Goal: Transaction & Acquisition: Purchase product/service

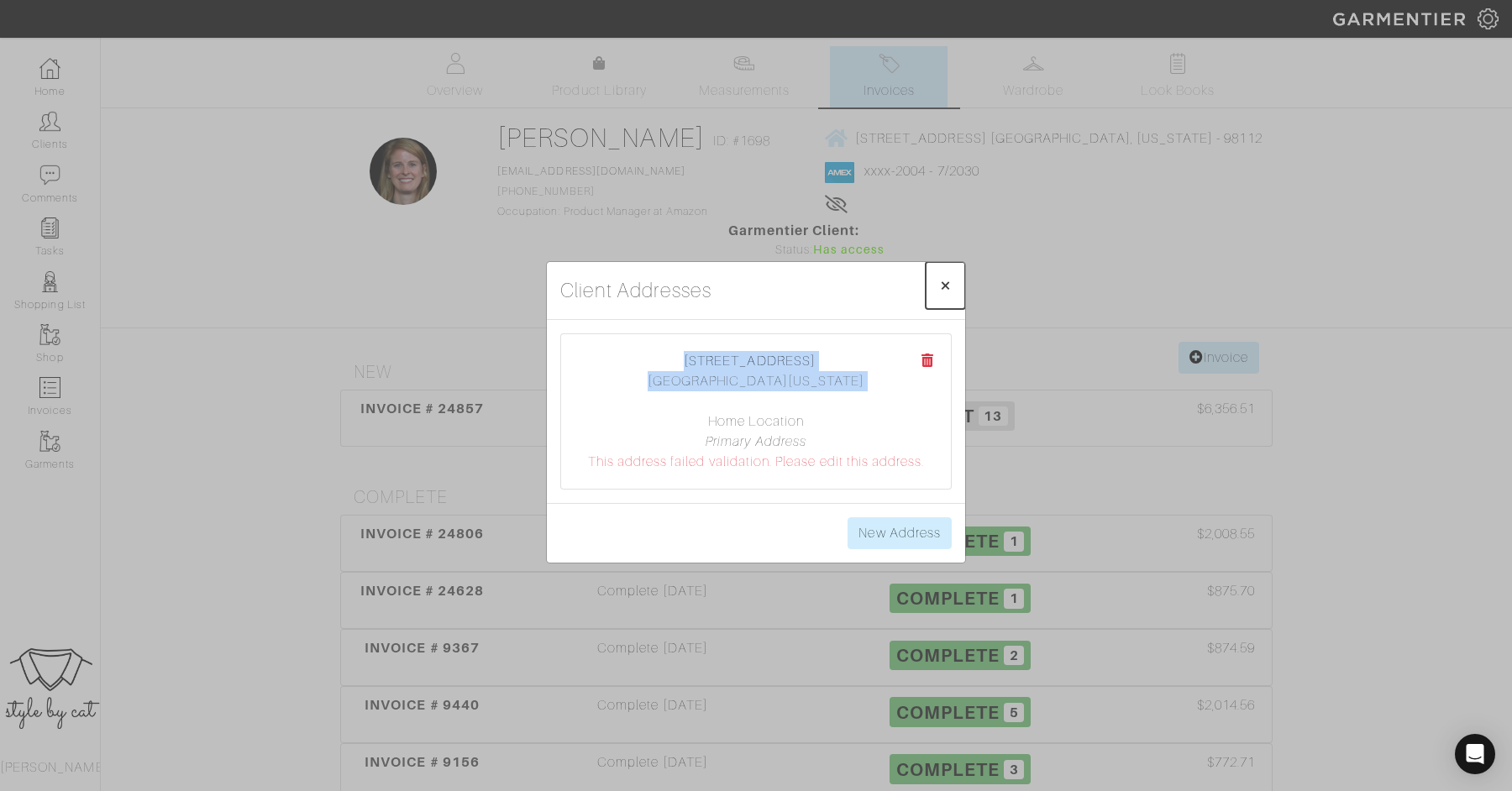
click at [945, 283] on span "×" at bounding box center [945, 285] width 13 height 22
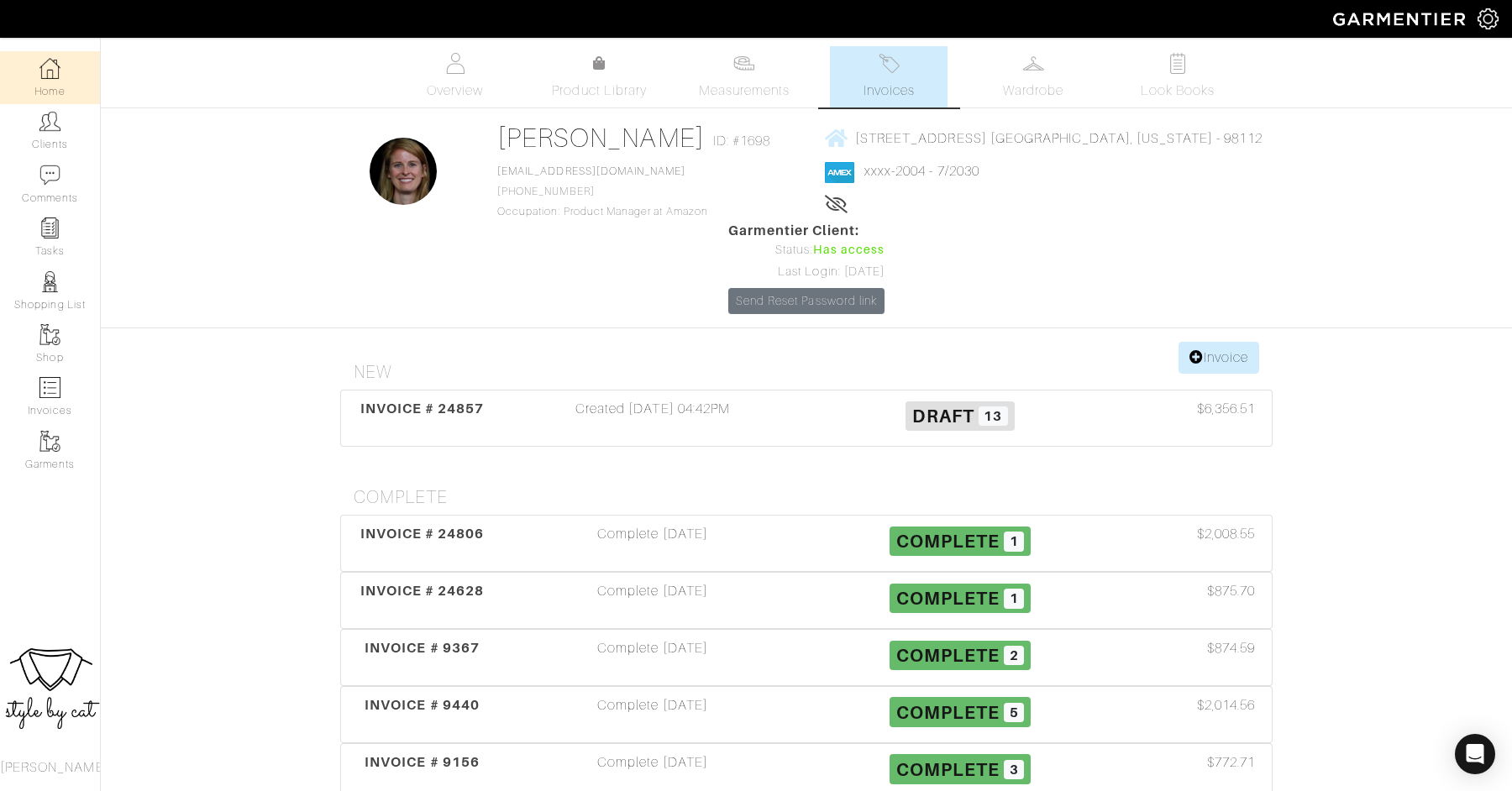
click at [55, 71] on img at bounding box center [49, 68] width 21 height 21
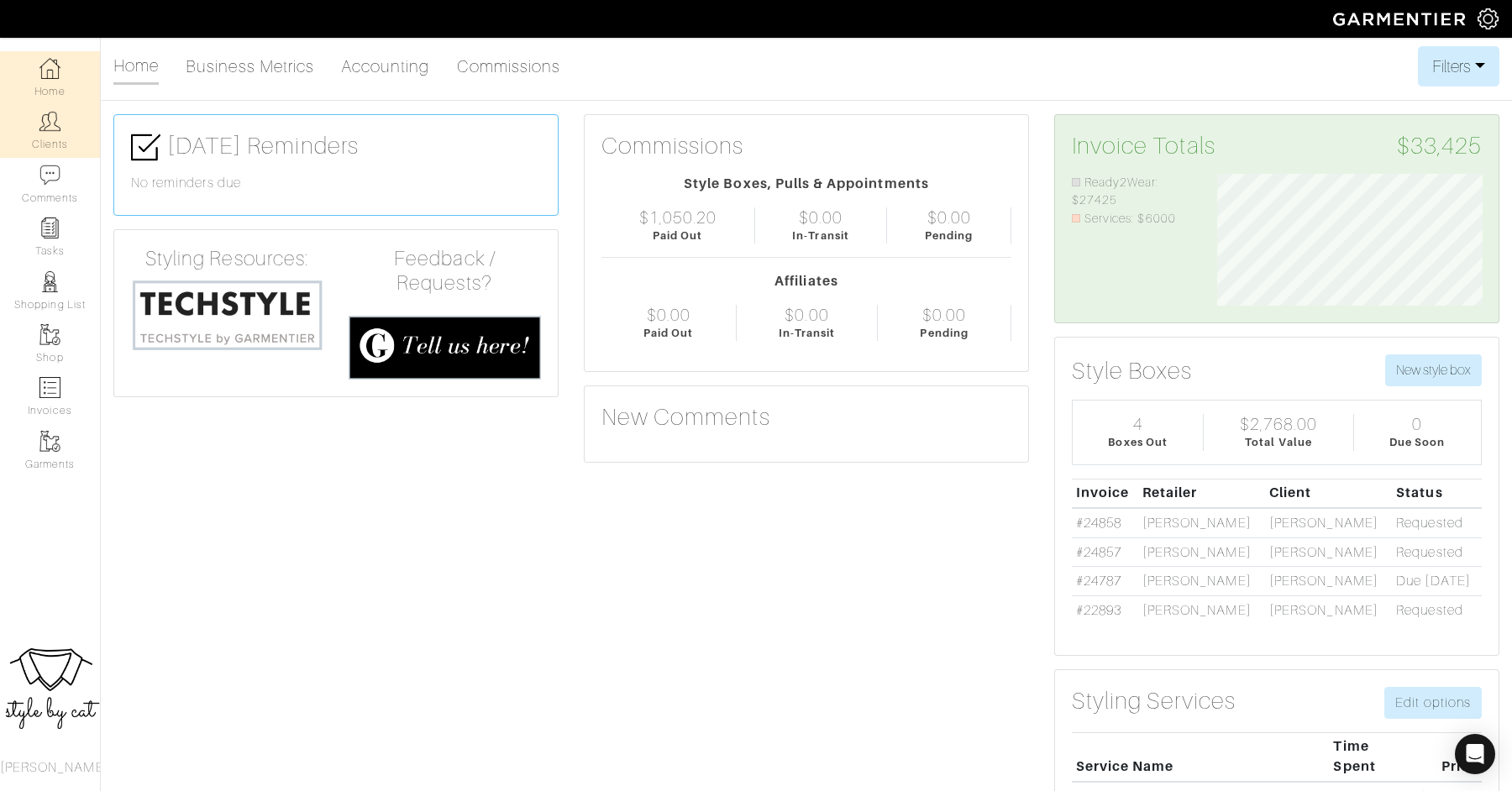
click at [47, 125] on img at bounding box center [49, 121] width 21 height 21
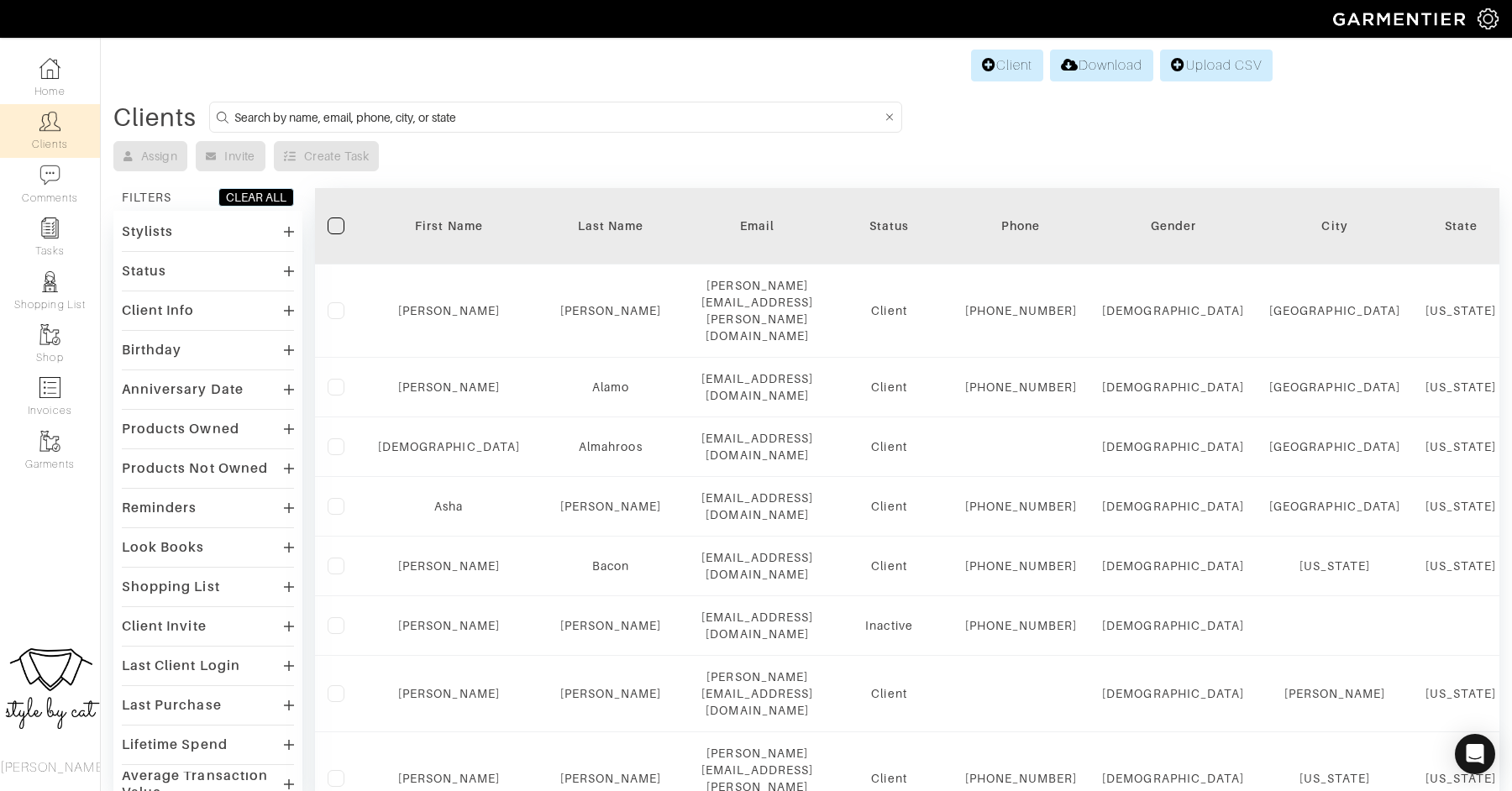
click at [493, 120] on input at bounding box center [558, 117] width 647 height 21
type input "kennth"
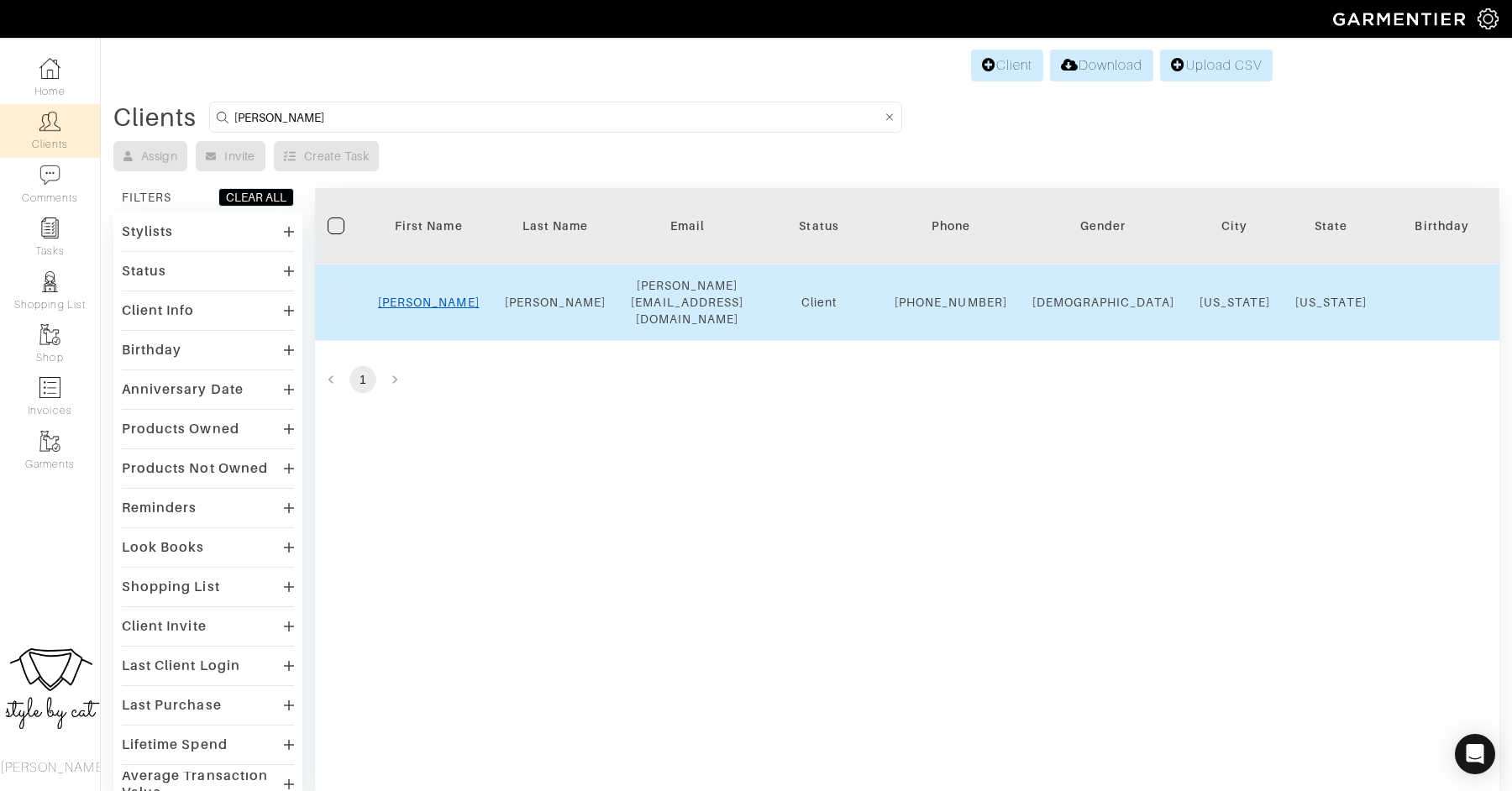
click at [427, 302] on link "Kenneth" at bounding box center [428, 302] width 101 height 13
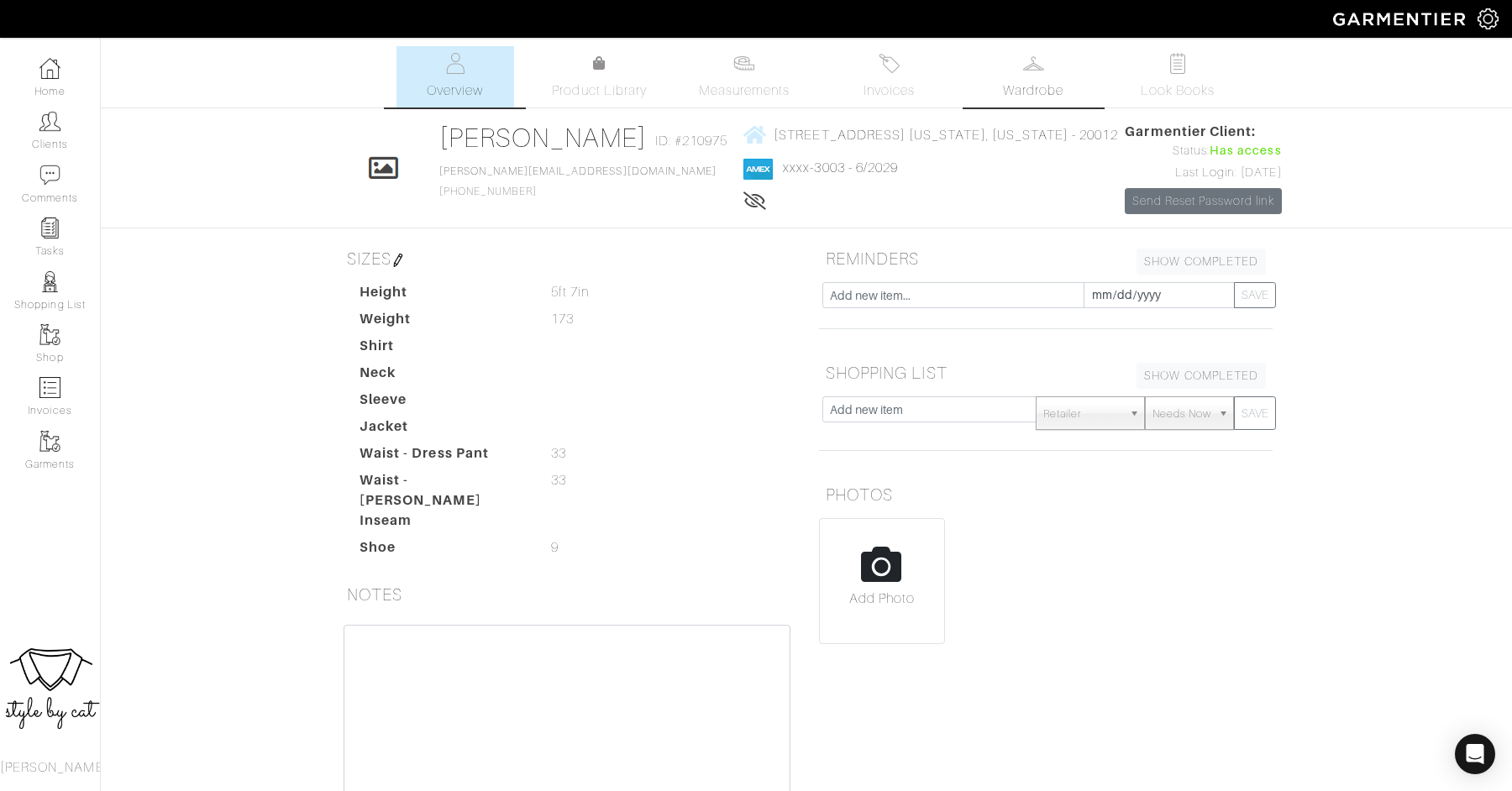
click at [1042, 73] on img at bounding box center [1033, 63] width 21 height 21
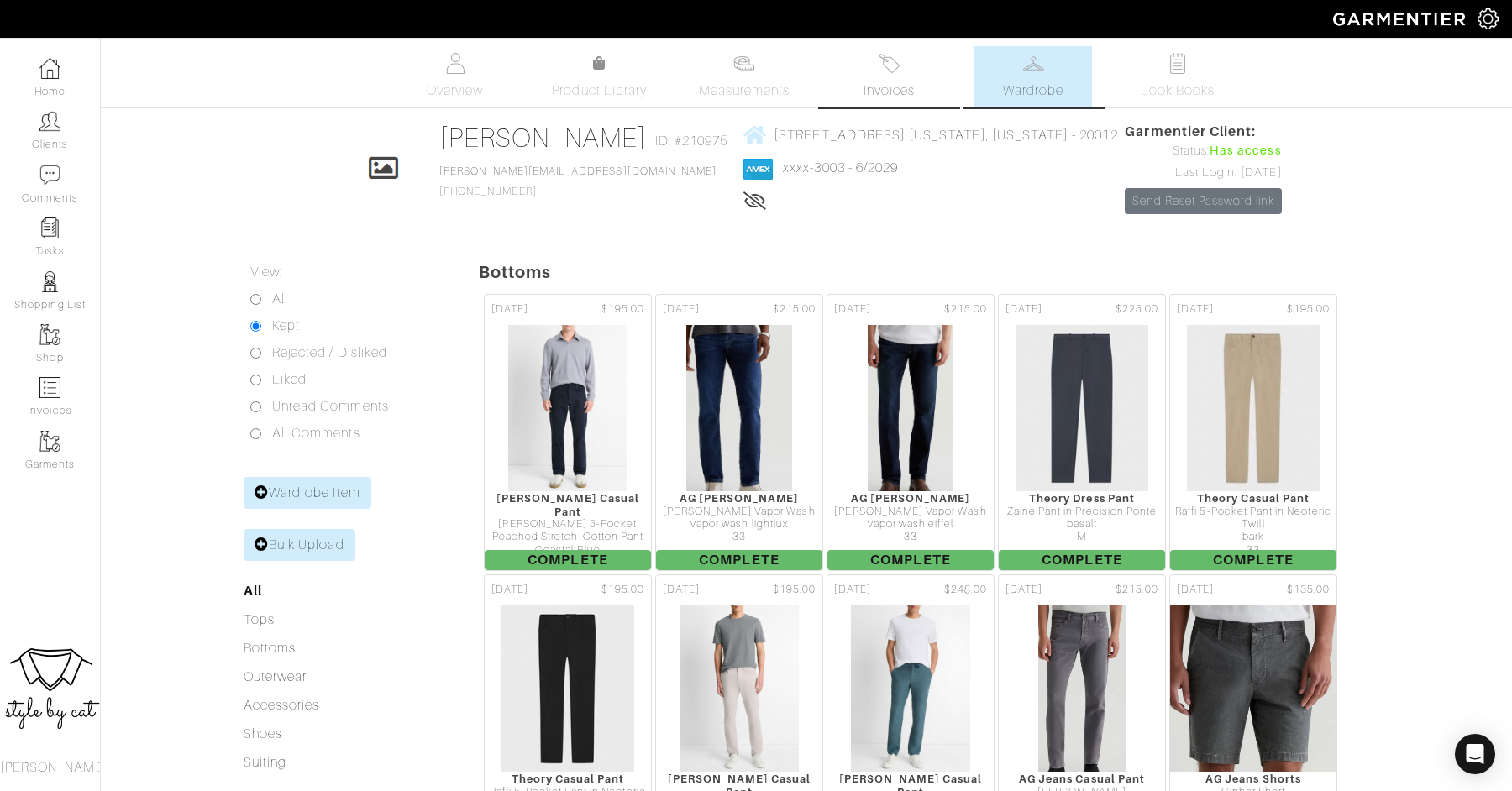
click at [898, 92] on span "Invoices" at bounding box center [888, 91] width 51 height 20
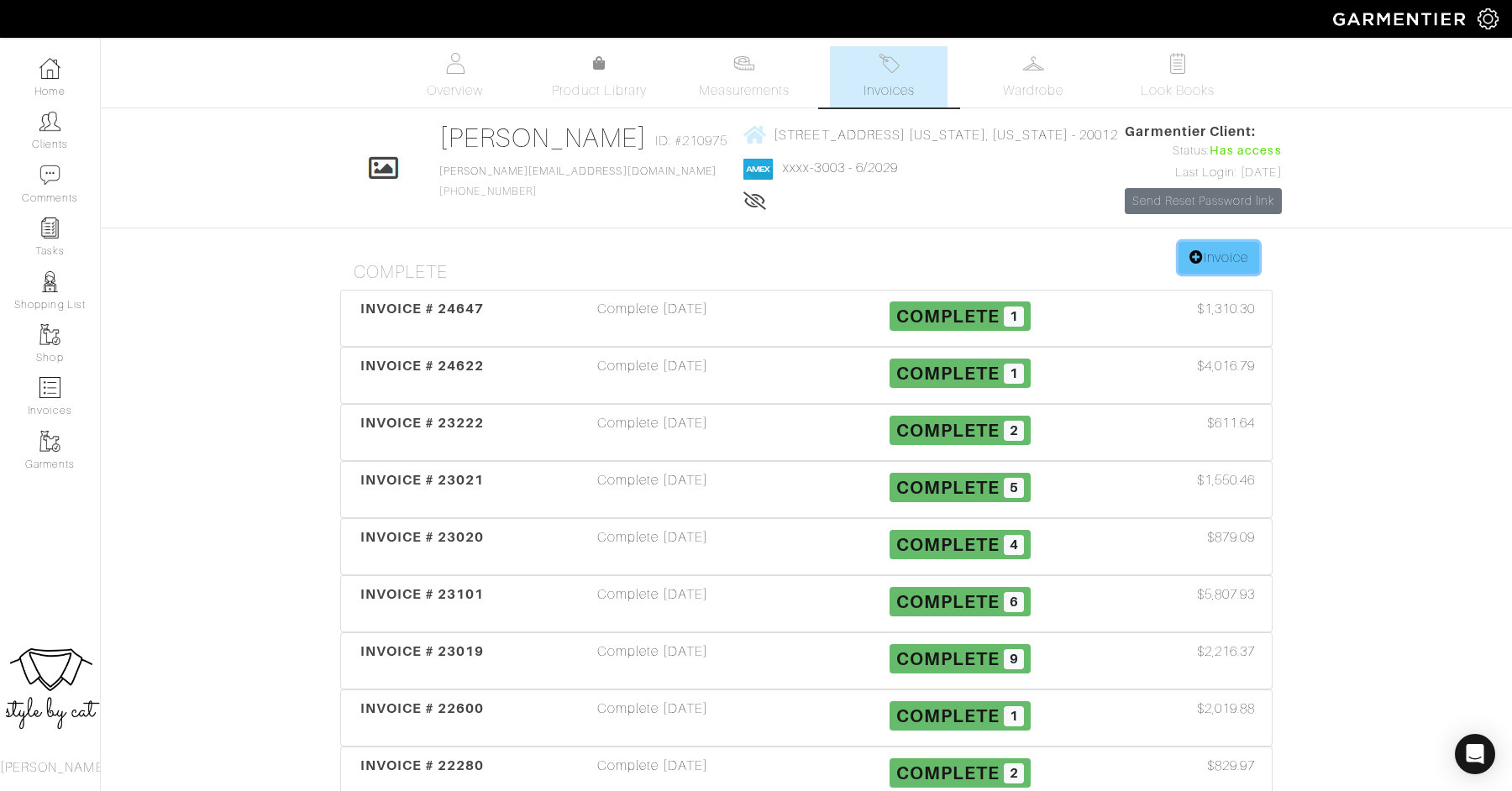
click at [1191, 263] on icon at bounding box center [1195, 257] width 14 height 13
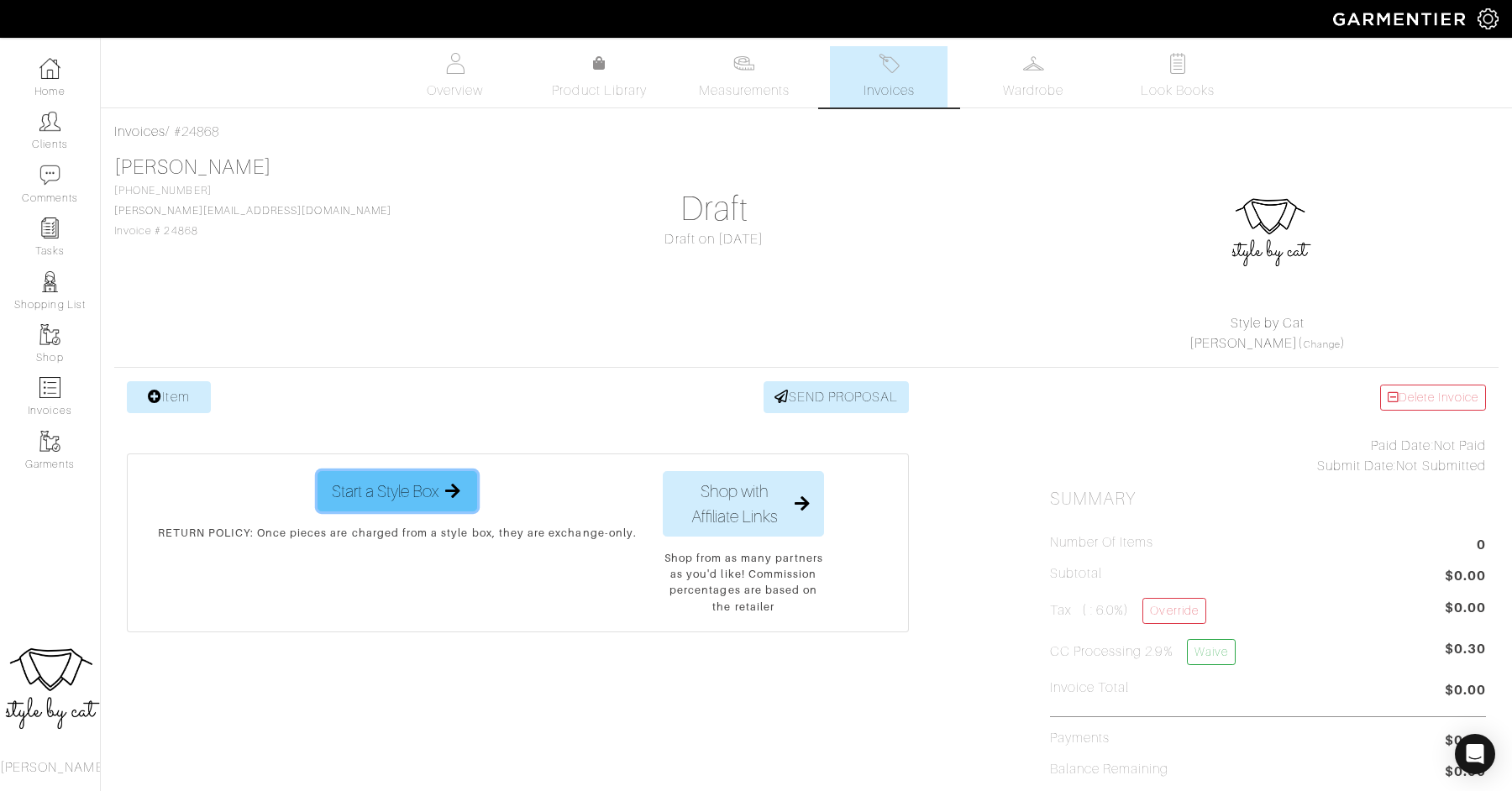
click at [352, 479] on span "Start a Style Box" at bounding box center [385, 490] width 107 height 25
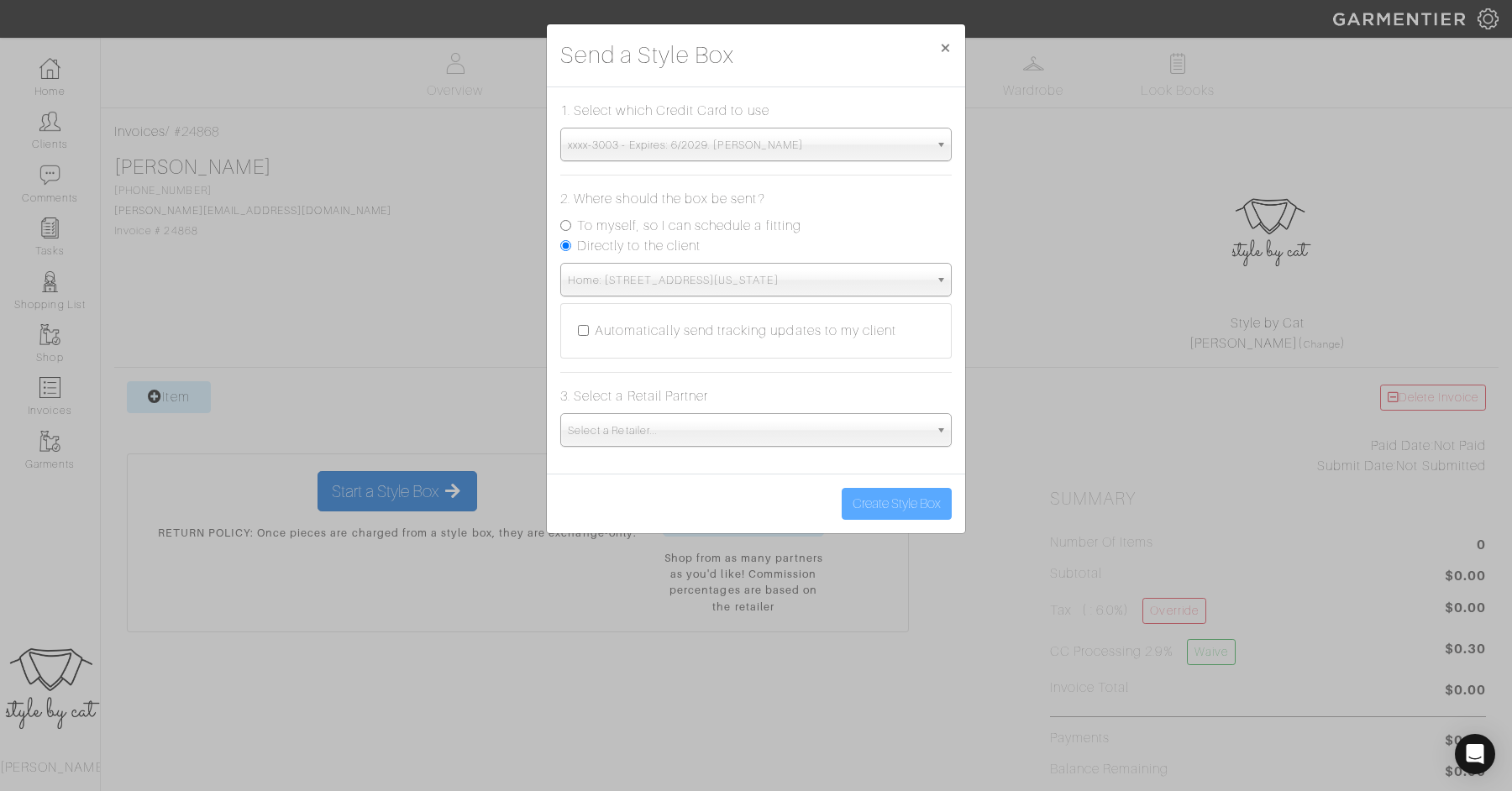
click at [711, 218] on label "To myself, so I can schedule a fitting" at bounding box center [689, 226] width 224 height 20
click at [571, 220] on input "To myself, so I can schedule a fitting" at bounding box center [566, 225] width 11 height 11
radio input "true"
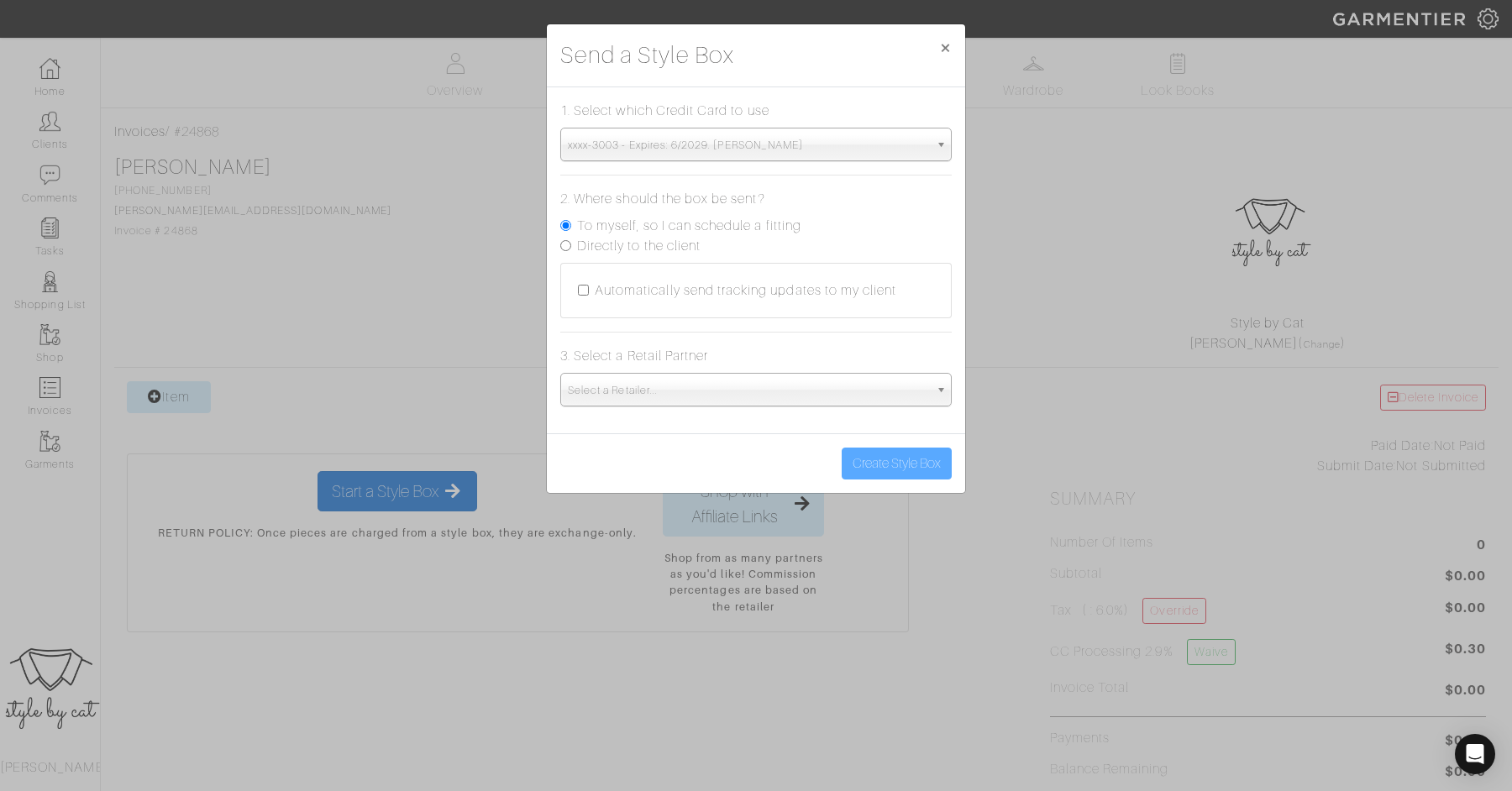
click at [675, 384] on span "Select a Retailer..." at bounding box center [749, 390] width 361 height 34
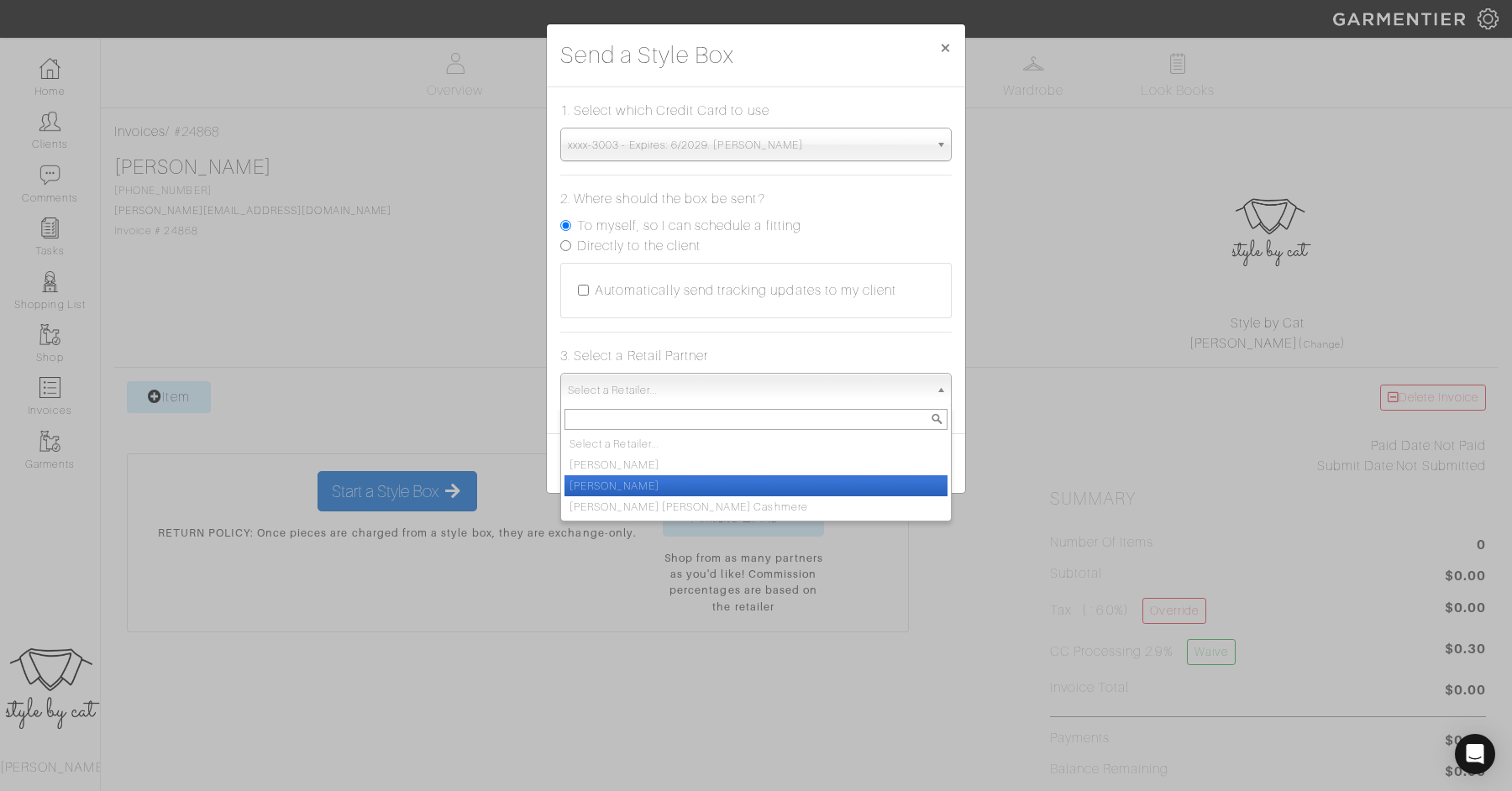
scroll to position [126, 0]
drag, startPoint x: 673, startPoint y: 488, endPoint x: 673, endPoint y: 502, distance: 14.0
click at [673, 502] on ul "Select a Retailer... Brennan Di Bianco James Paul Cheung Cashmere Luca Faloni M…" at bounding box center [754, 475] width 386 height 84
select select "19"
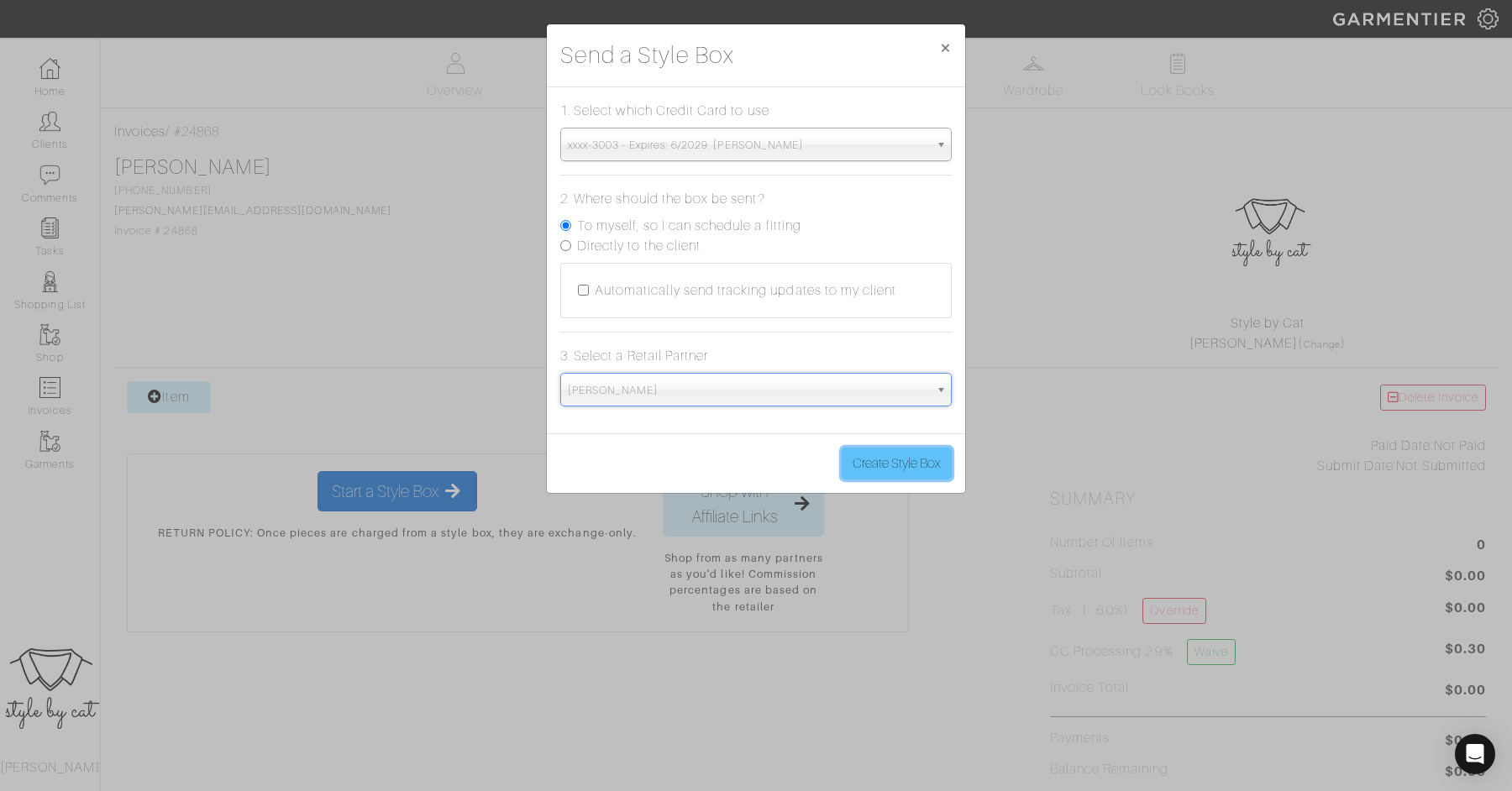
click at [882, 476] on button "Create Style Box" at bounding box center [897, 463] width 110 height 32
click at [880, 465] on button "Create Style Box" at bounding box center [897, 463] width 110 height 32
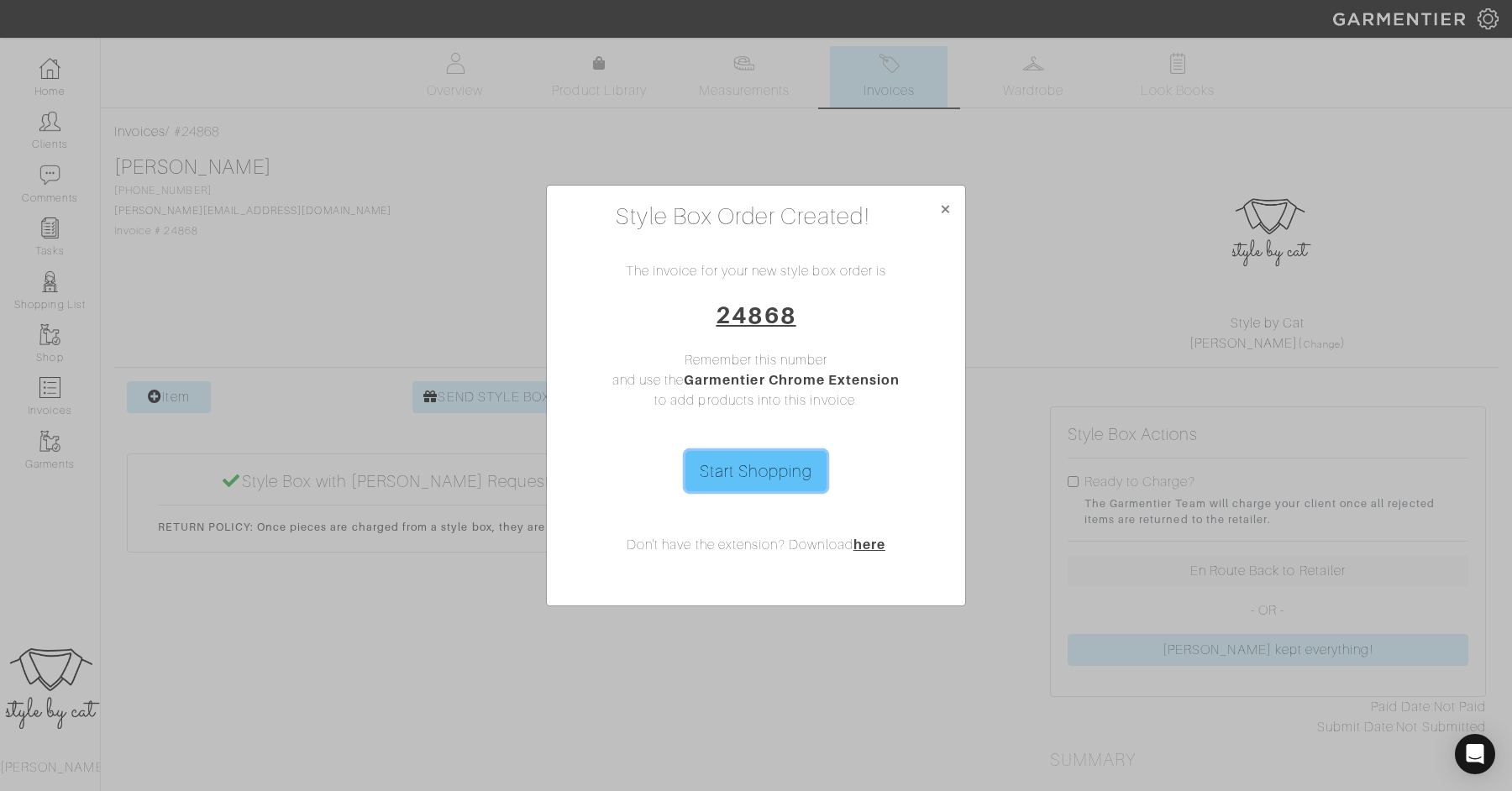
click at [714, 466] on link "Start Shopping" at bounding box center [756, 470] width 142 height 40
click at [948, 207] on span "×" at bounding box center [945, 208] width 13 height 22
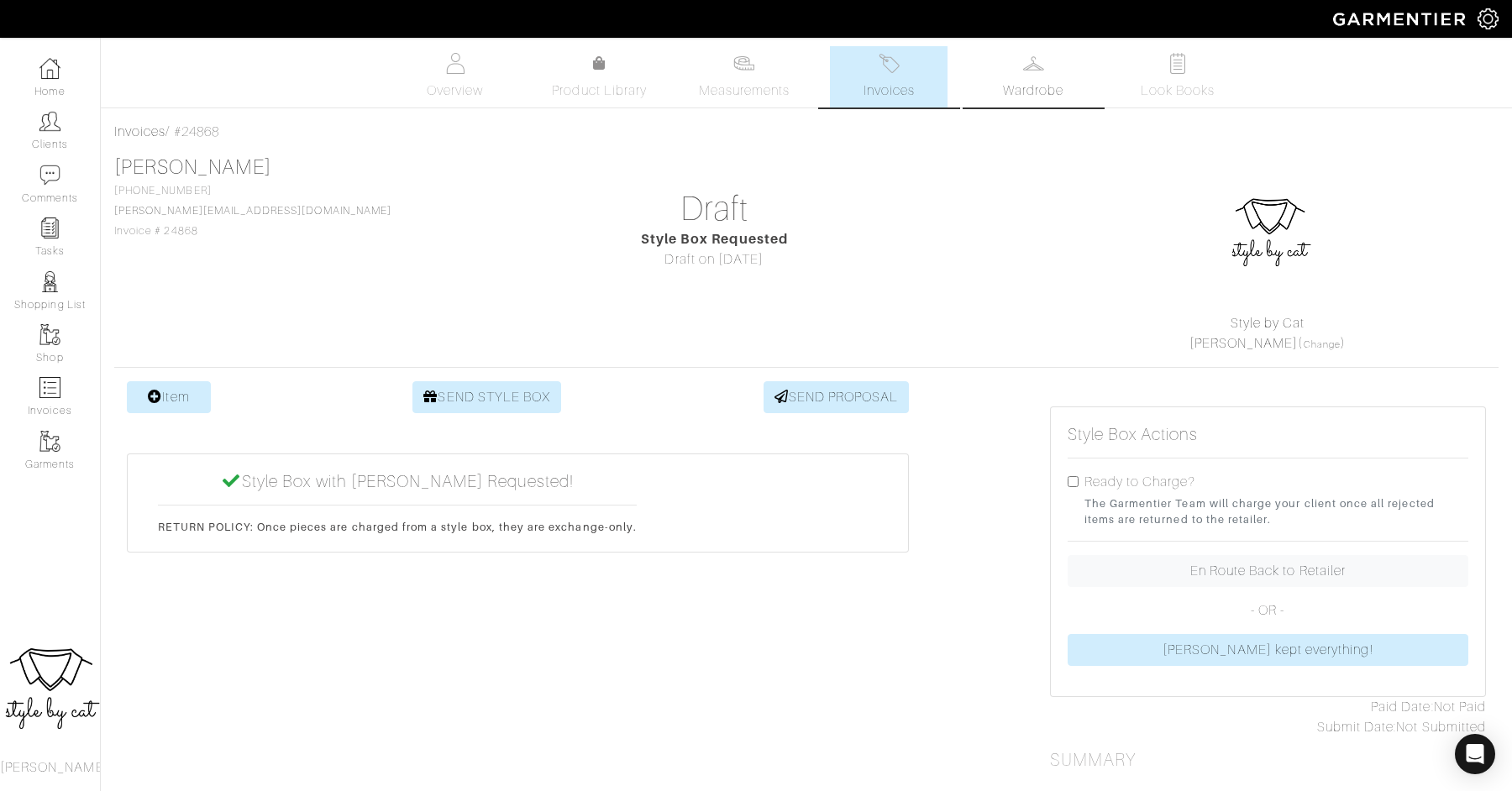
click at [1023, 92] on span "Wardrobe" at bounding box center [1033, 91] width 61 height 20
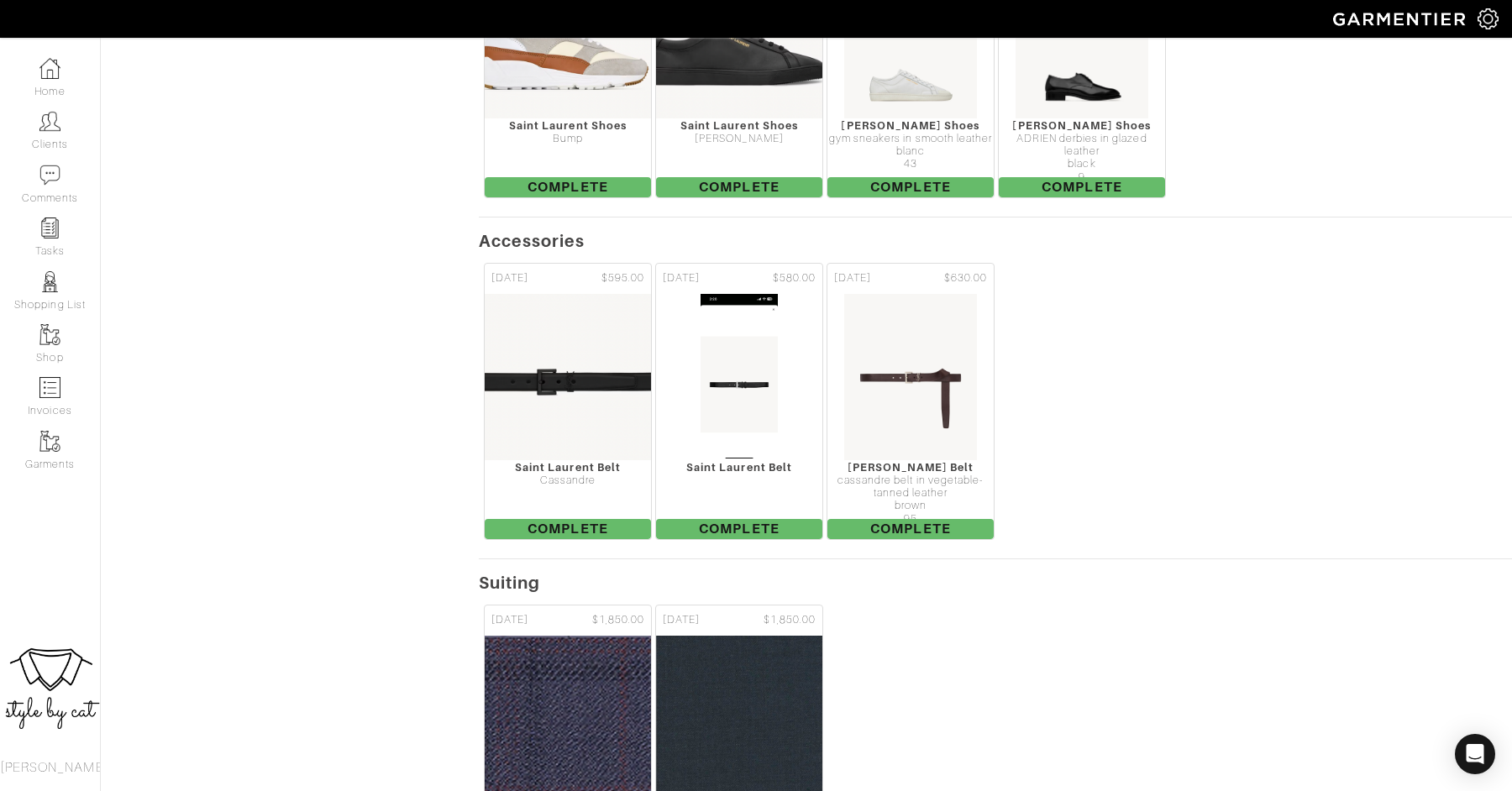
scroll to position [3808, 0]
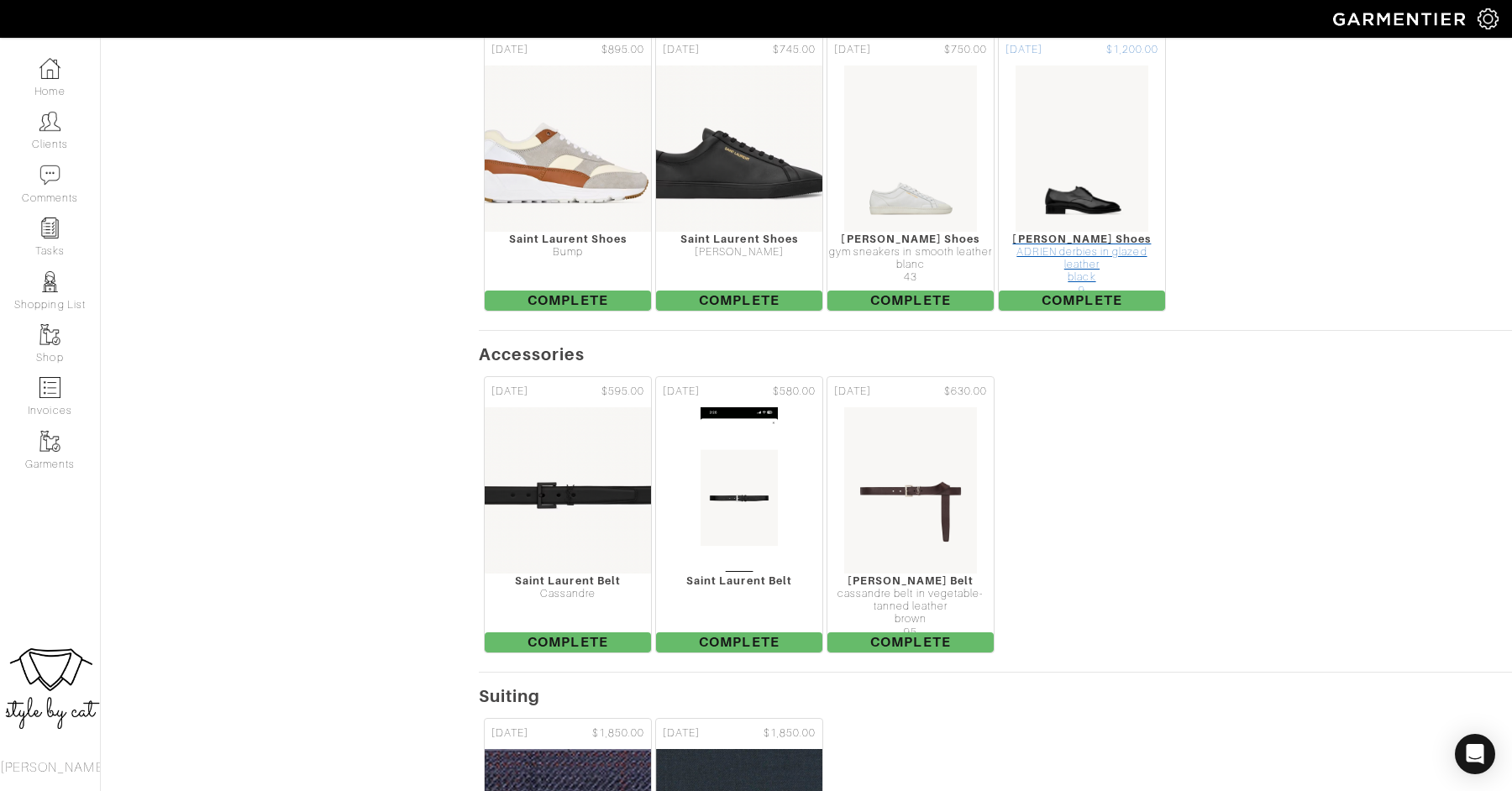
click at [1101, 272] on div "ADRIEN derbies in glazed leather" at bounding box center [1082, 259] width 167 height 26
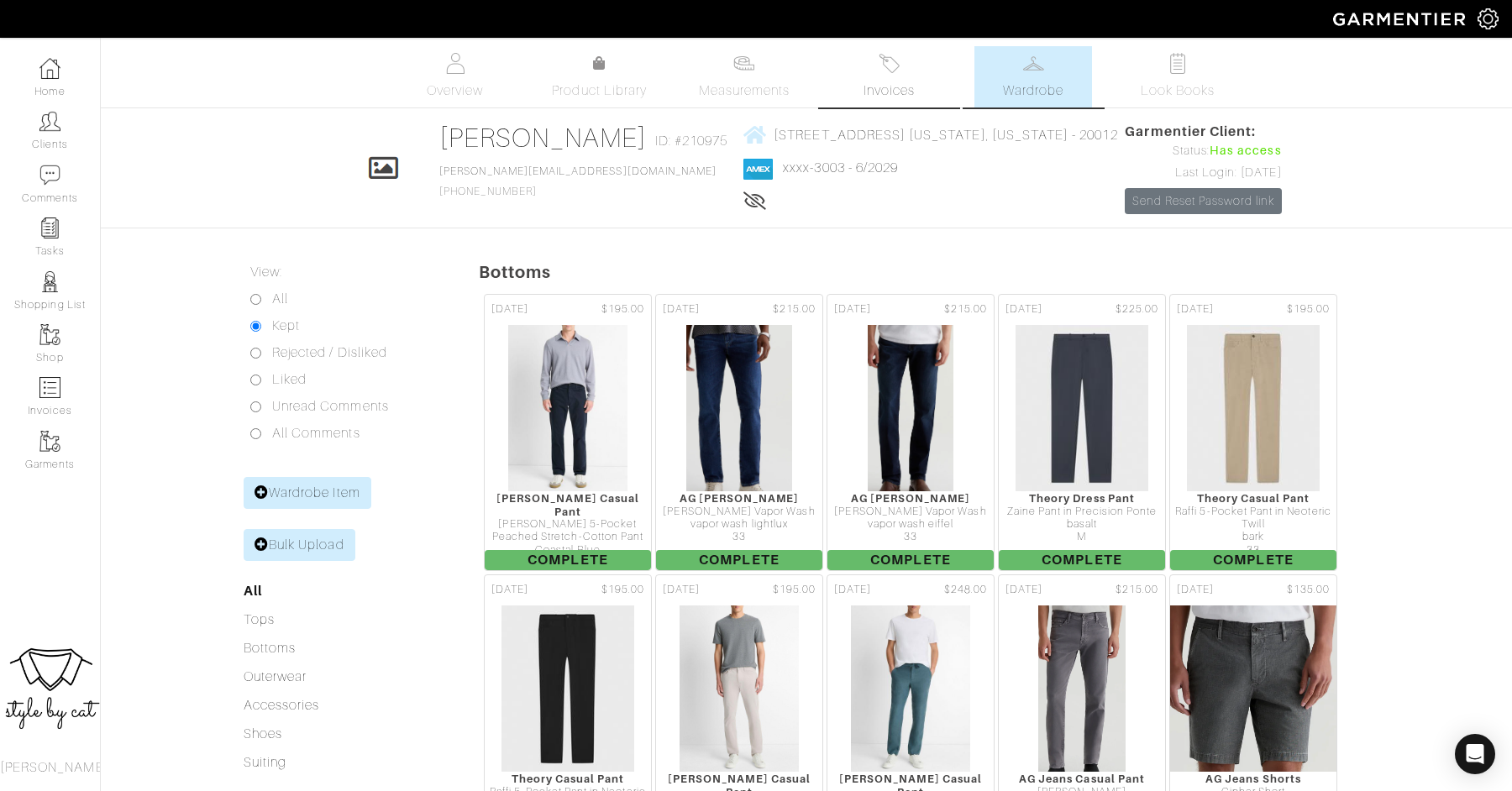
click at [887, 60] on img at bounding box center [889, 63] width 21 height 21
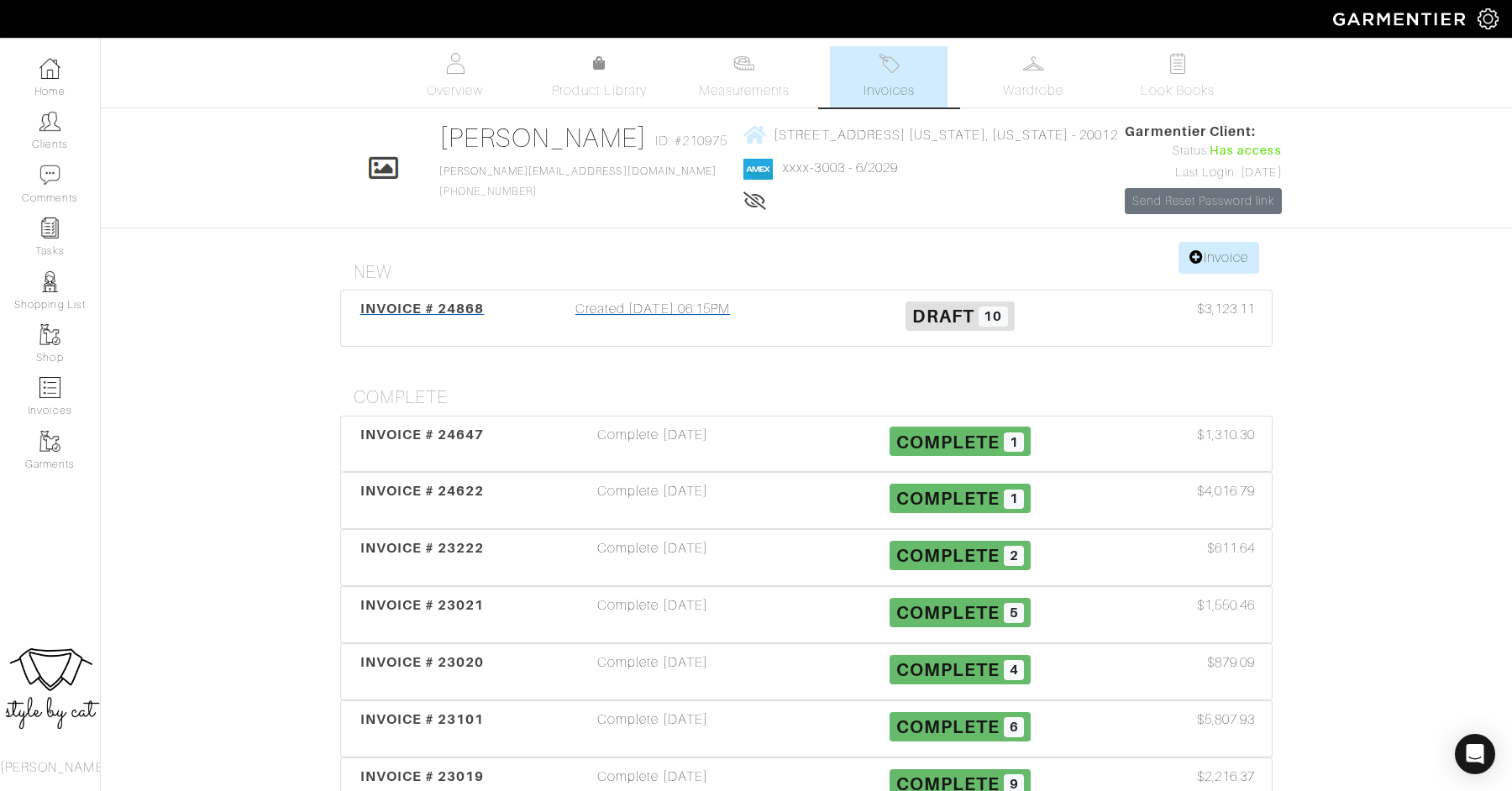
click at [425, 316] on span "INVOICE # 24868" at bounding box center [423, 308] width 125 height 16
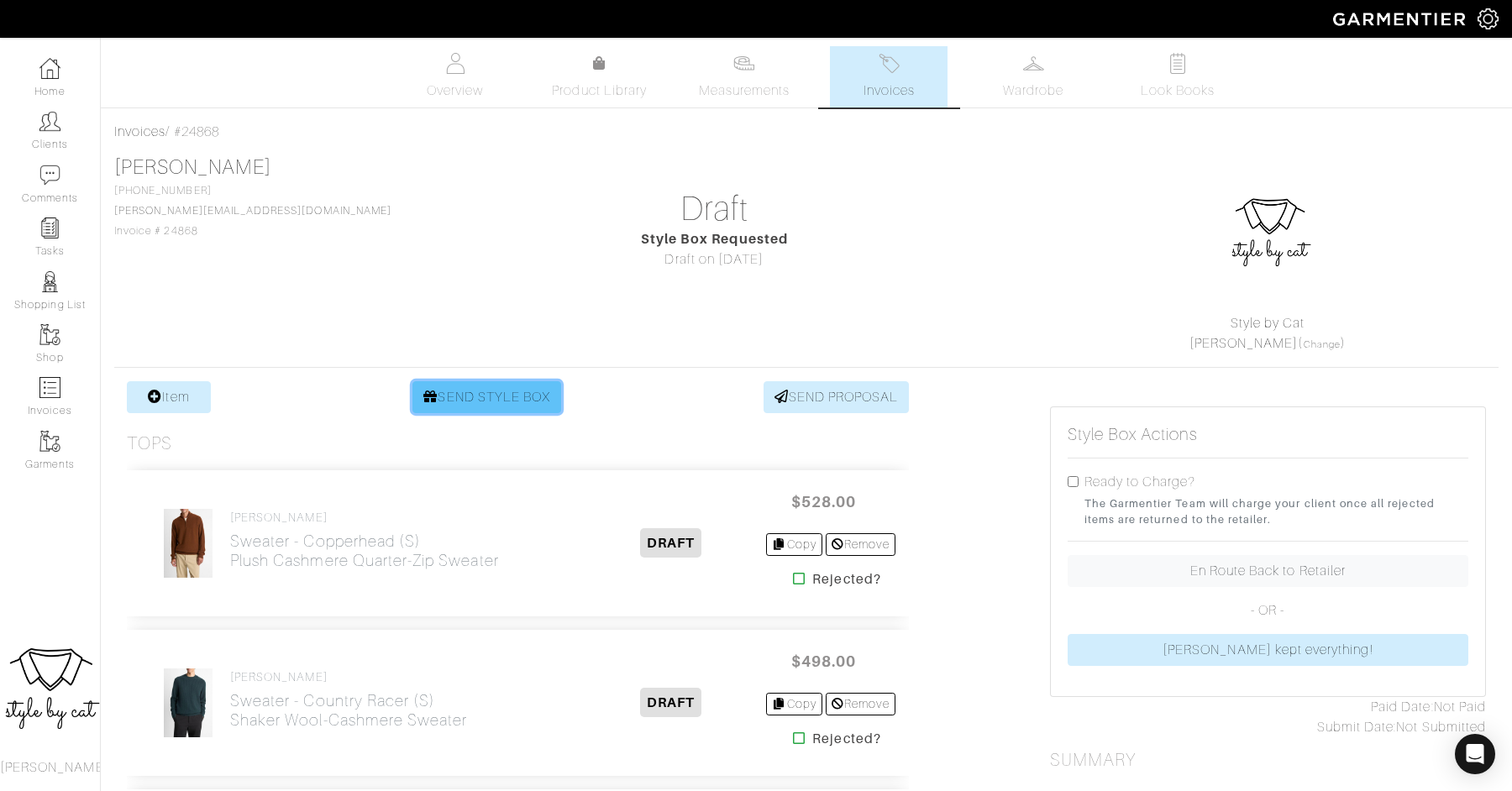
click at [479, 399] on link "SEND STYLE BOX" at bounding box center [487, 397] width 149 height 32
click at [60, 147] on link "Clients" at bounding box center [49, 130] width 100 height 53
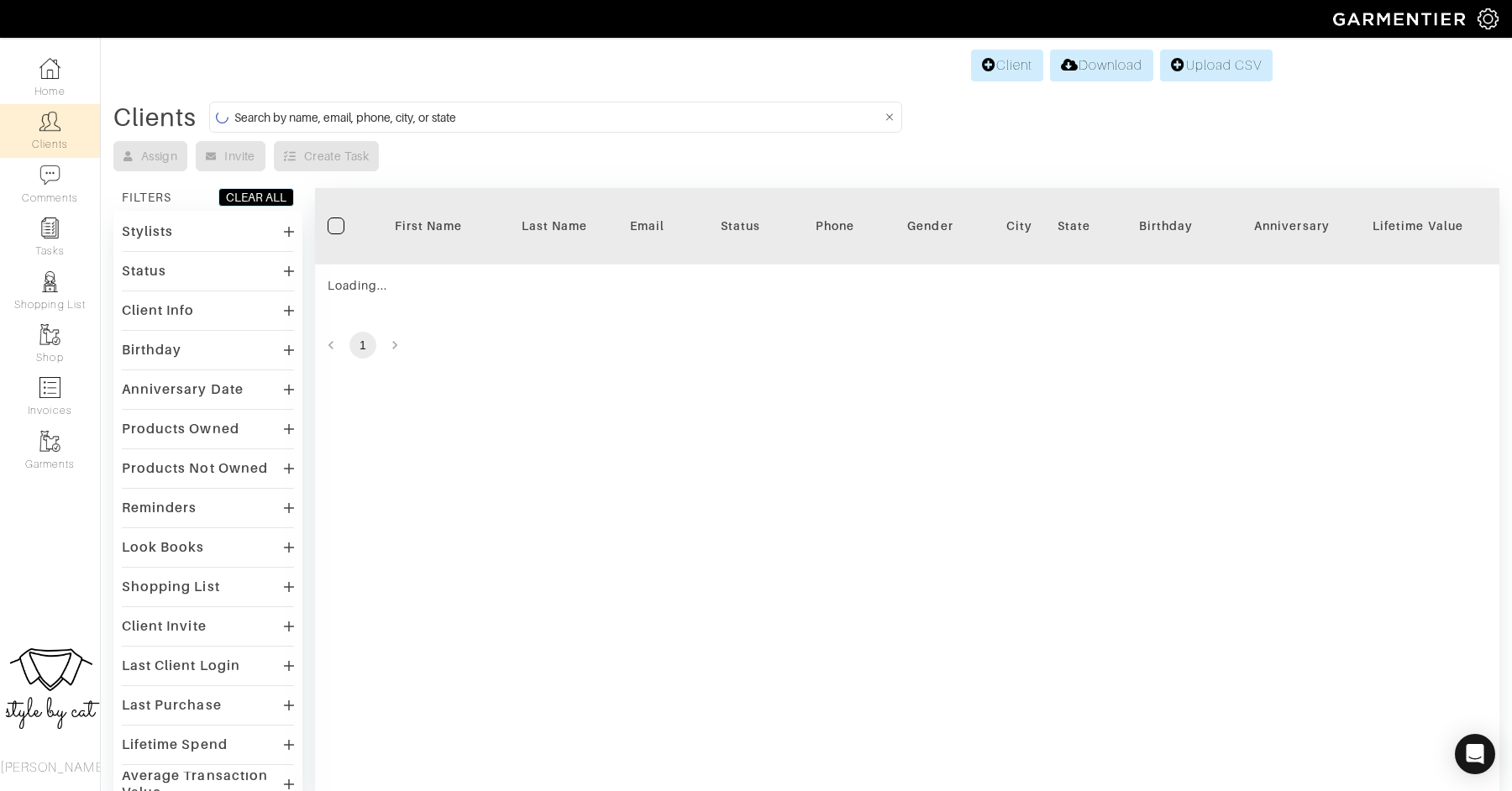
click at [540, 122] on input at bounding box center [558, 117] width 647 height 21
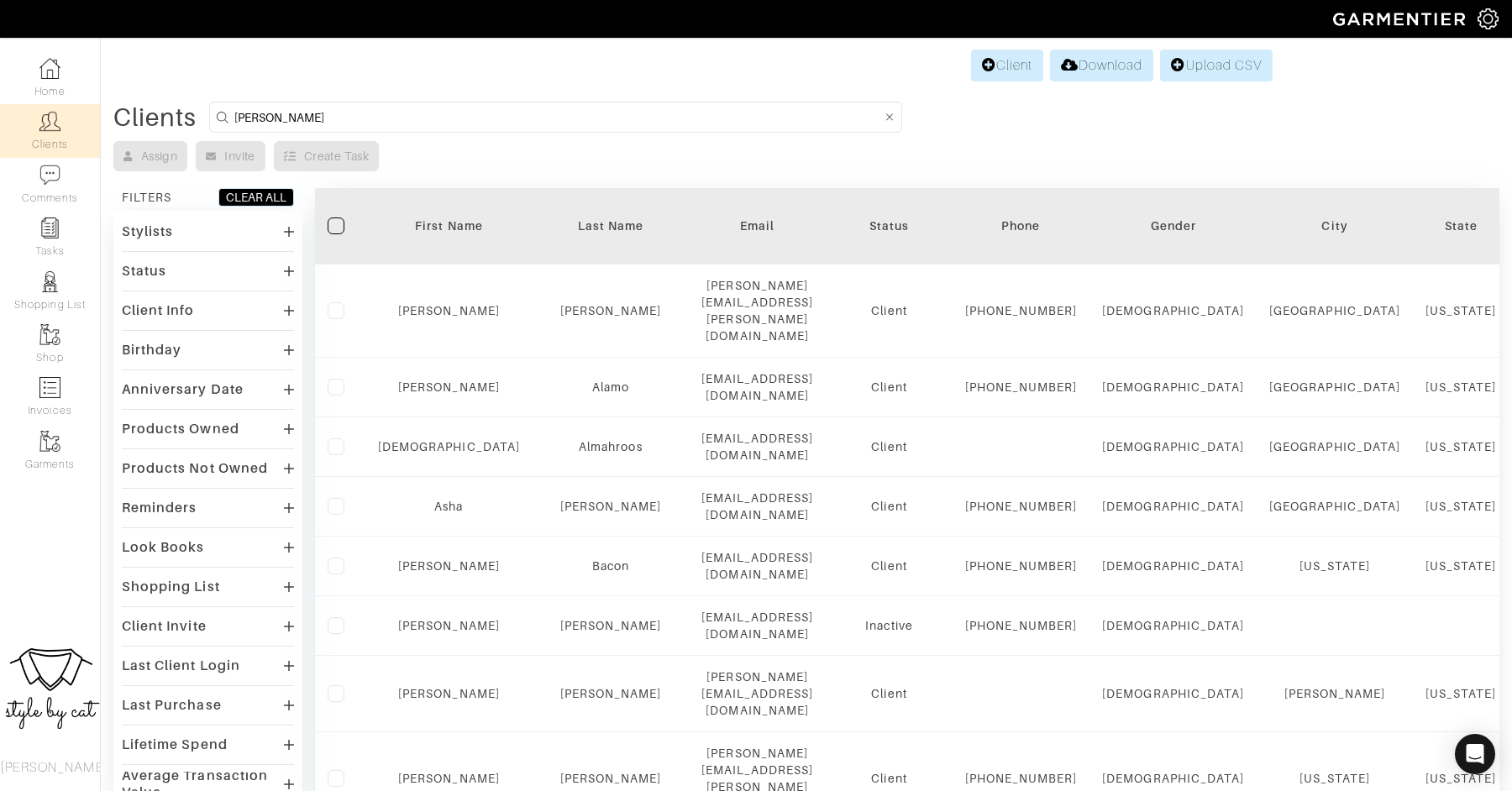
type input "kate"
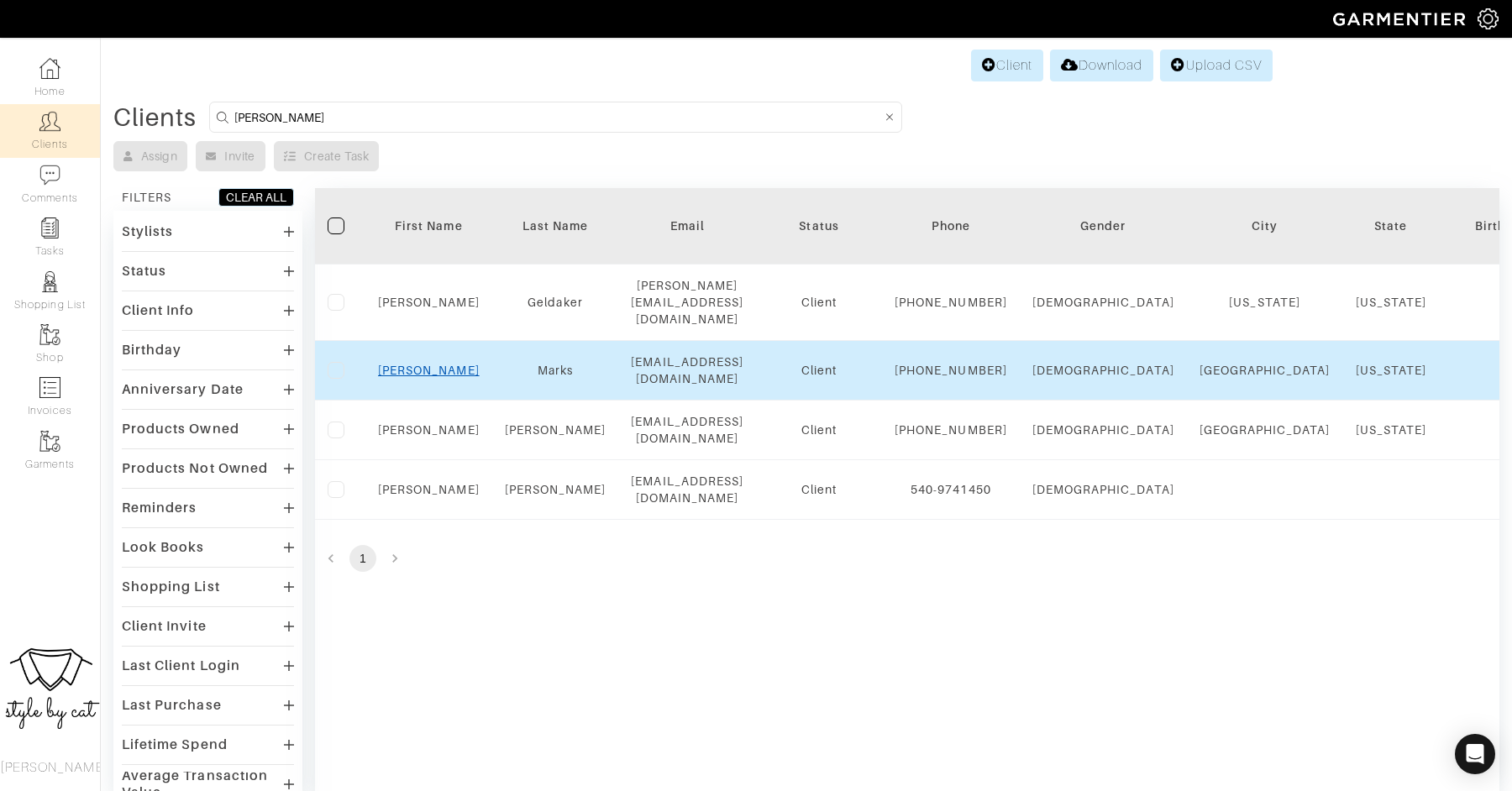
click at [430, 373] on link "Kate" at bounding box center [428, 370] width 101 height 13
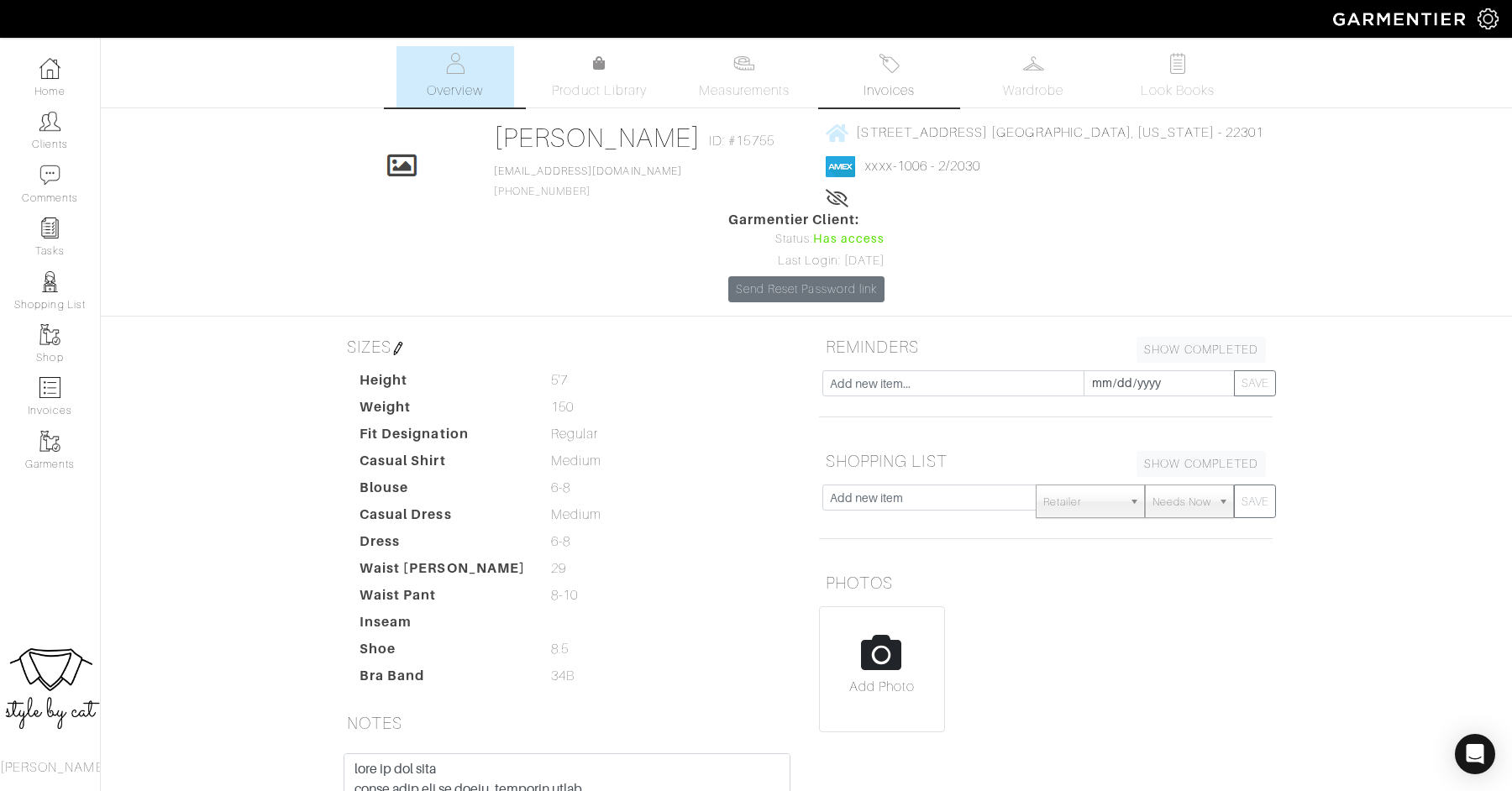
click at [877, 73] on link "Invoices" at bounding box center [888, 77] width 117 height 61
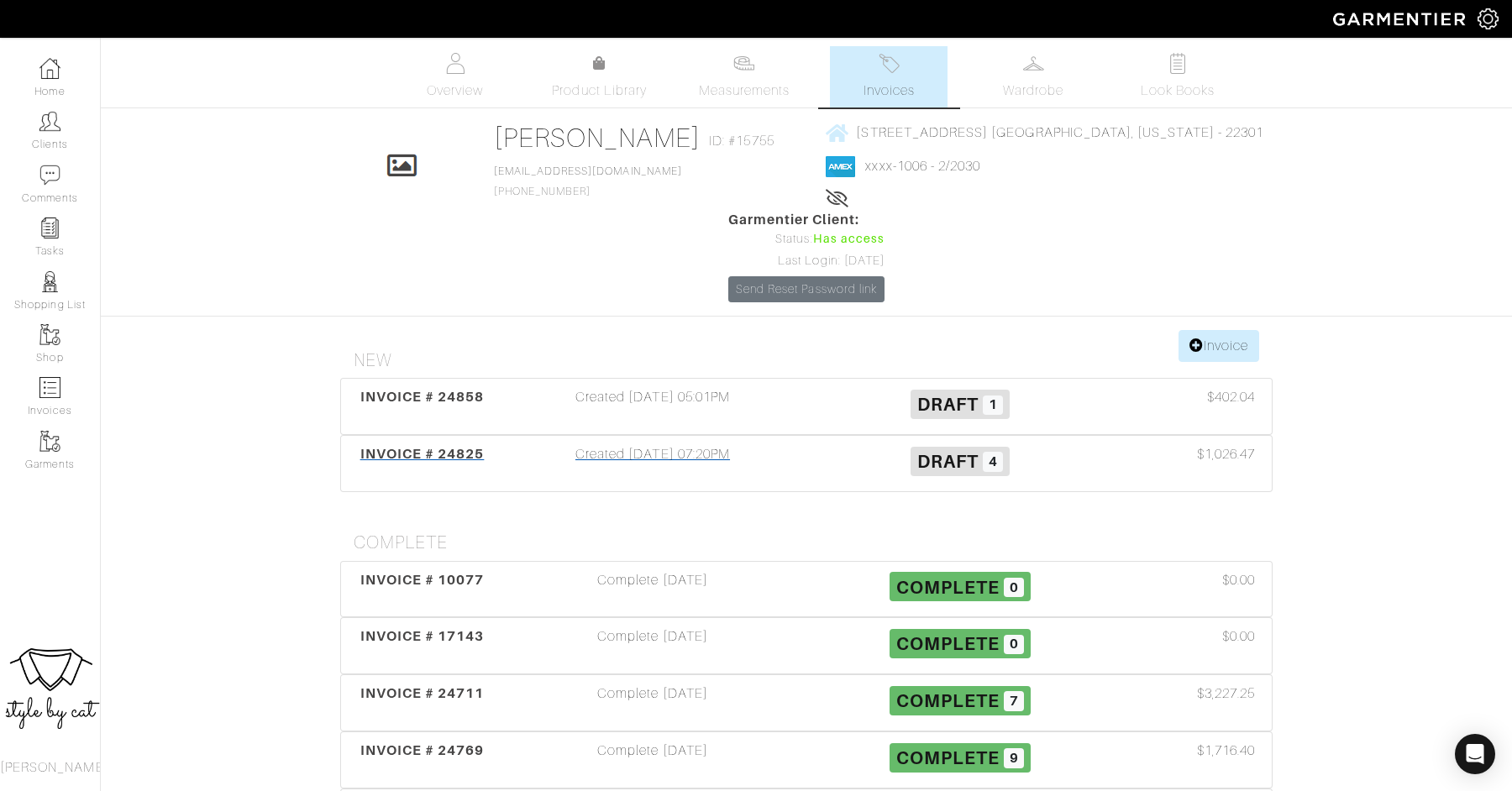
click at [378, 446] on span "INVOICE # 24825" at bounding box center [423, 453] width 125 height 16
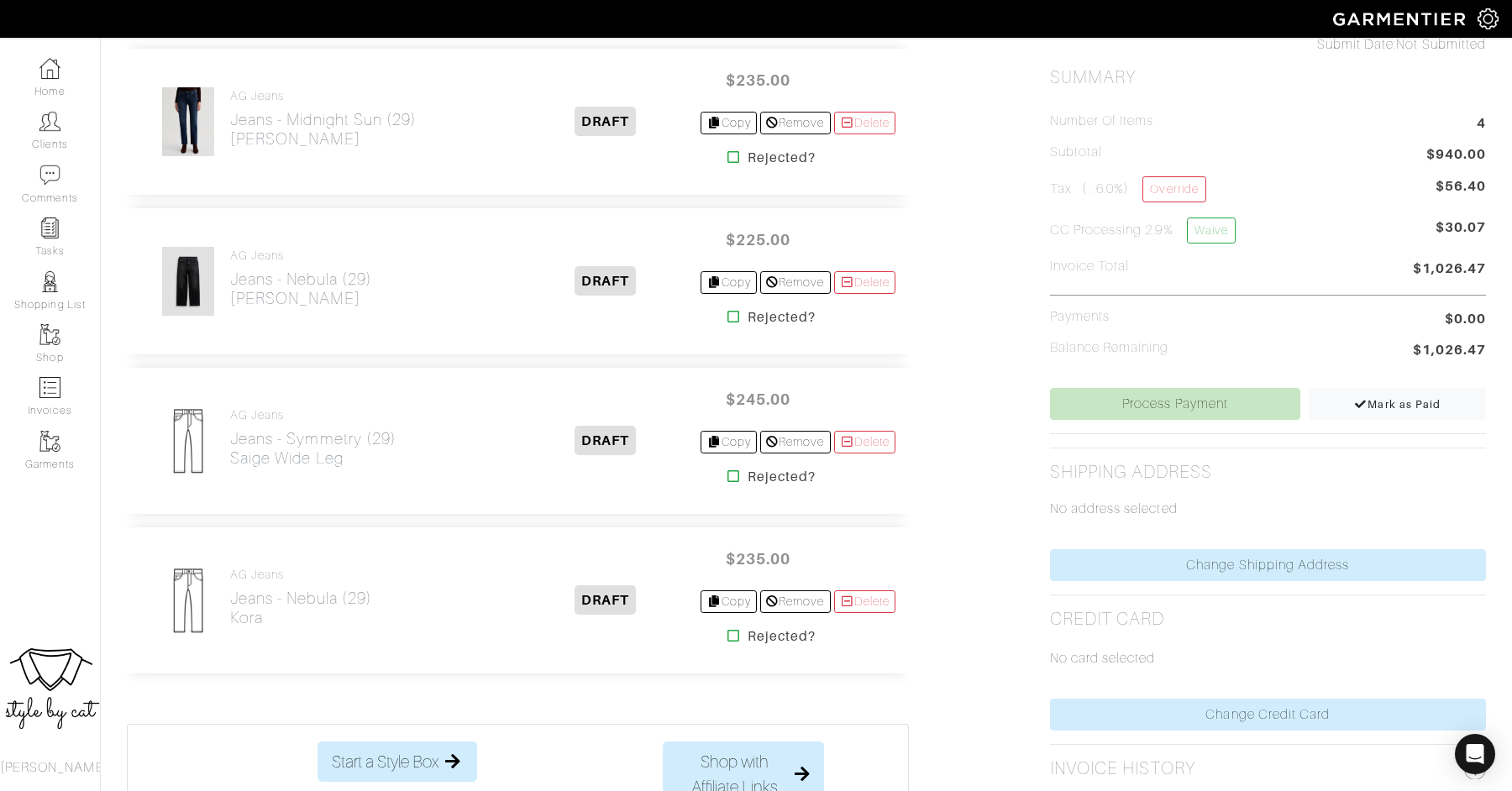
scroll to position [493, 0]
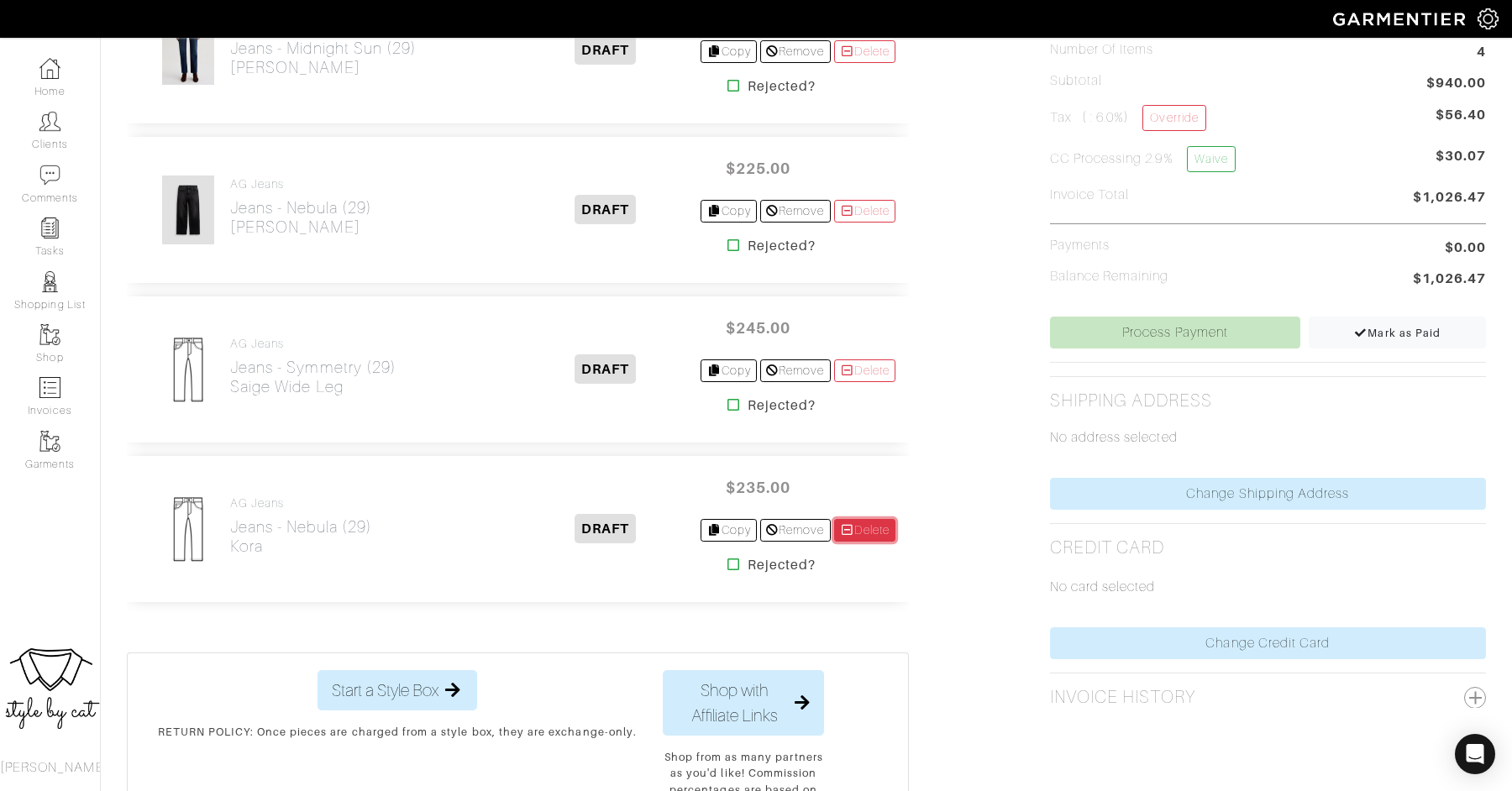
click at [869, 530] on link "Delete" at bounding box center [865, 530] width 62 height 22
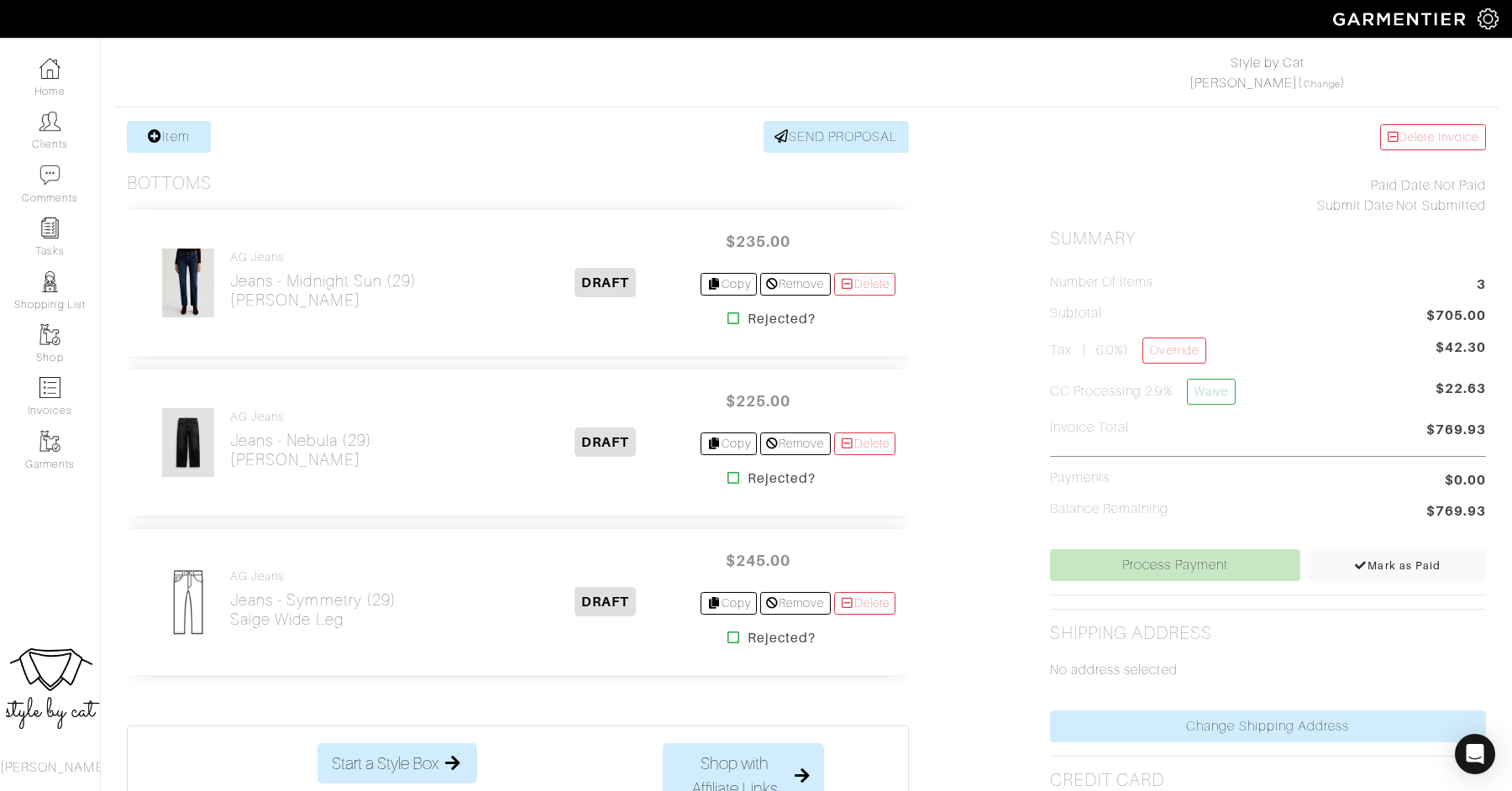
scroll to position [483, 0]
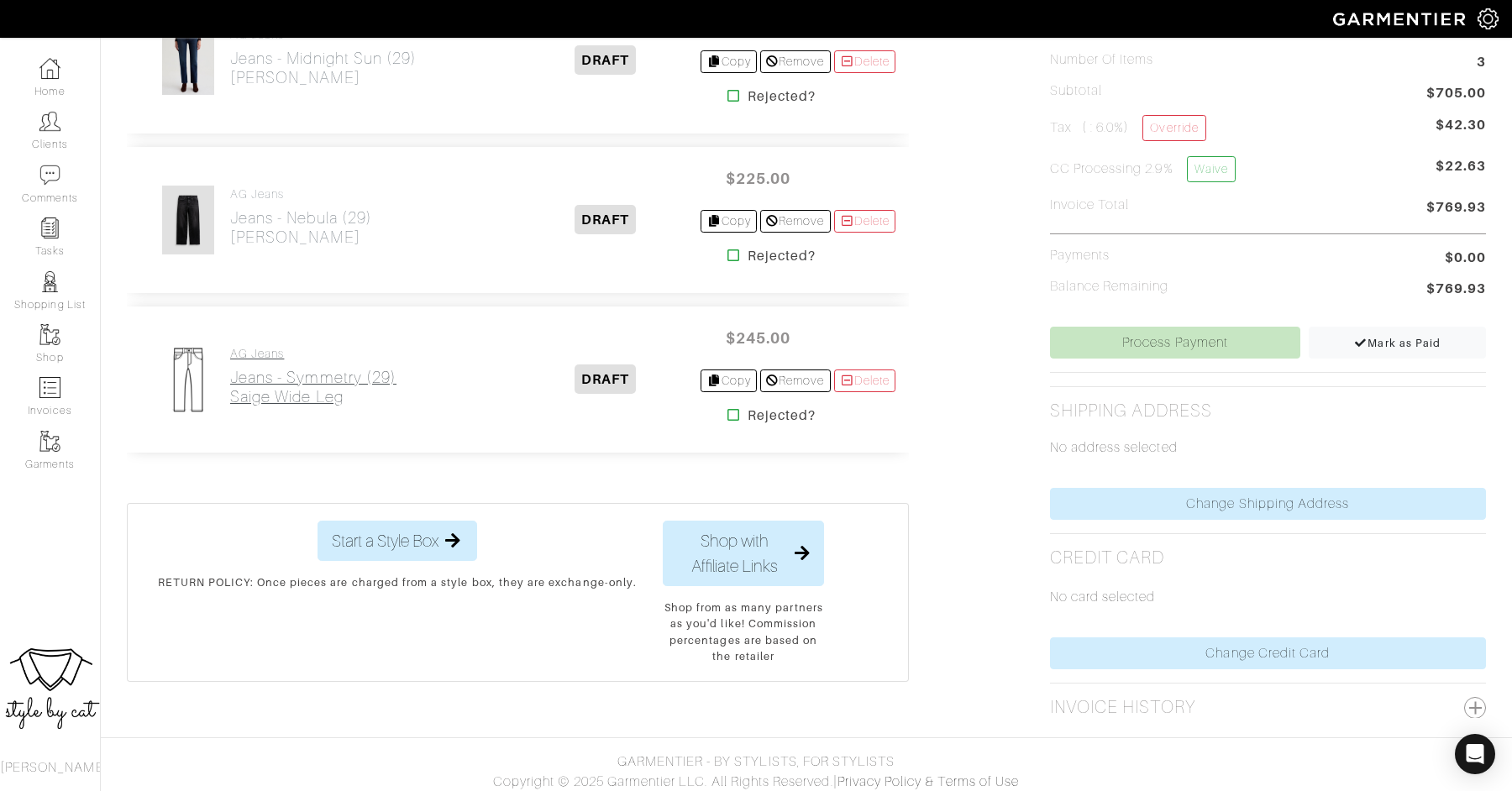
click at [327, 385] on h2 "Jeans - symmetry (29) Saige Wide Leg" at bounding box center [313, 386] width 167 height 38
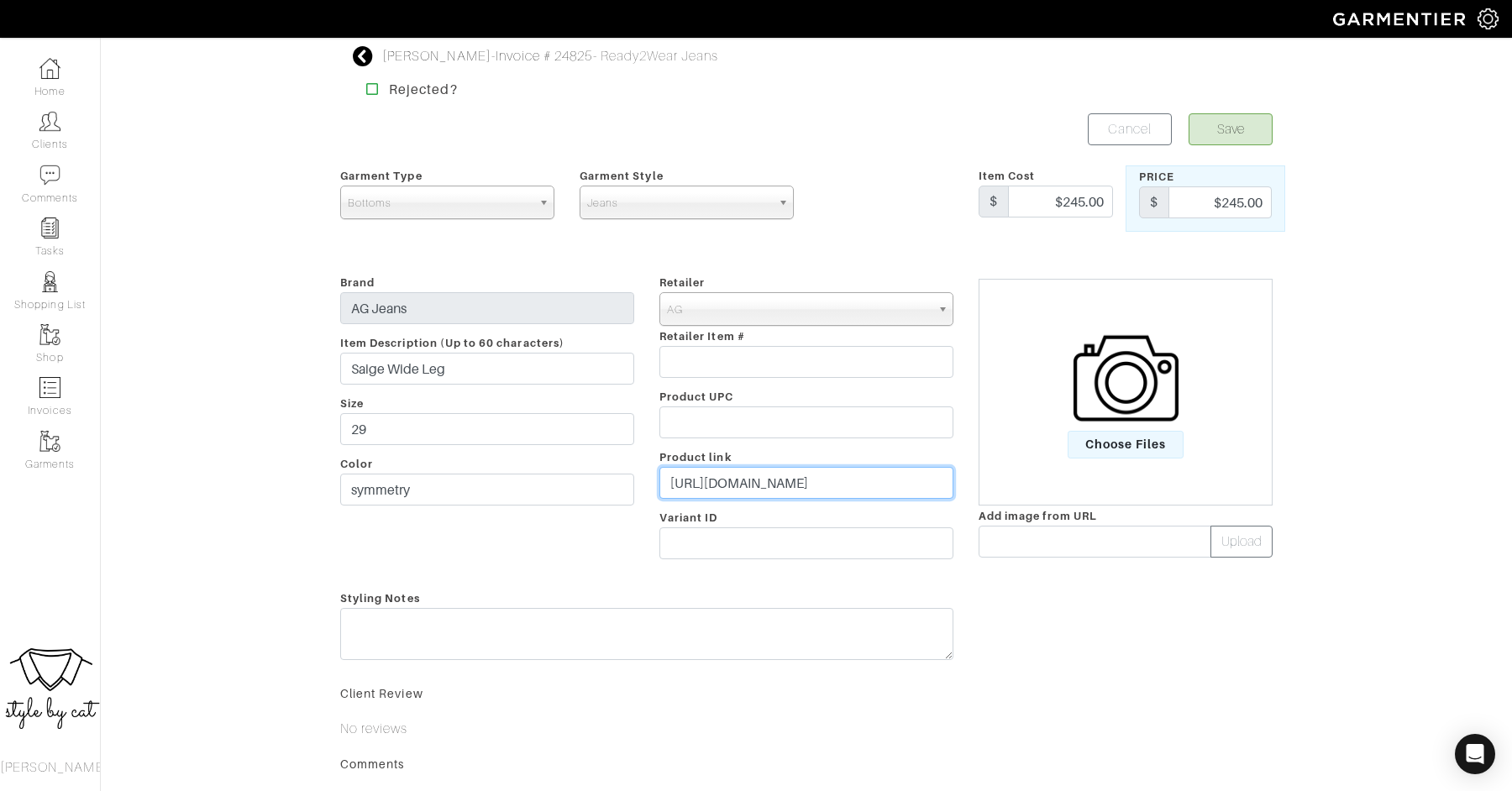
click at [802, 478] on input "https://www.agjeans.com/collections/womens-wide-leg-jeans/products/saige-wide-l…" at bounding box center [806, 483] width 294 height 32
click at [1130, 432] on span "Choose Files" at bounding box center [1126, 445] width 116 height 28
click at [0, 0] on input "Choose Files" at bounding box center [0, 0] width 0 height 0
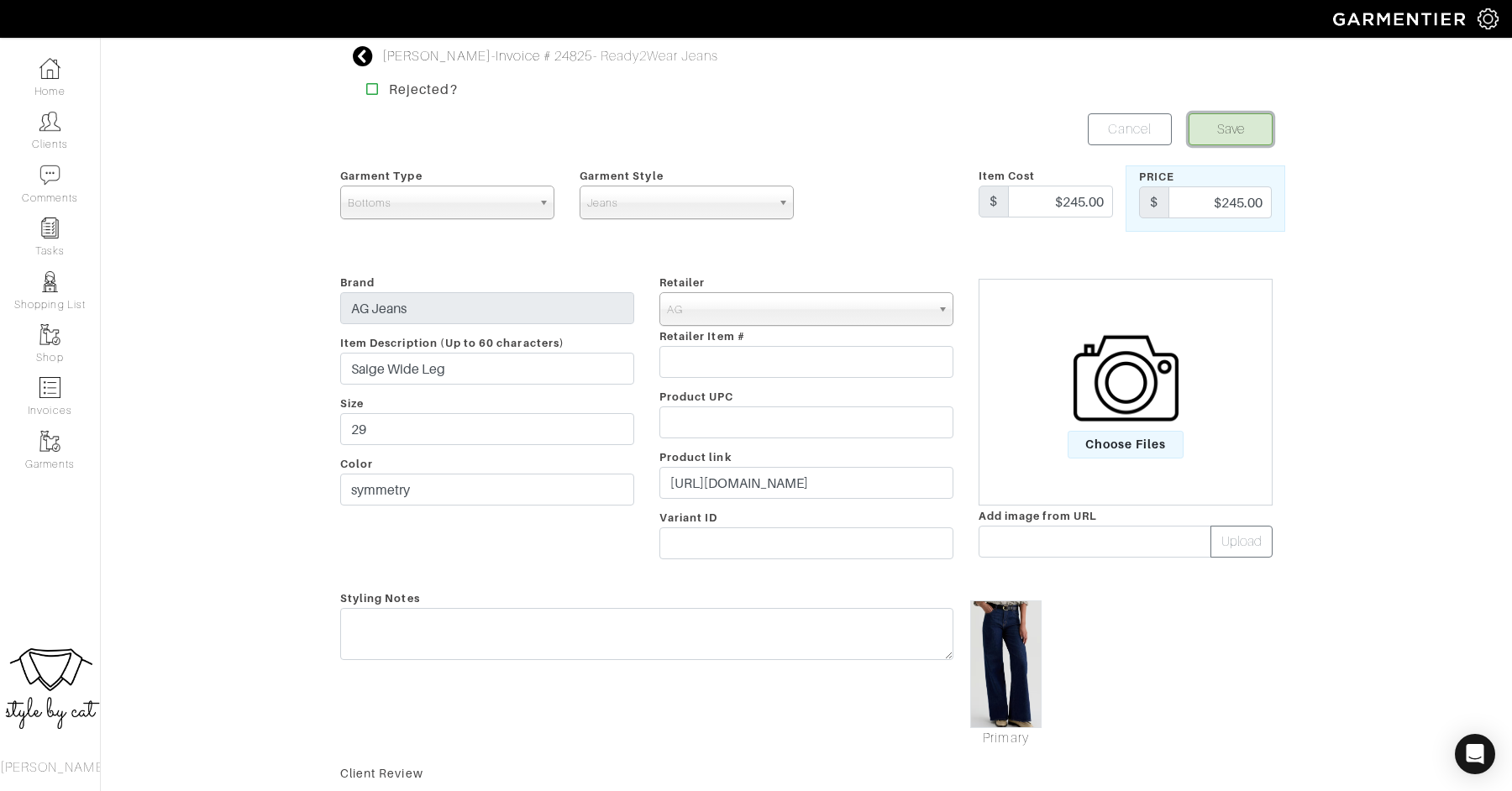
click at [1234, 122] on button "Save" at bounding box center [1230, 129] width 84 height 32
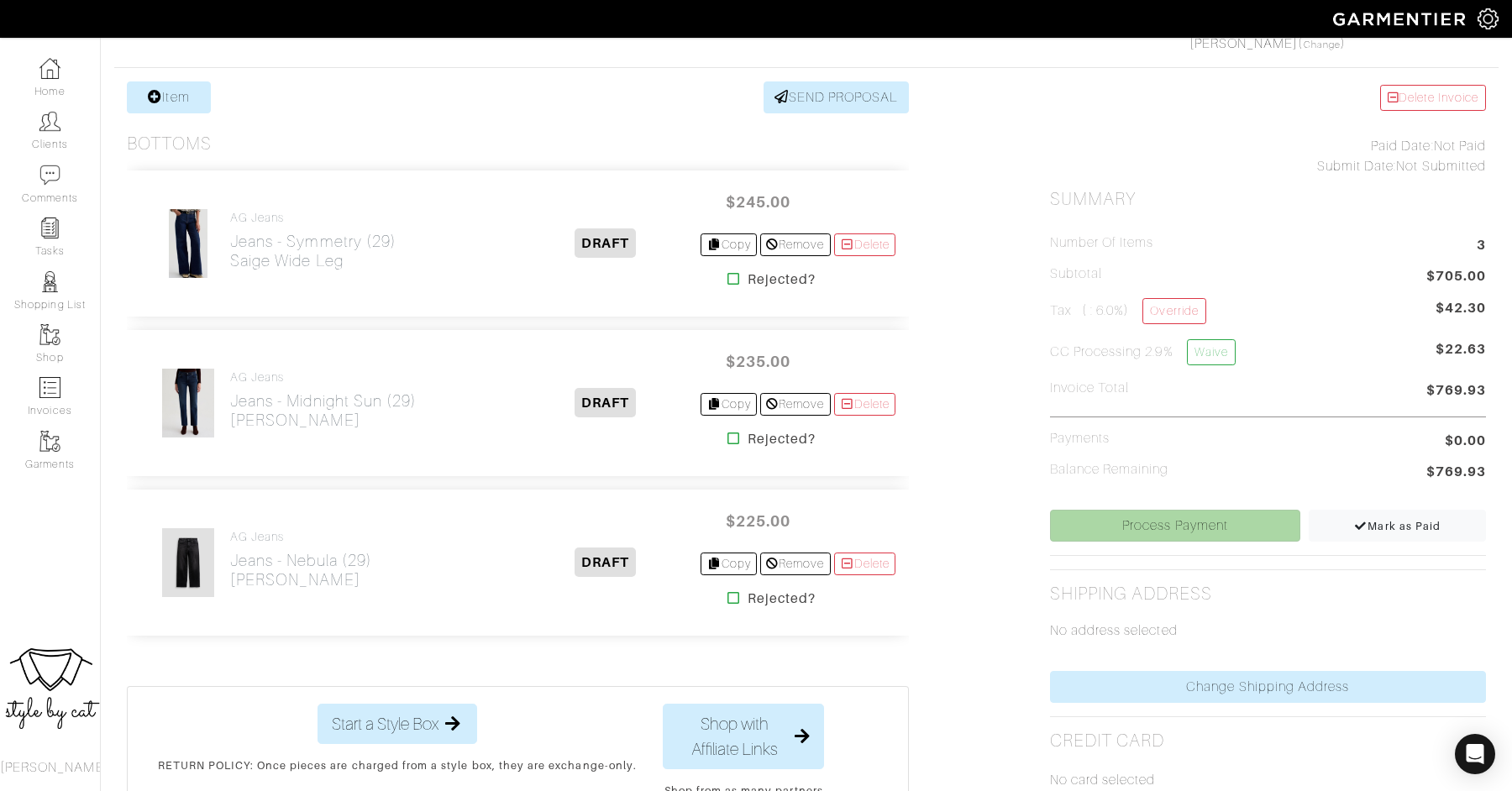
scroll to position [483, 0]
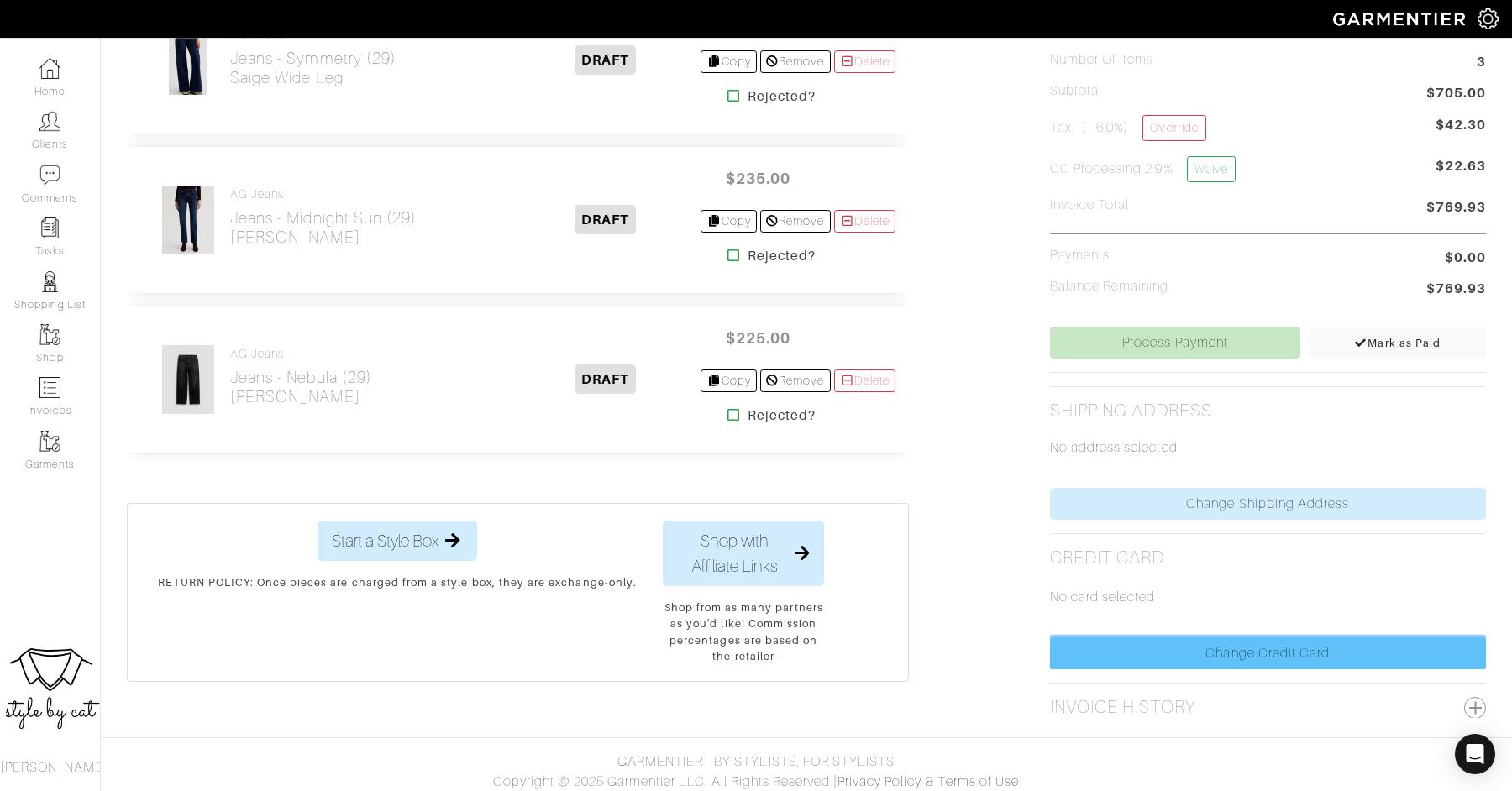
click at [1116, 659] on link "Change Credit Card" at bounding box center [1268, 653] width 436 height 32
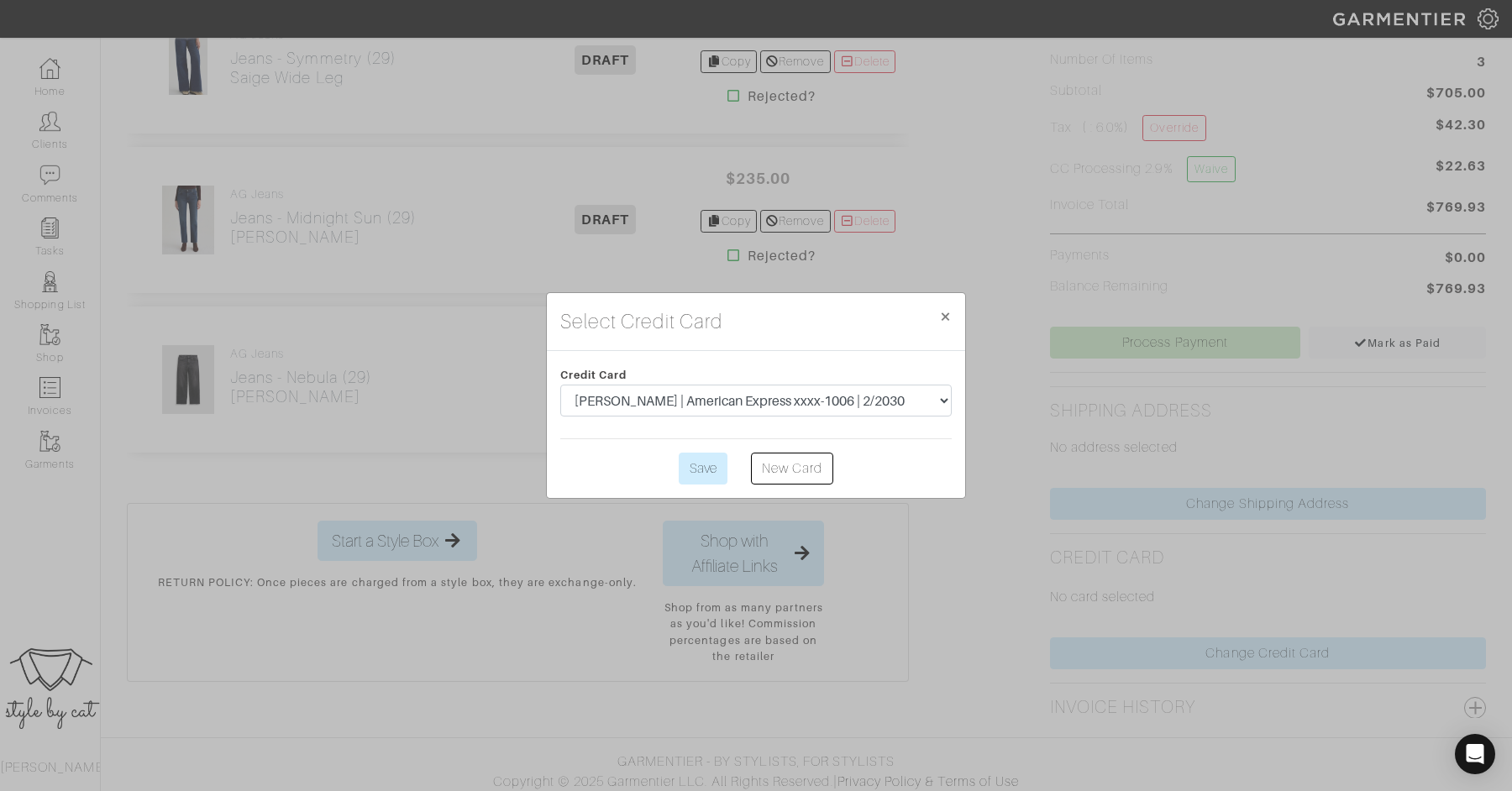
click at [693, 492] on div "Credit Card Justin Markd | American Express xxxx-1006 | 2/2030 Save New Card" at bounding box center [755, 424] width 418 height 147
click at [693, 468] on input "Save" at bounding box center [703, 468] width 48 height 32
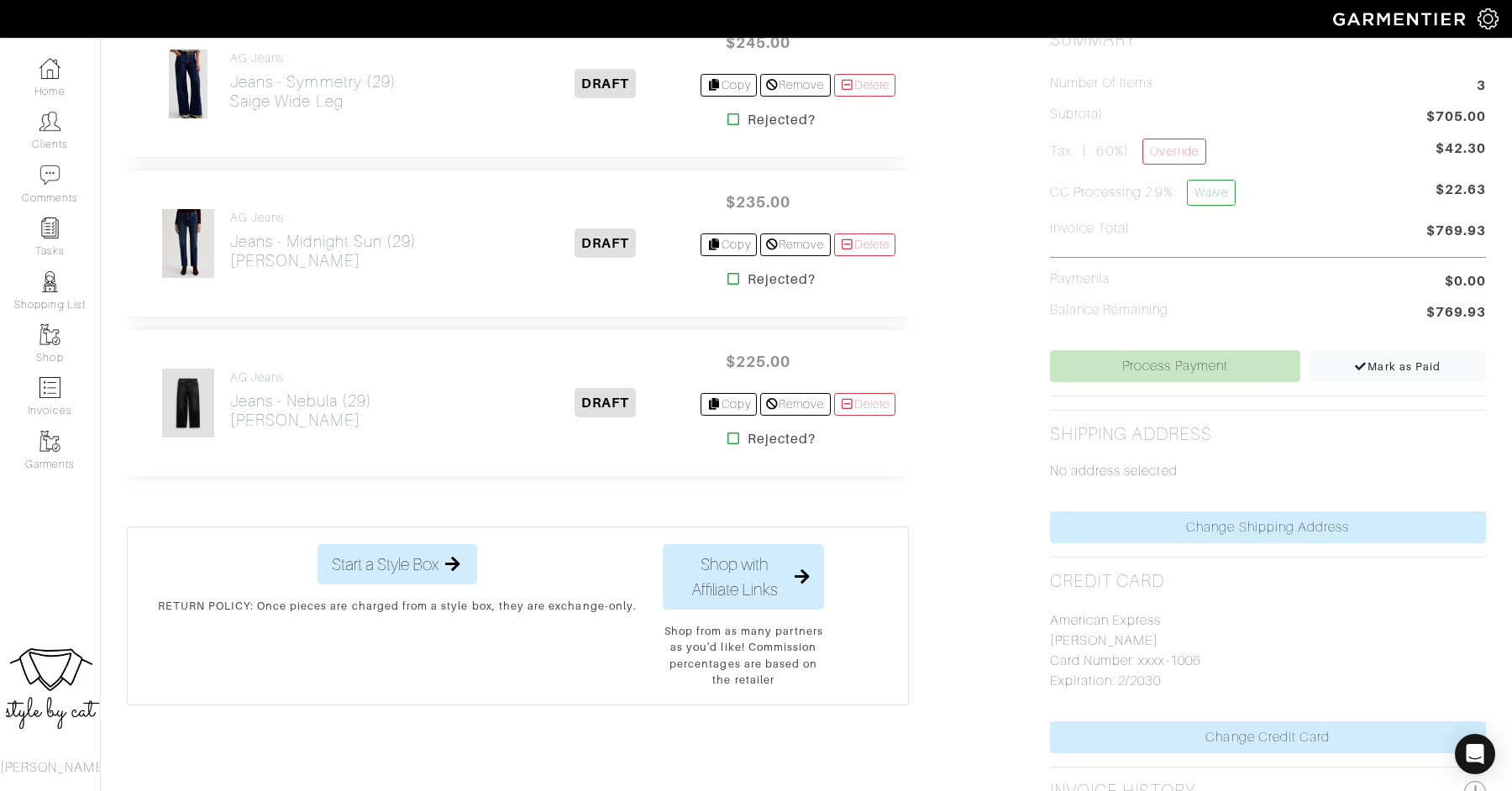
scroll to position [460, 0]
click at [1103, 367] on link "Process Payment" at bounding box center [1176, 365] width 251 height 32
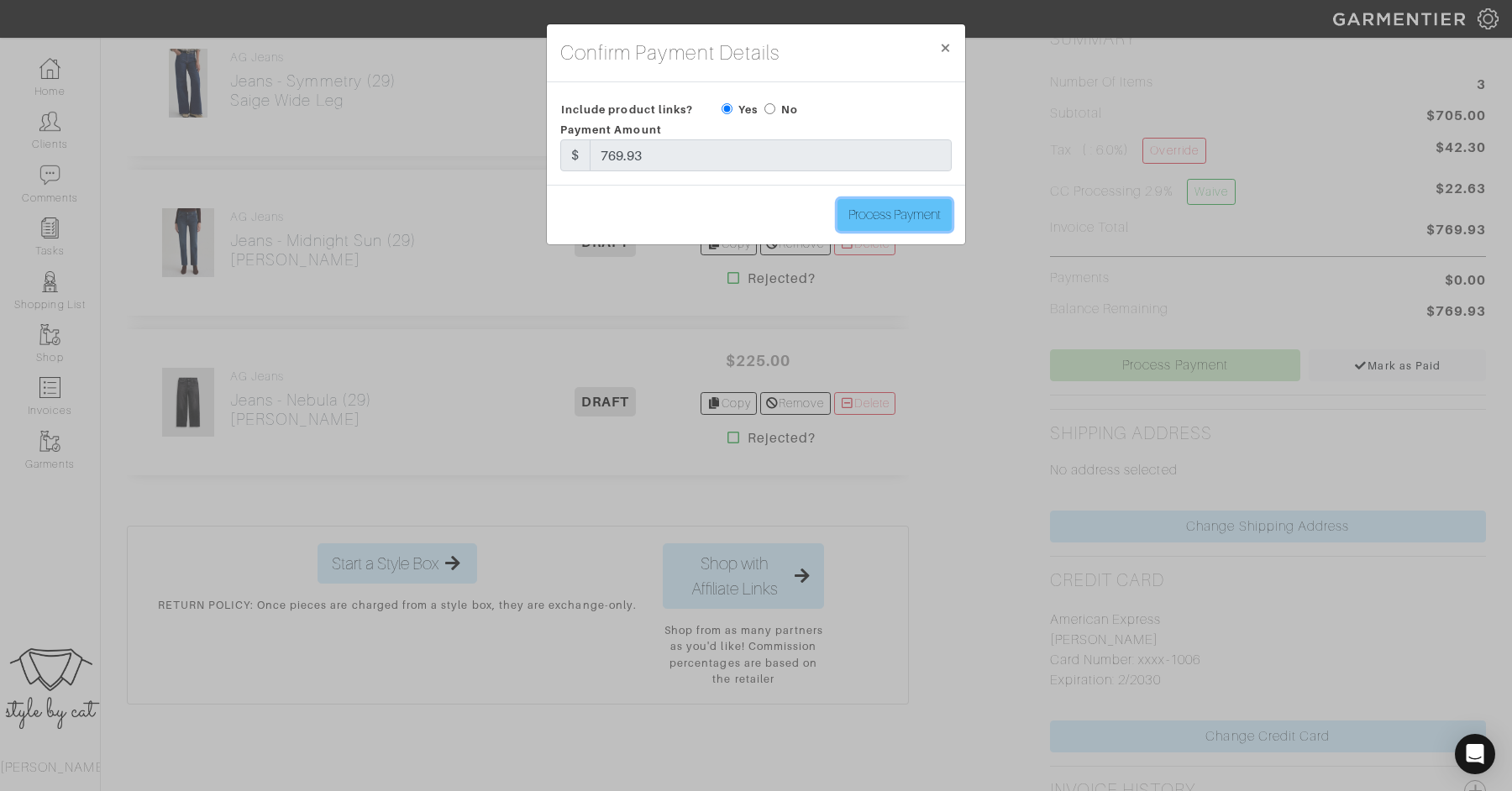
click at [881, 210] on input "Process Payment" at bounding box center [894, 215] width 115 height 32
type input "Process Payment"
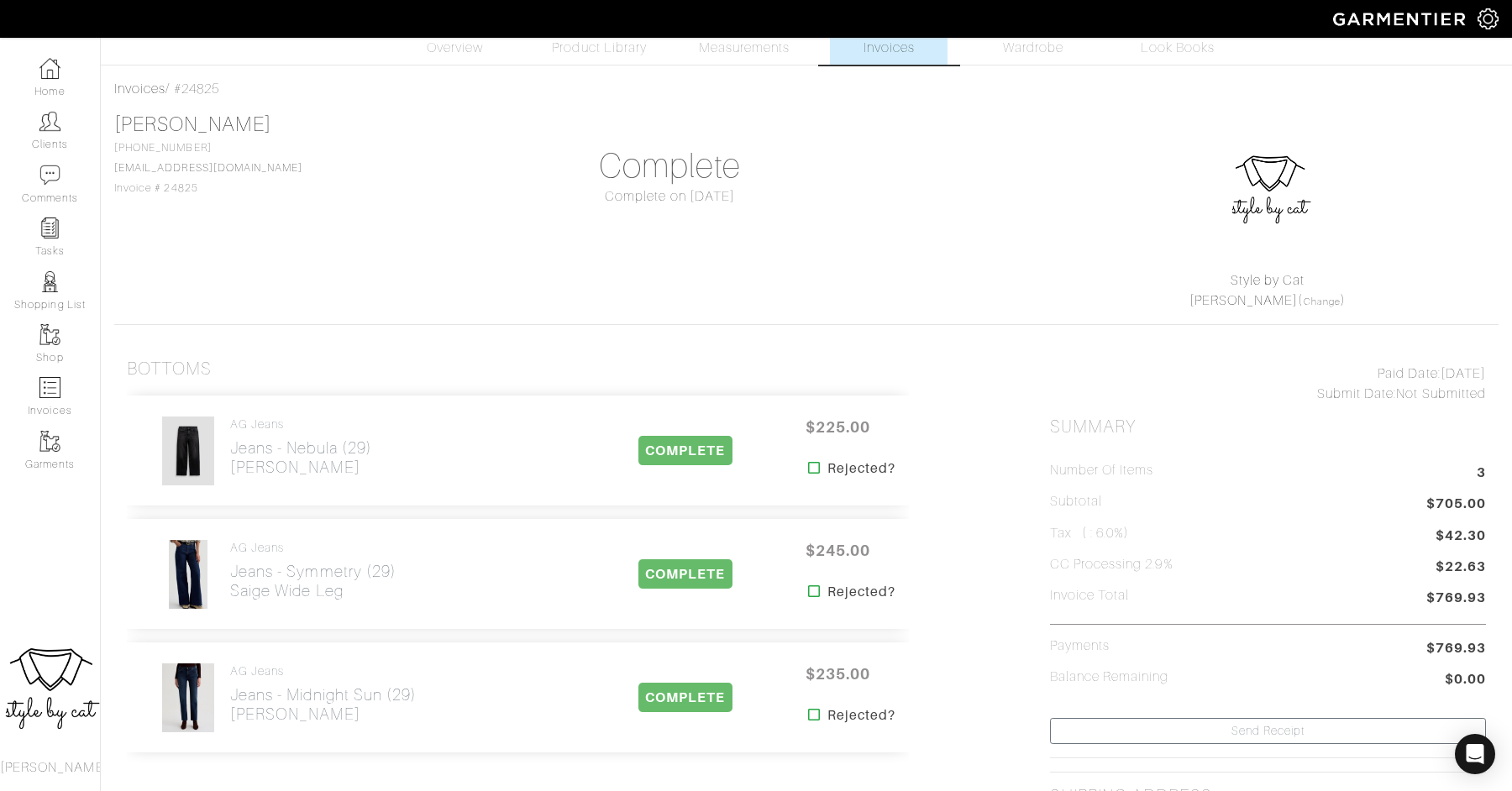
scroll to position [45, 0]
click at [47, 76] on img at bounding box center [49, 68] width 21 height 21
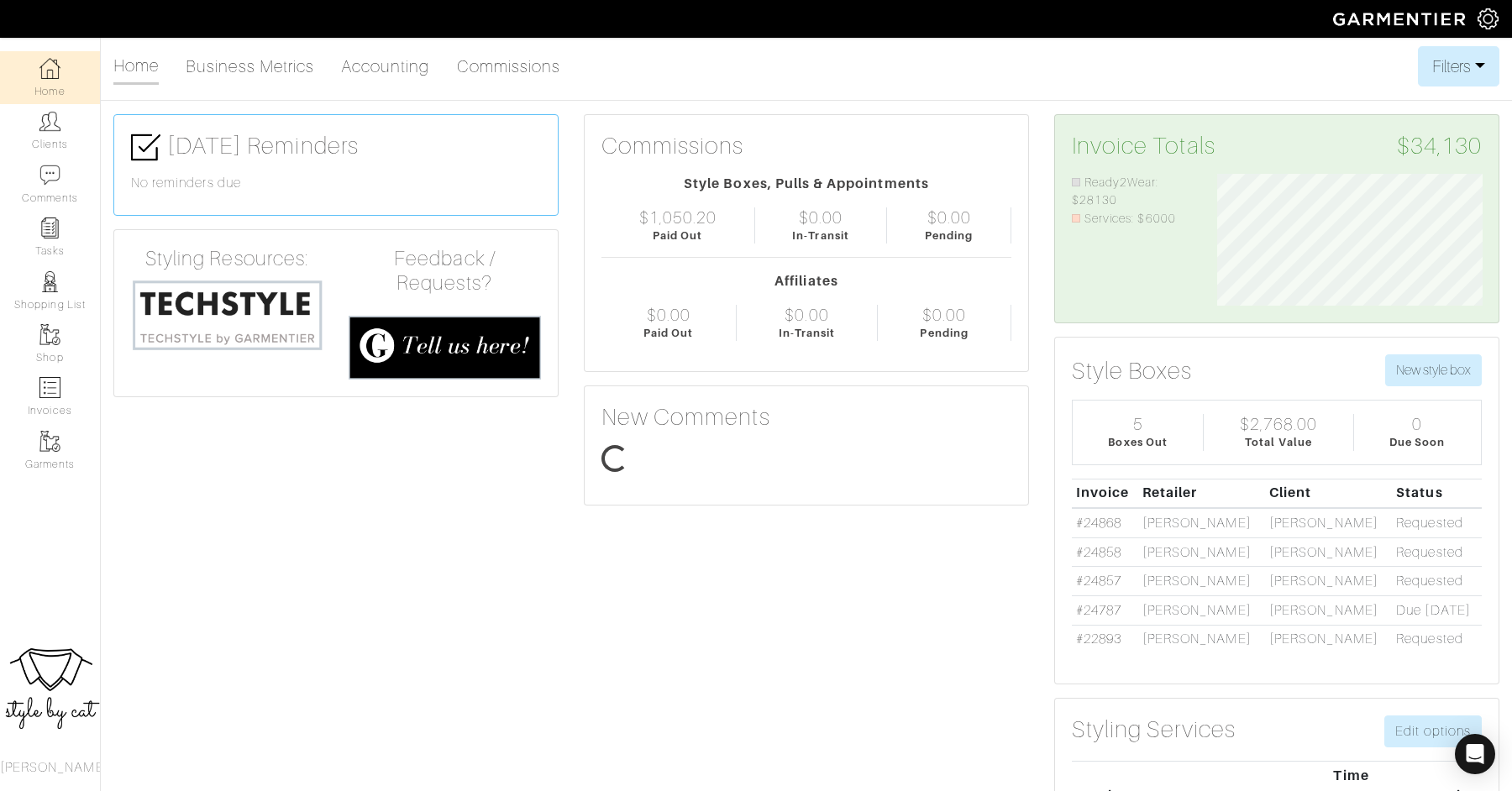
scroll to position [133, 290]
click at [51, 120] on img at bounding box center [49, 121] width 21 height 21
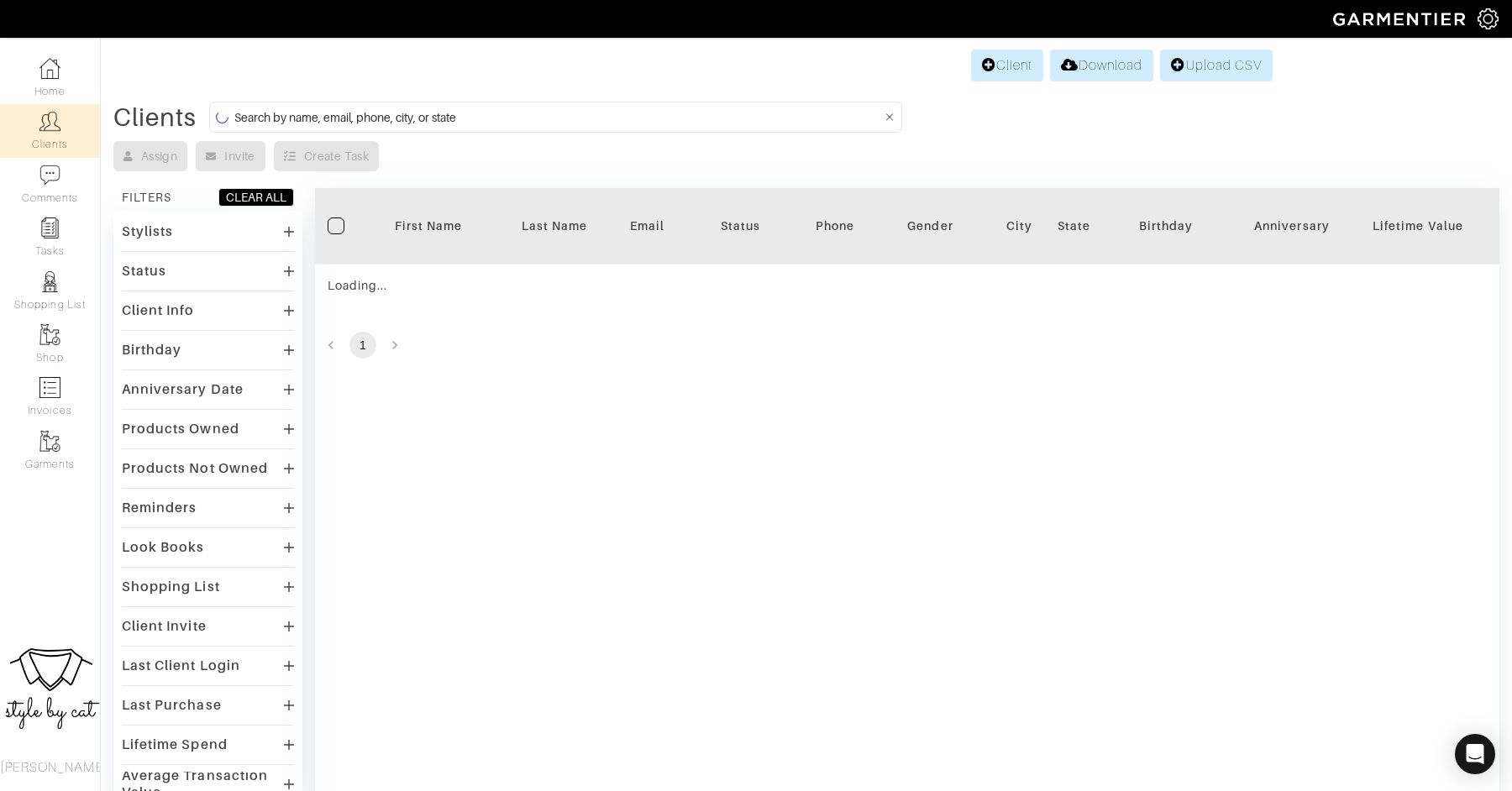
click at [392, 114] on input at bounding box center [558, 117] width 647 height 21
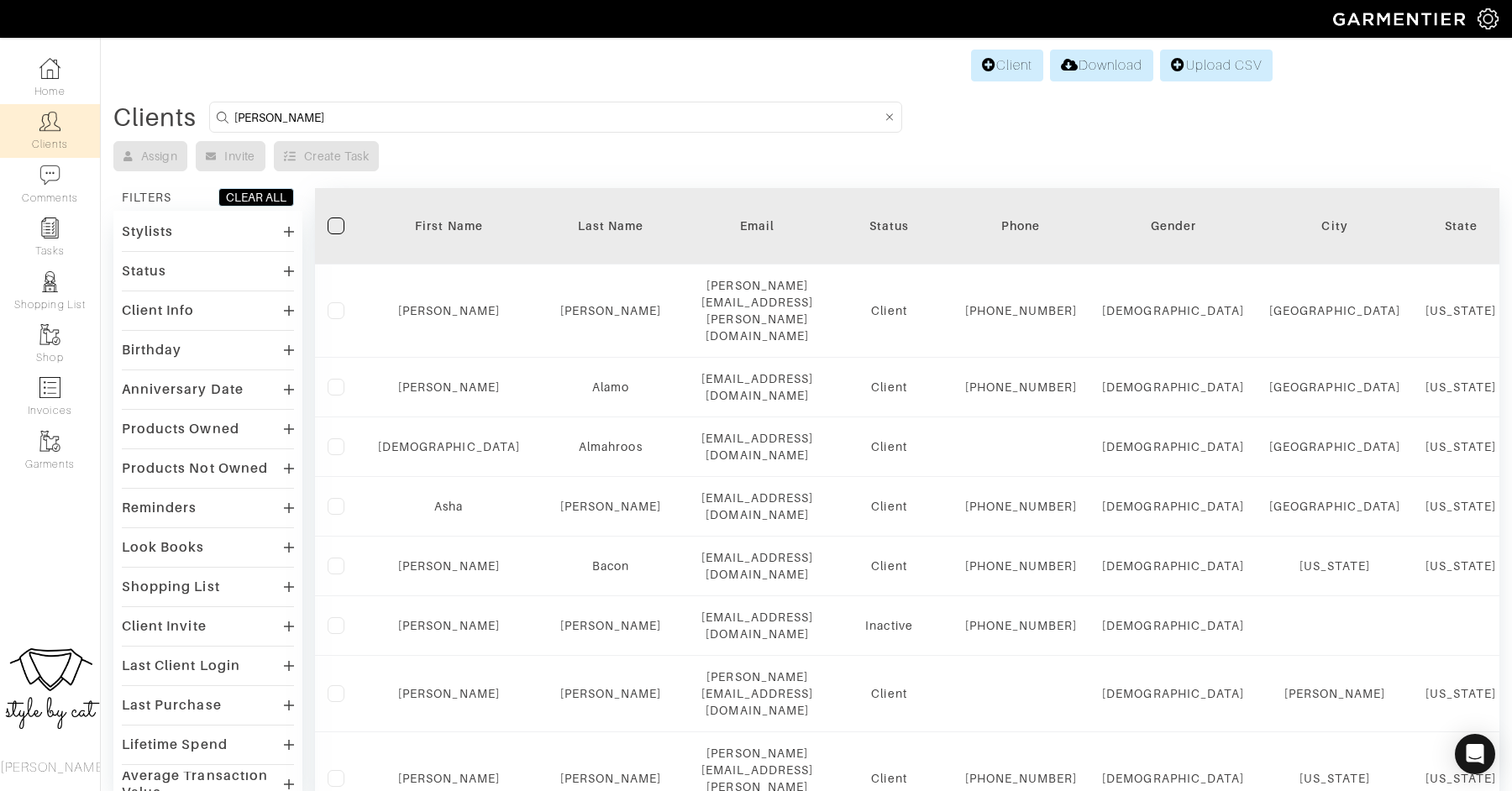
type input "donna"
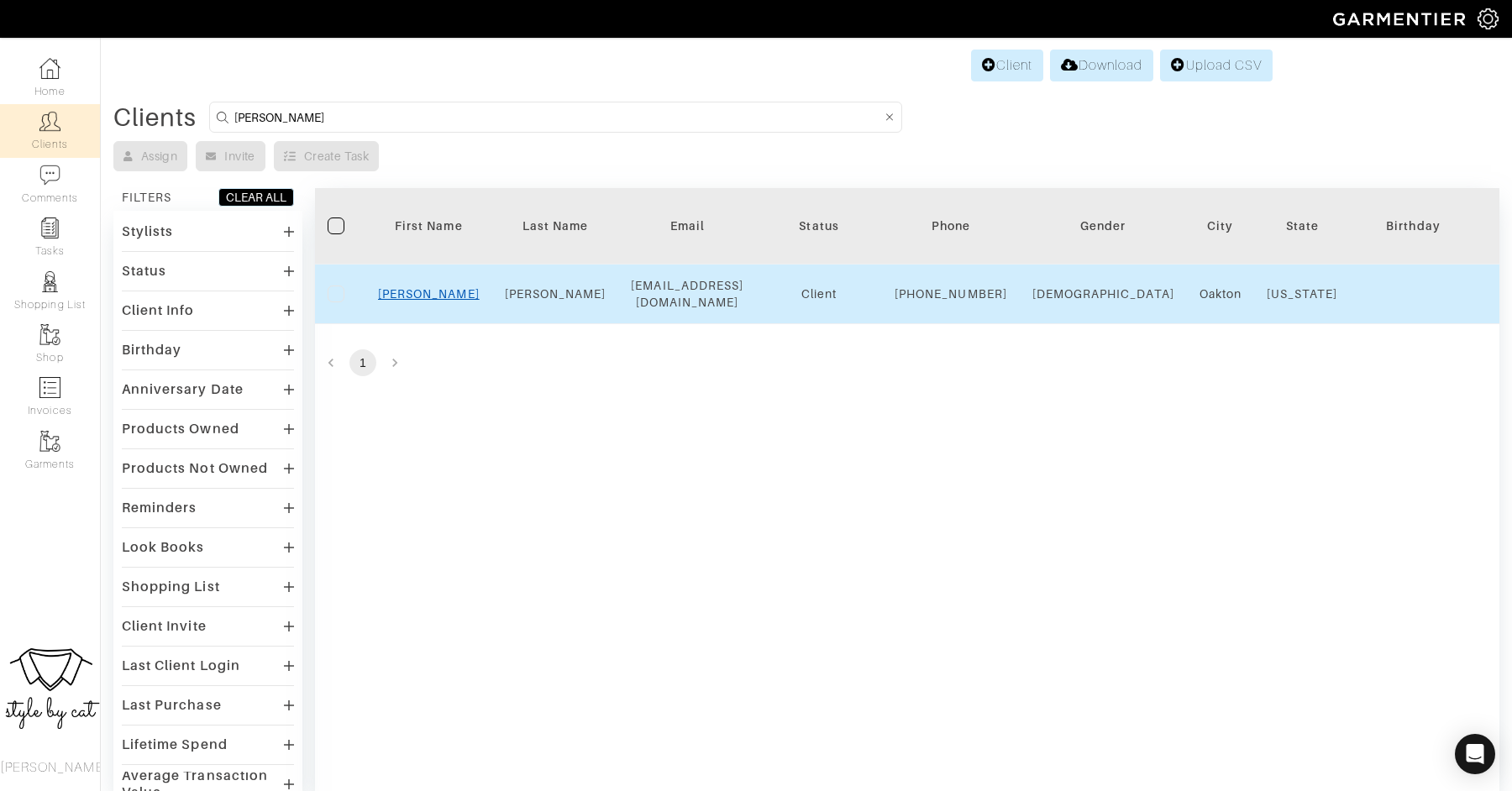
click at [428, 301] on link "Donna" at bounding box center [428, 294] width 101 height 13
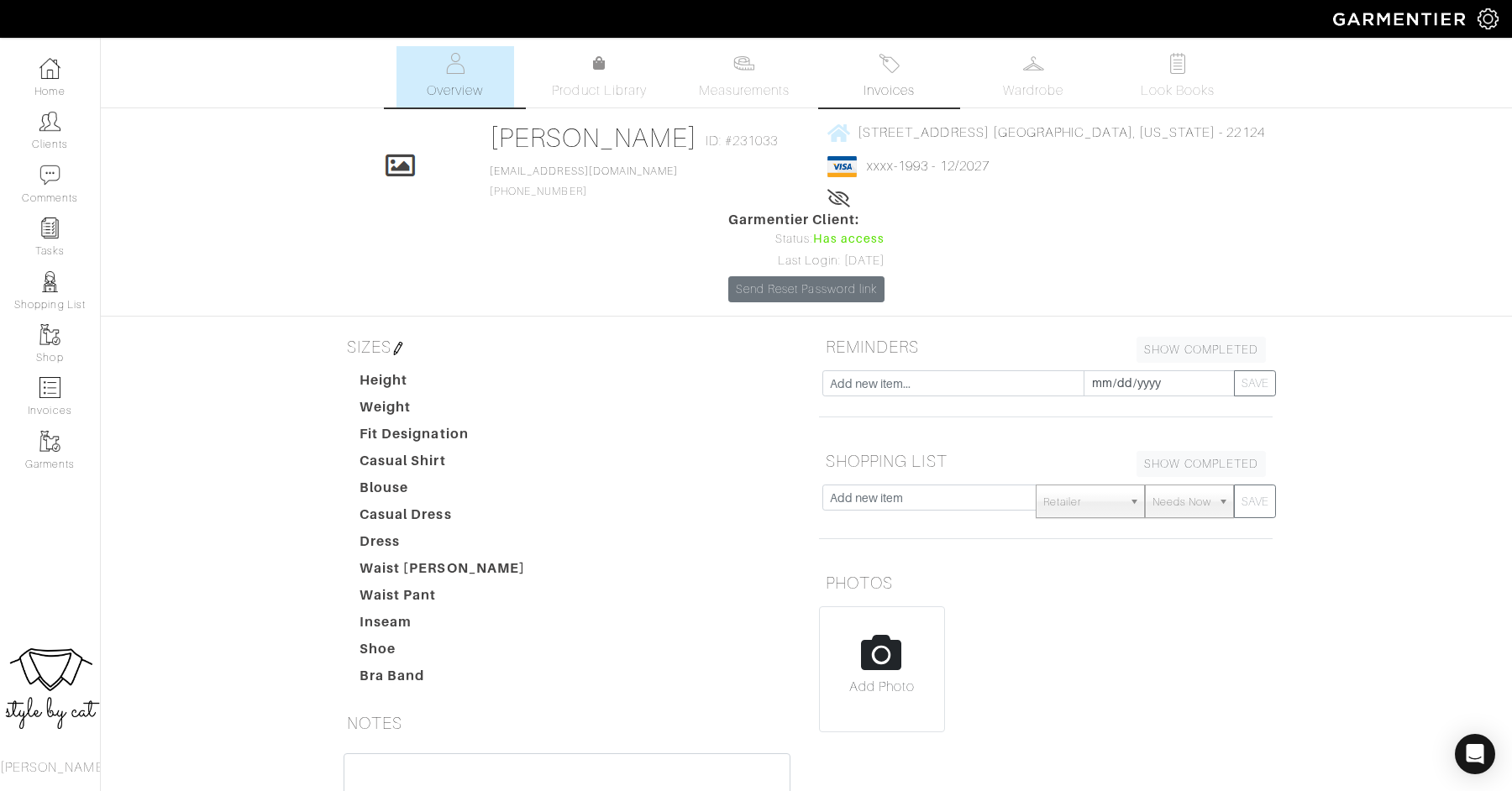
click at [909, 68] on link "Invoices" at bounding box center [888, 77] width 117 height 61
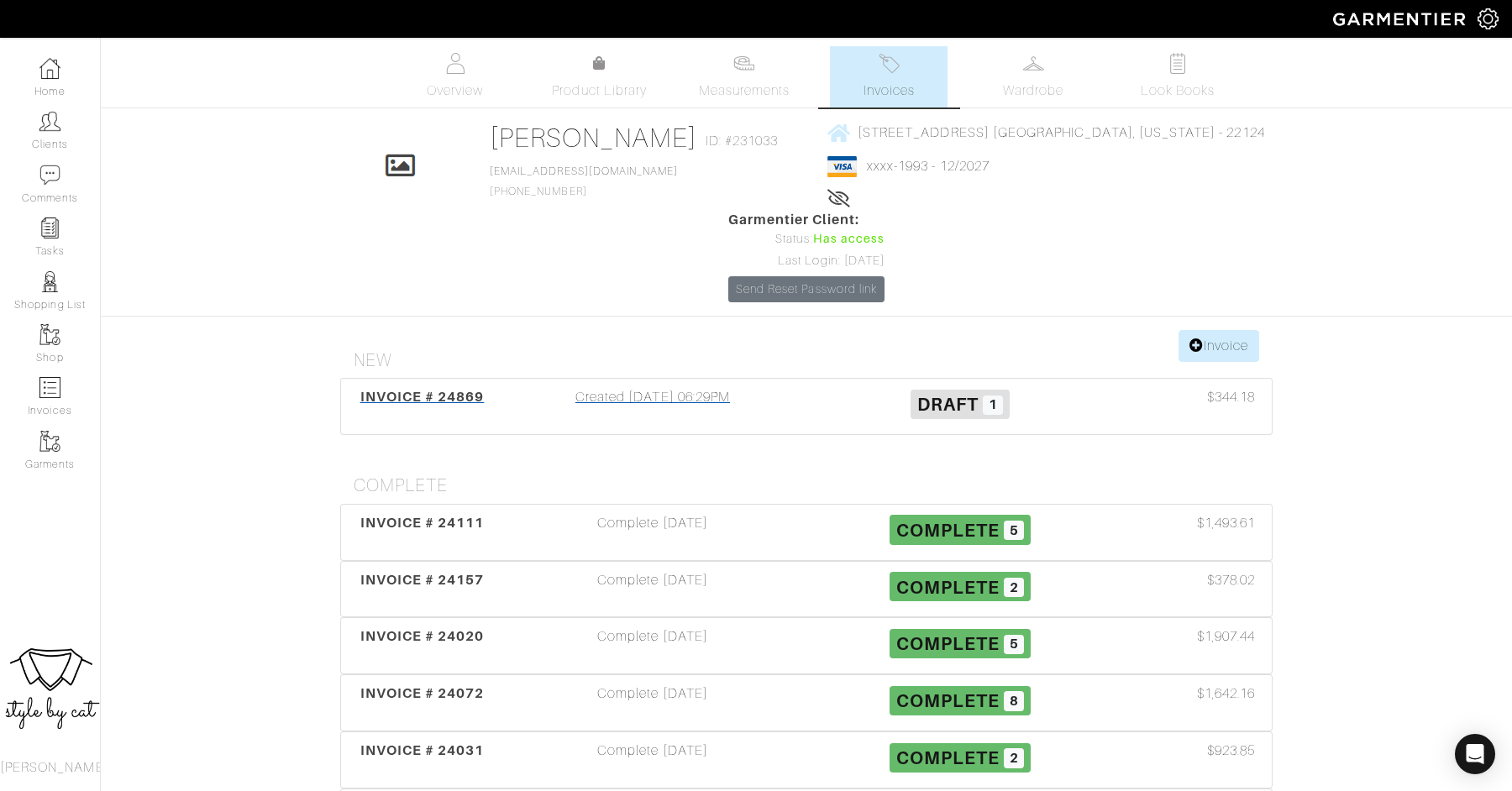
click at [387, 389] on span "INVOICE # 24869" at bounding box center [423, 396] width 125 height 16
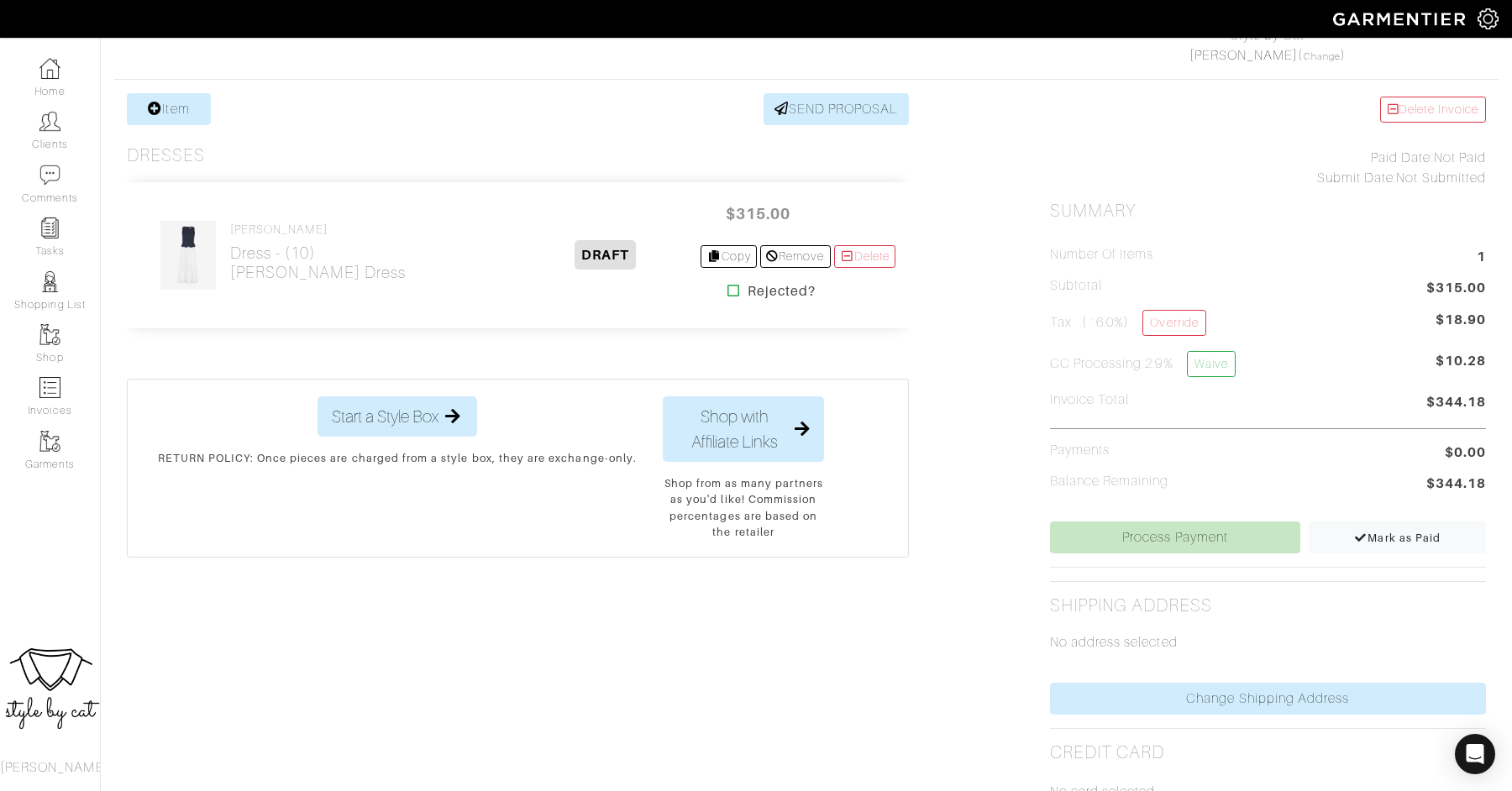
scroll to position [349, 0]
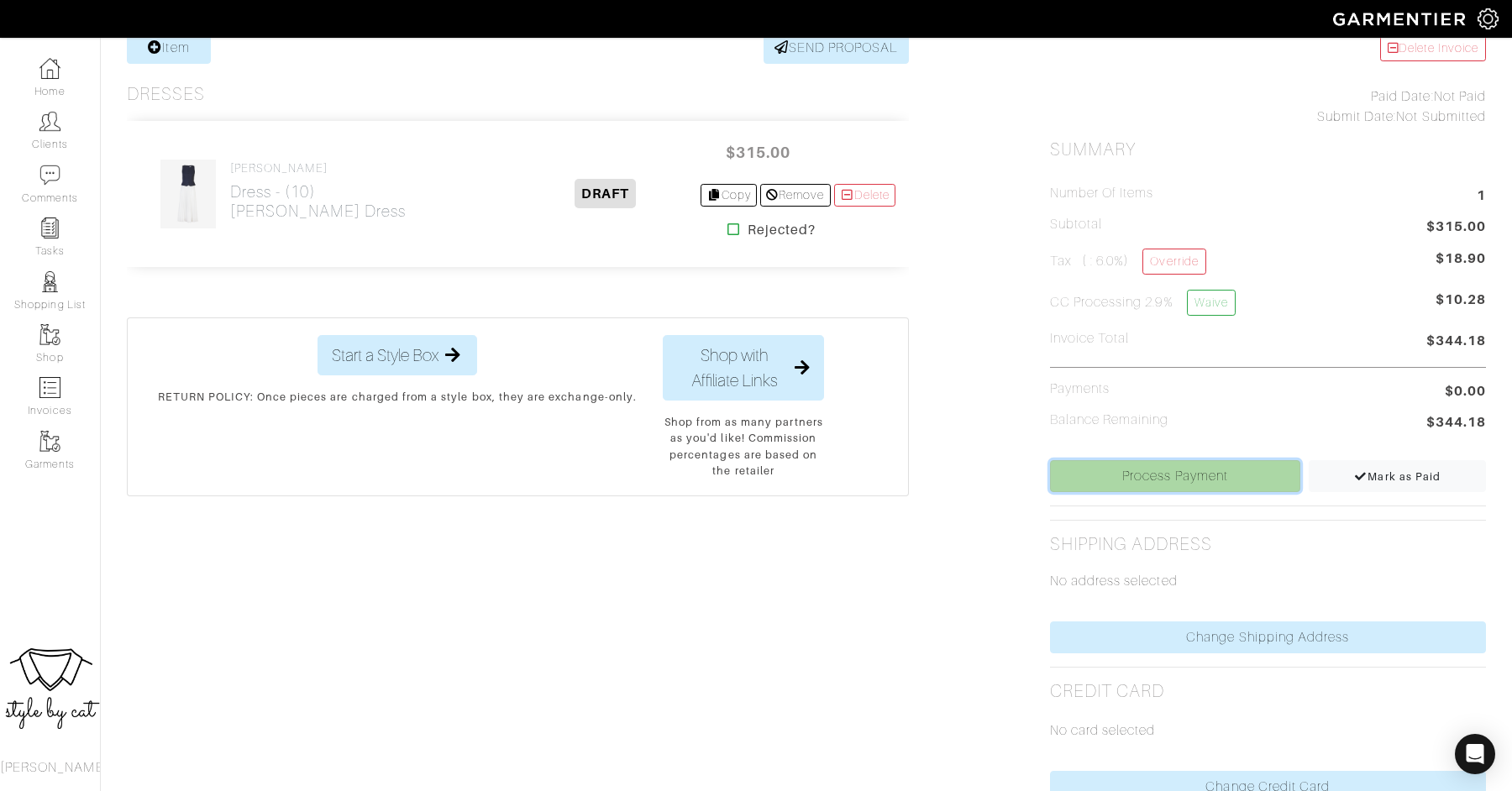
click at [1240, 475] on link "Process Payment" at bounding box center [1176, 476] width 251 height 32
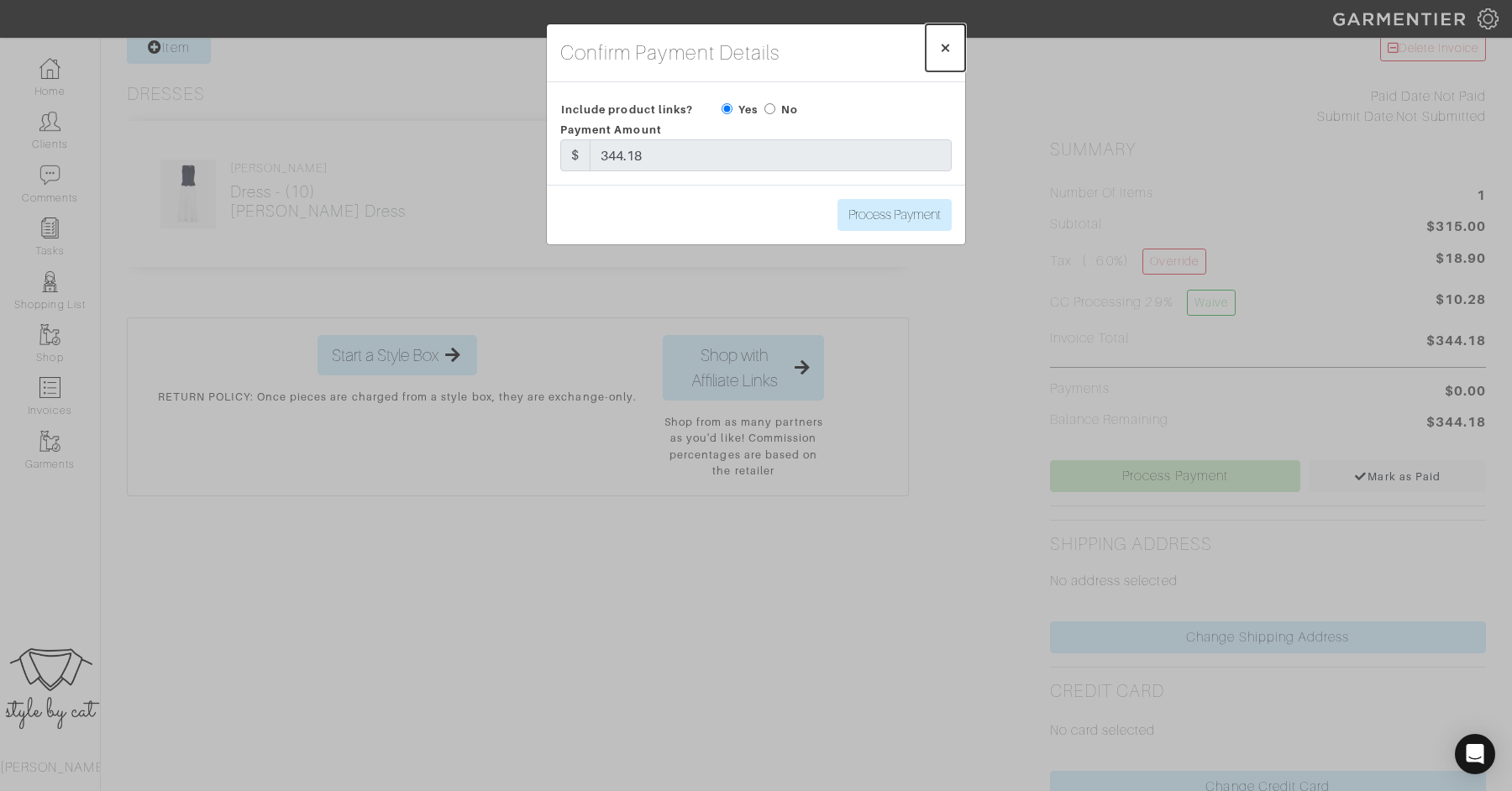
click at [940, 51] on span "×" at bounding box center [945, 47] width 13 height 22
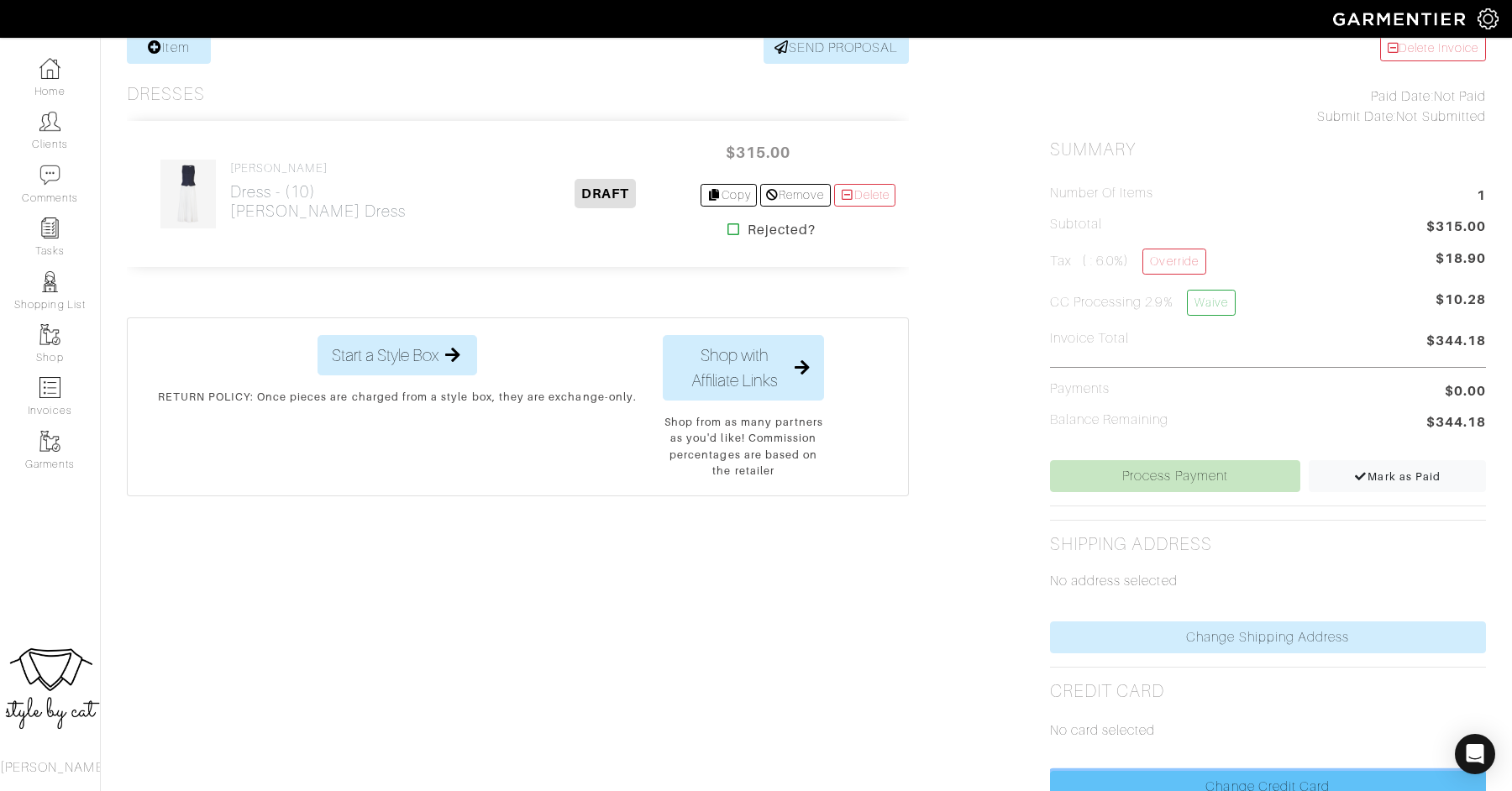
click at [1225, 774] on link "Change Credit Card" at bounding box center [1268, 786] width 436 height 32
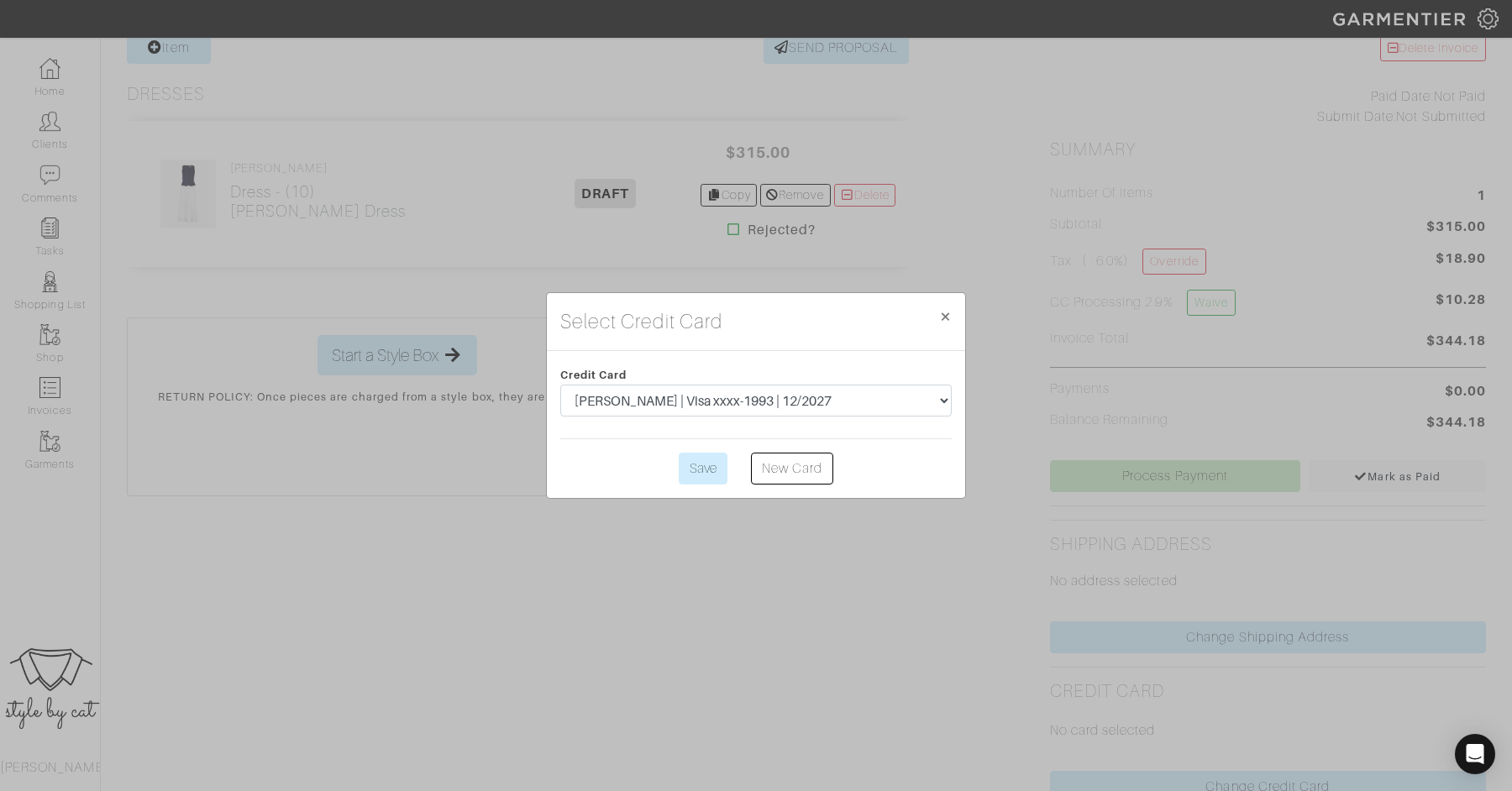
click at [705, 484] on div "Credit Card Donna Hoffman | Visa xxxx-1993 | 12/2027 Save New Card" at bounding box center [755, 424] width 418 height 147
click at [705, 477] on input "Save" at bounding box center [703, 468] width 48 height 32
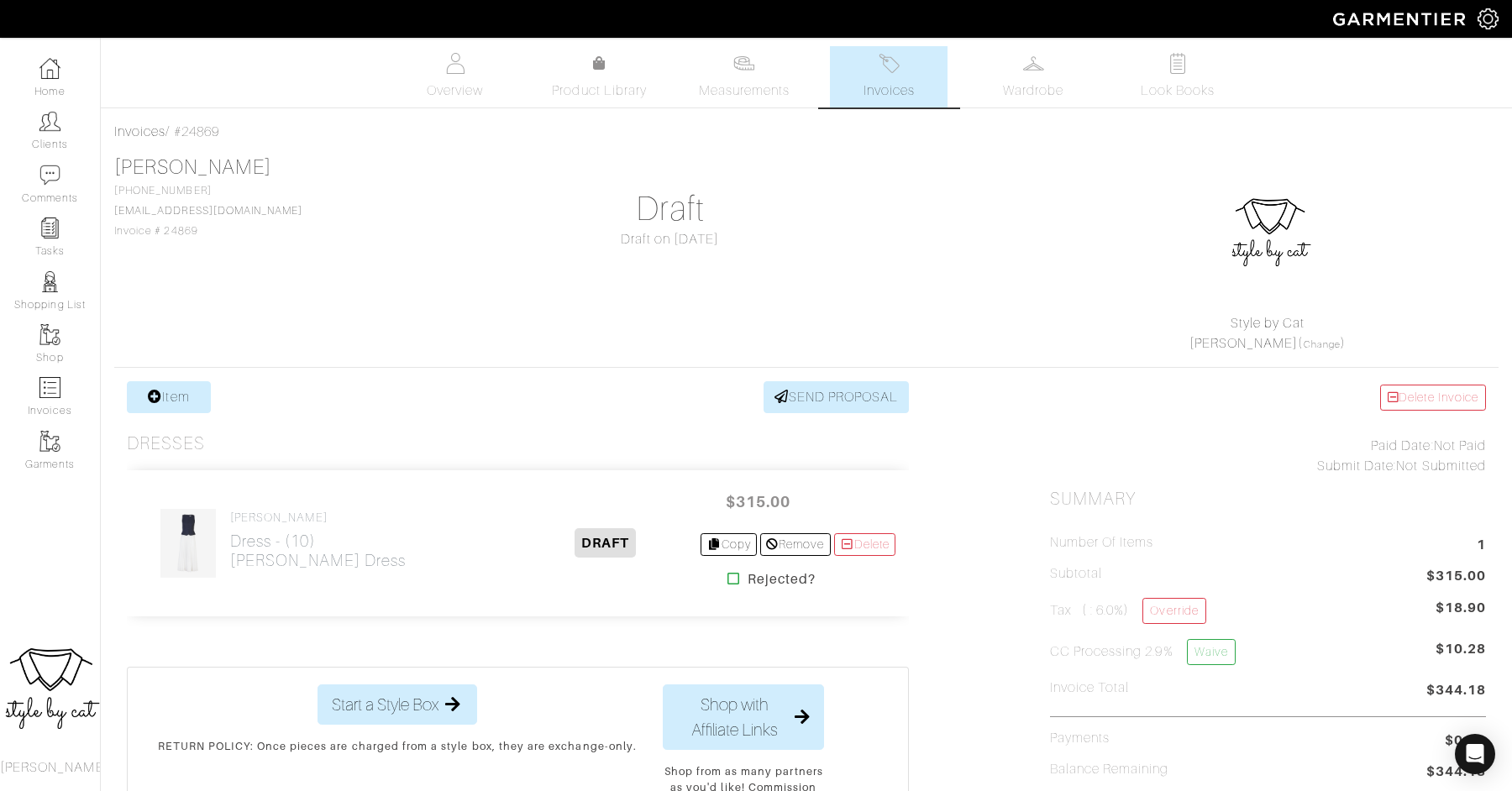
scroll to position [543, 0]
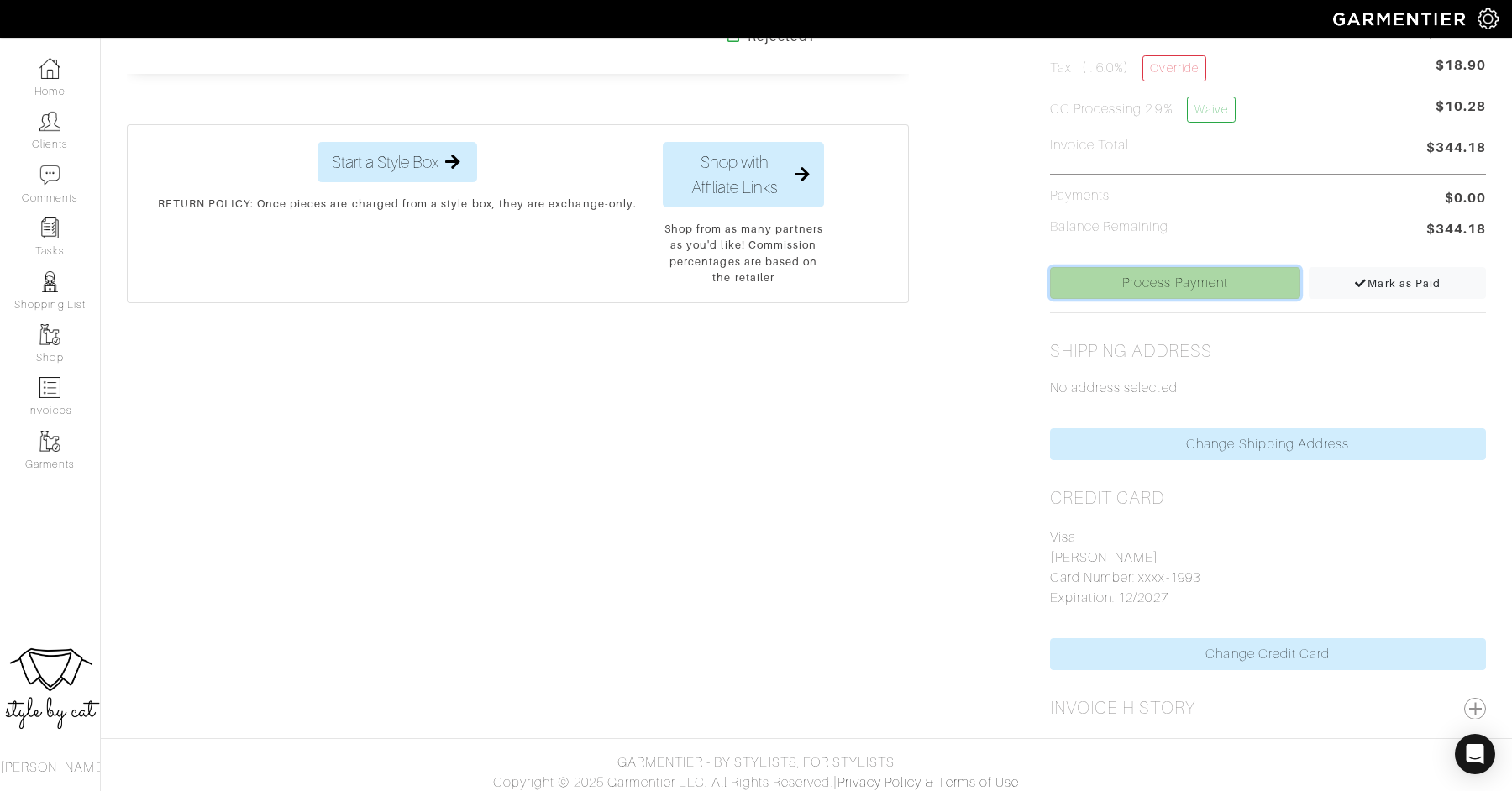
click at [1151, 286] on link "Process Payment" at bounding box center [1176, 283] width 251 height 32
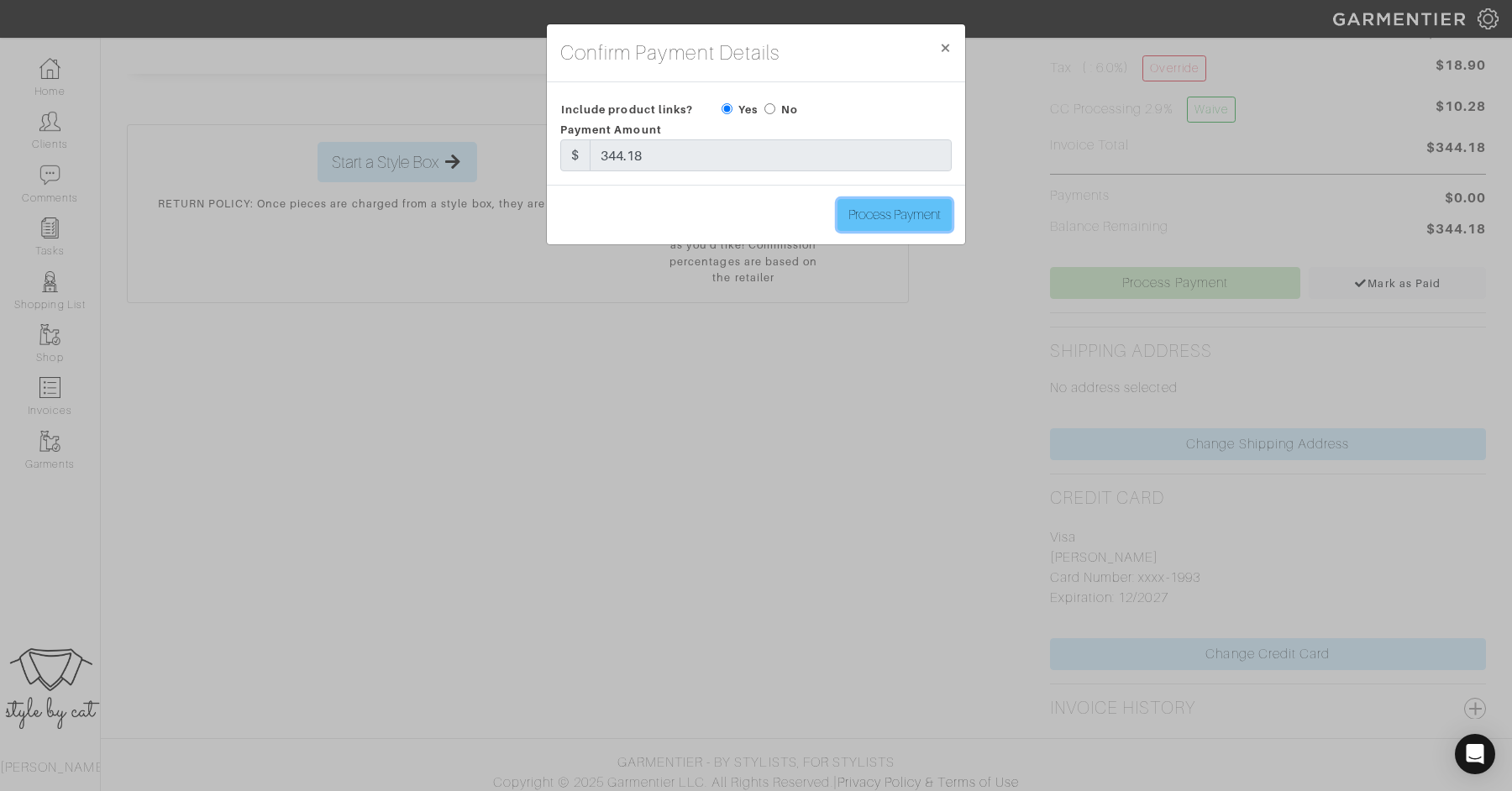
click at [870, 209] on input "Process Payment" at bounding box center [894, 215] width 115 height 32
type input "Process Payment"
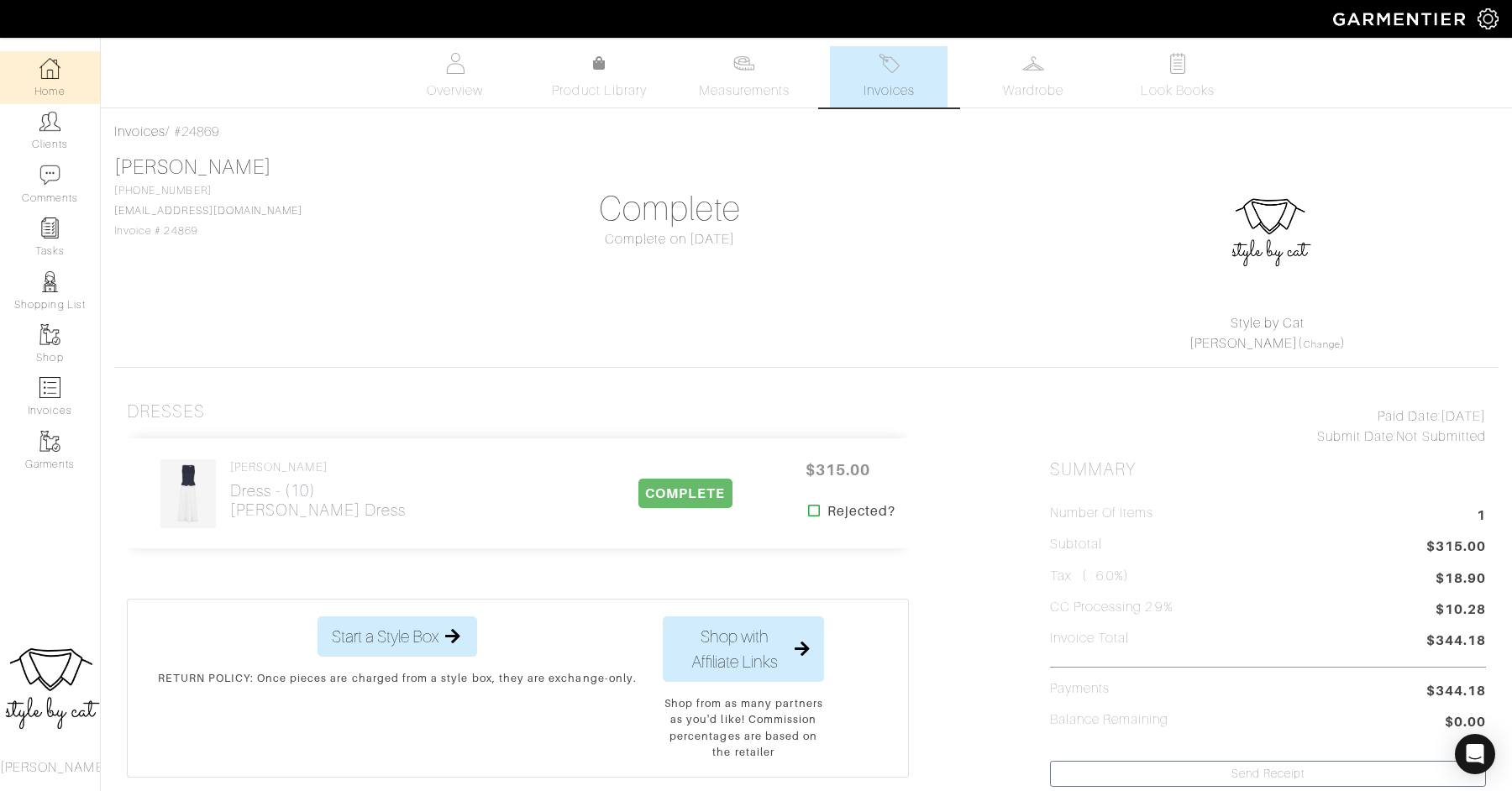
click at [67, 78] on link "Home" at bounding box center [49, 77] width 100 height 53
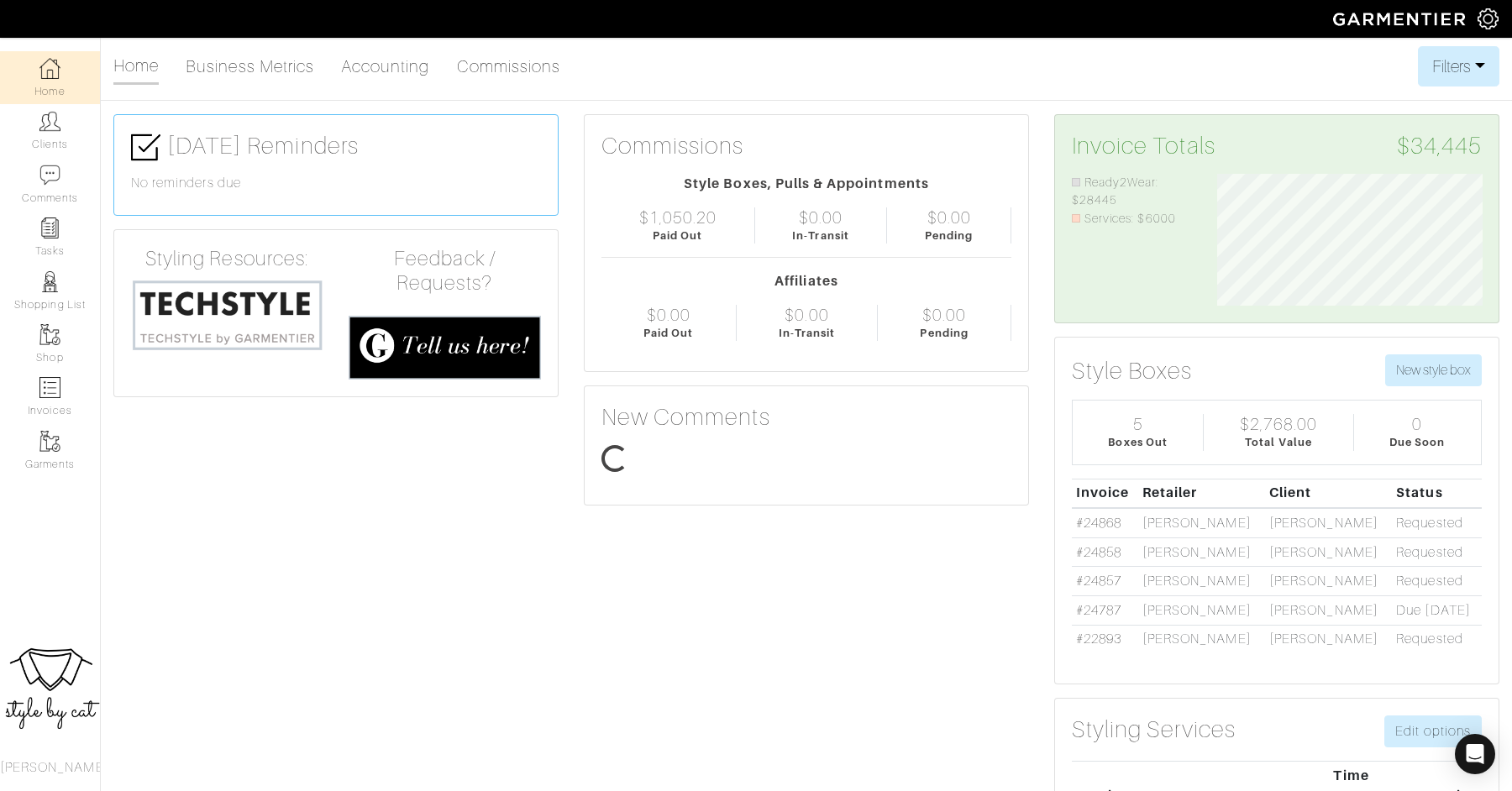
scroll to position [133, 290]
click at [46, 138] on link "Clients" at bounding box center [49, 130] width 100 height 53
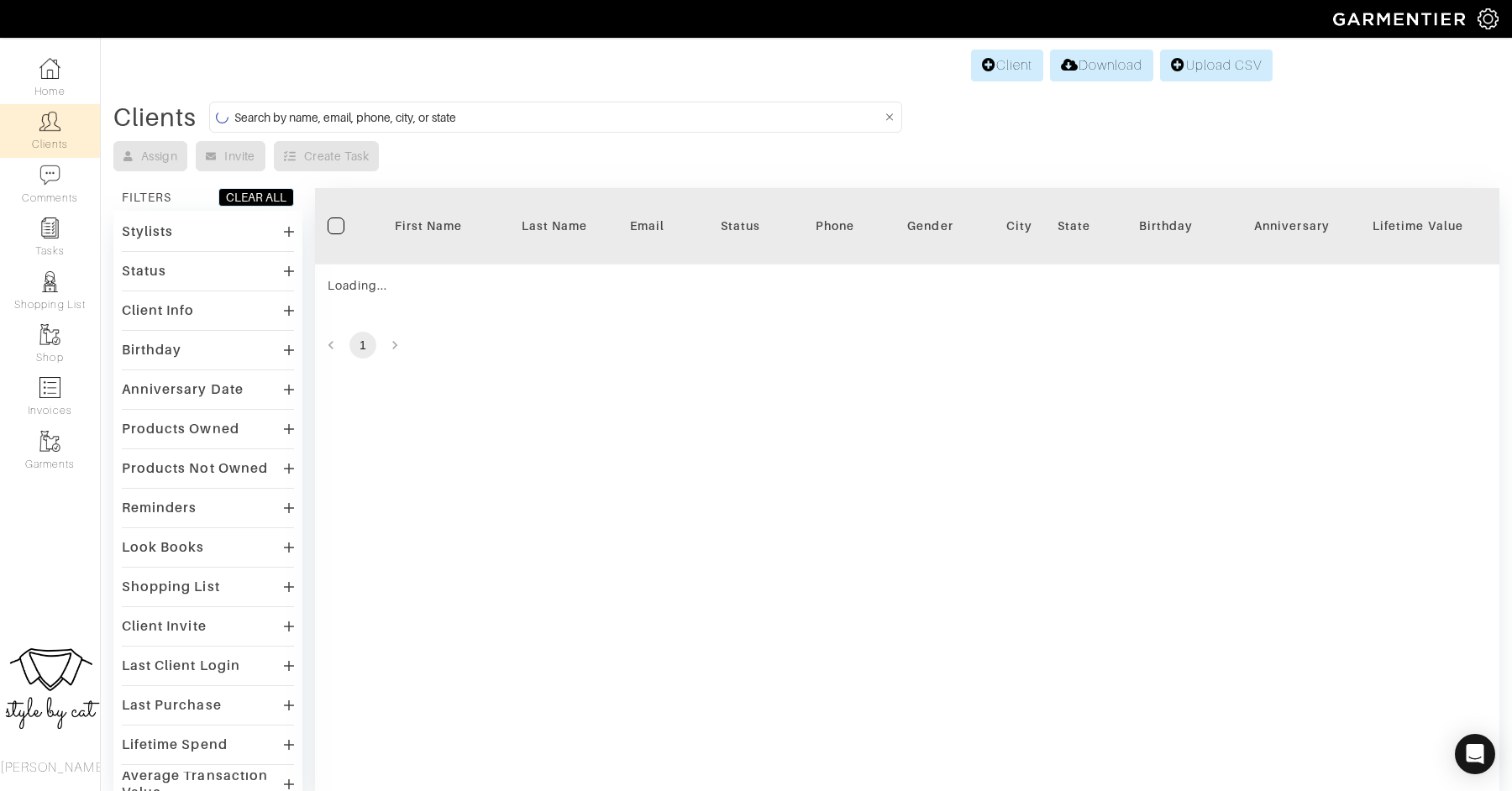
click at [397, 116] on input at bounding box center [558, 117] width 647 height 21
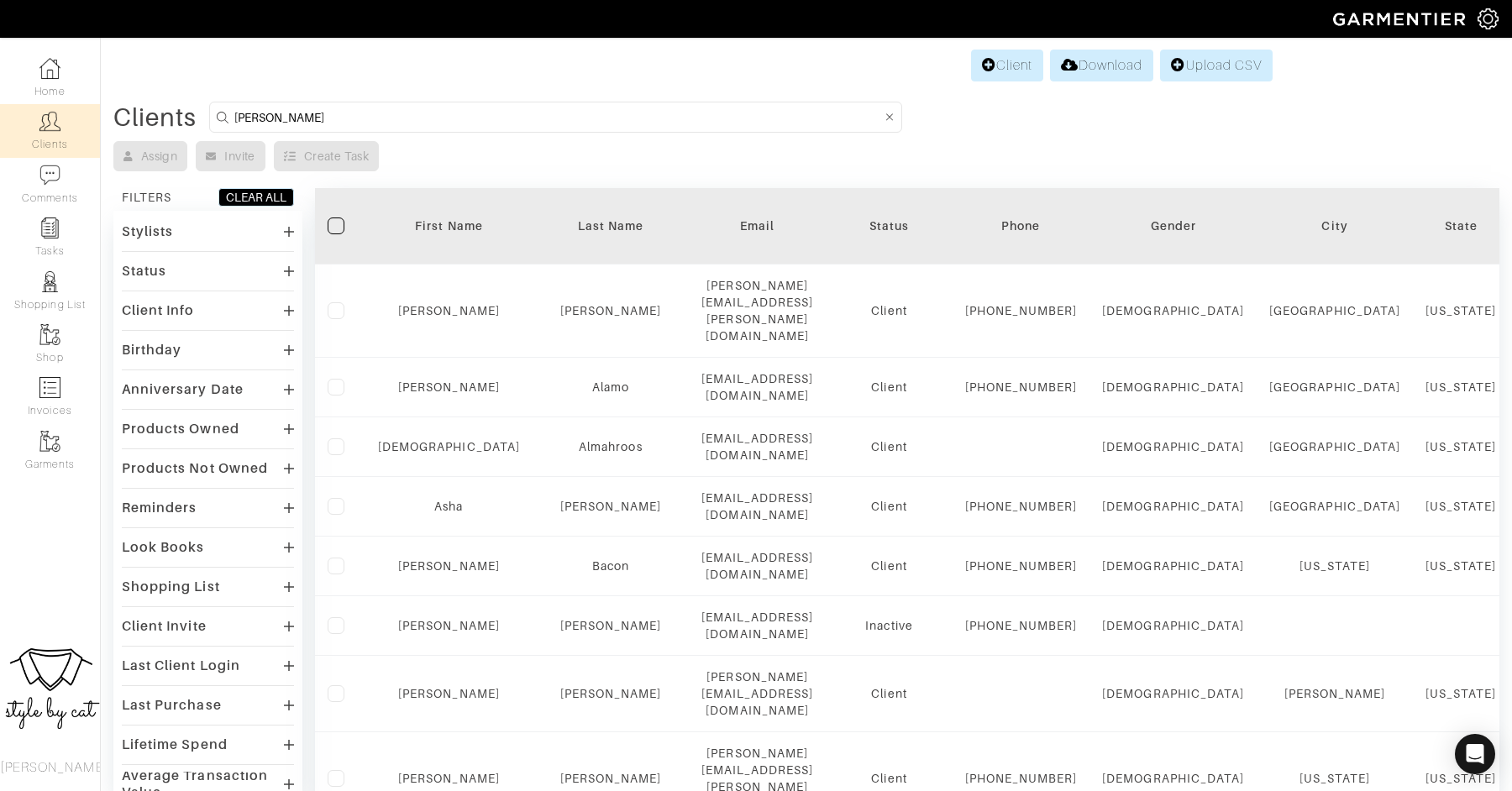
type input "alexandra"
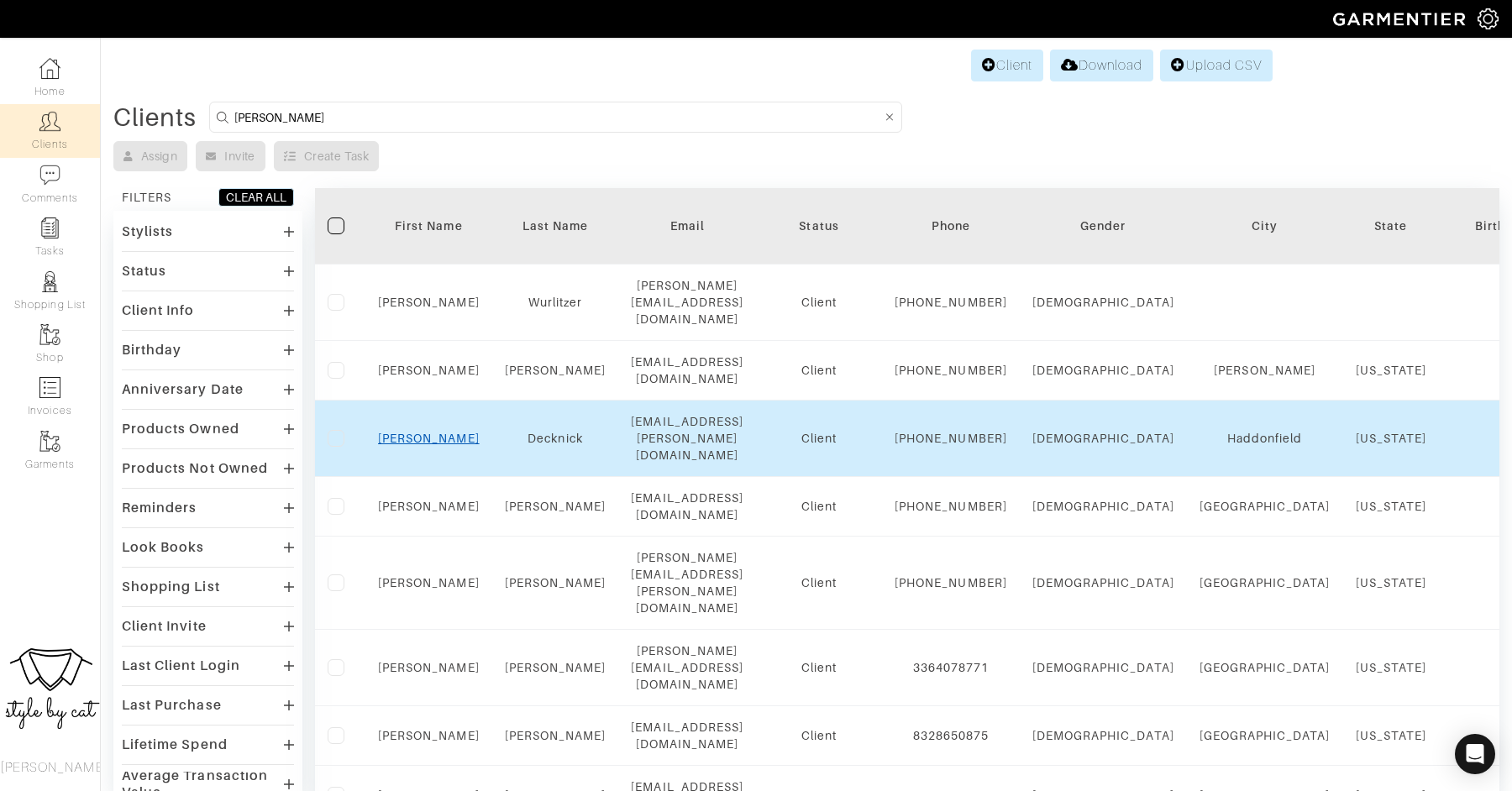
click at [410, 432] on link "Alexandra" at bounding box center [428, 438] width 101 height 13
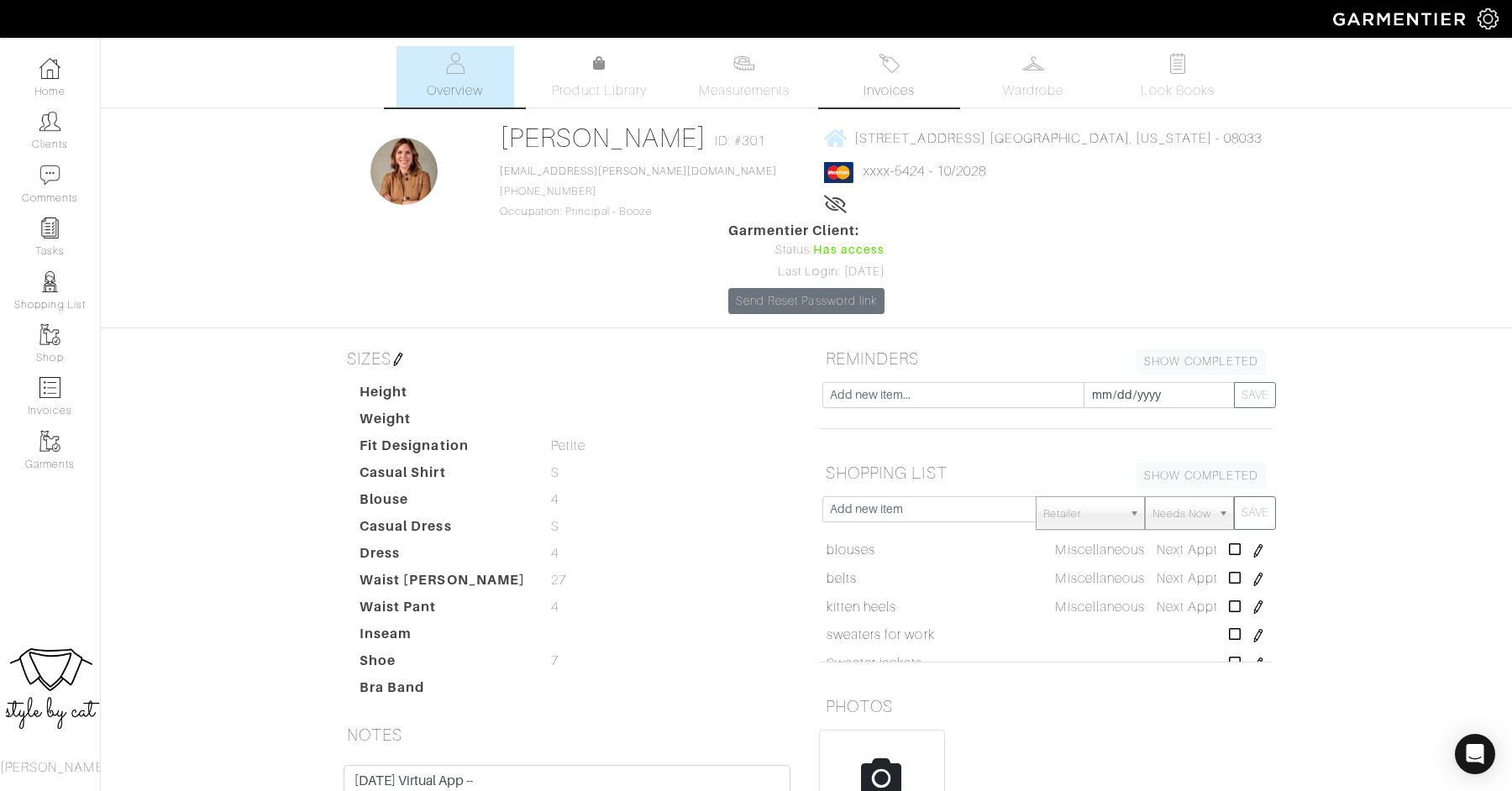
click at [905, 90] on span "Invoices" at bounding box center [888, 91] width 51 height 20
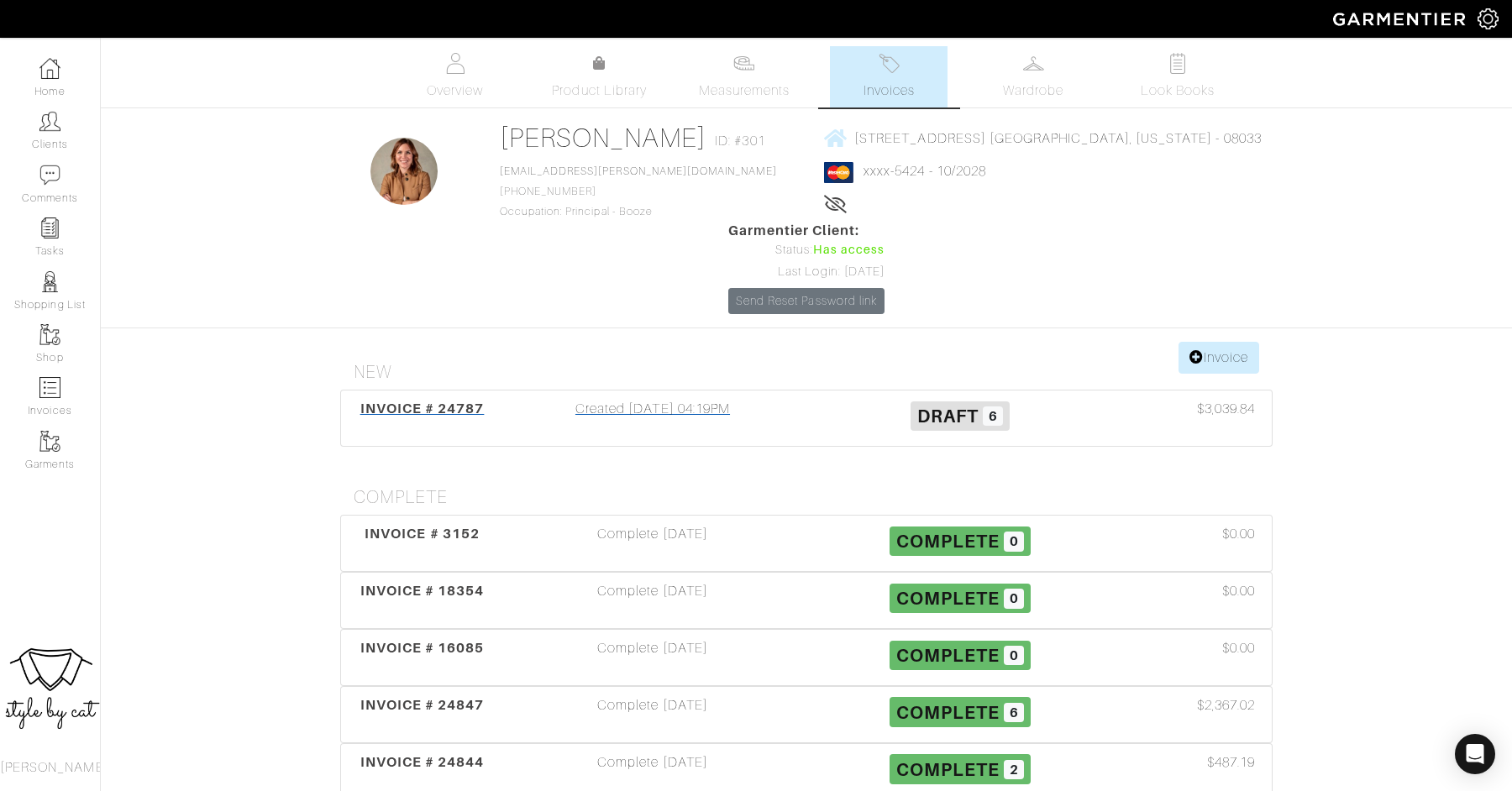
click at [441, 400] on span "INVOICE # 24787" at bounding box center [423, 408] width 125 height 16
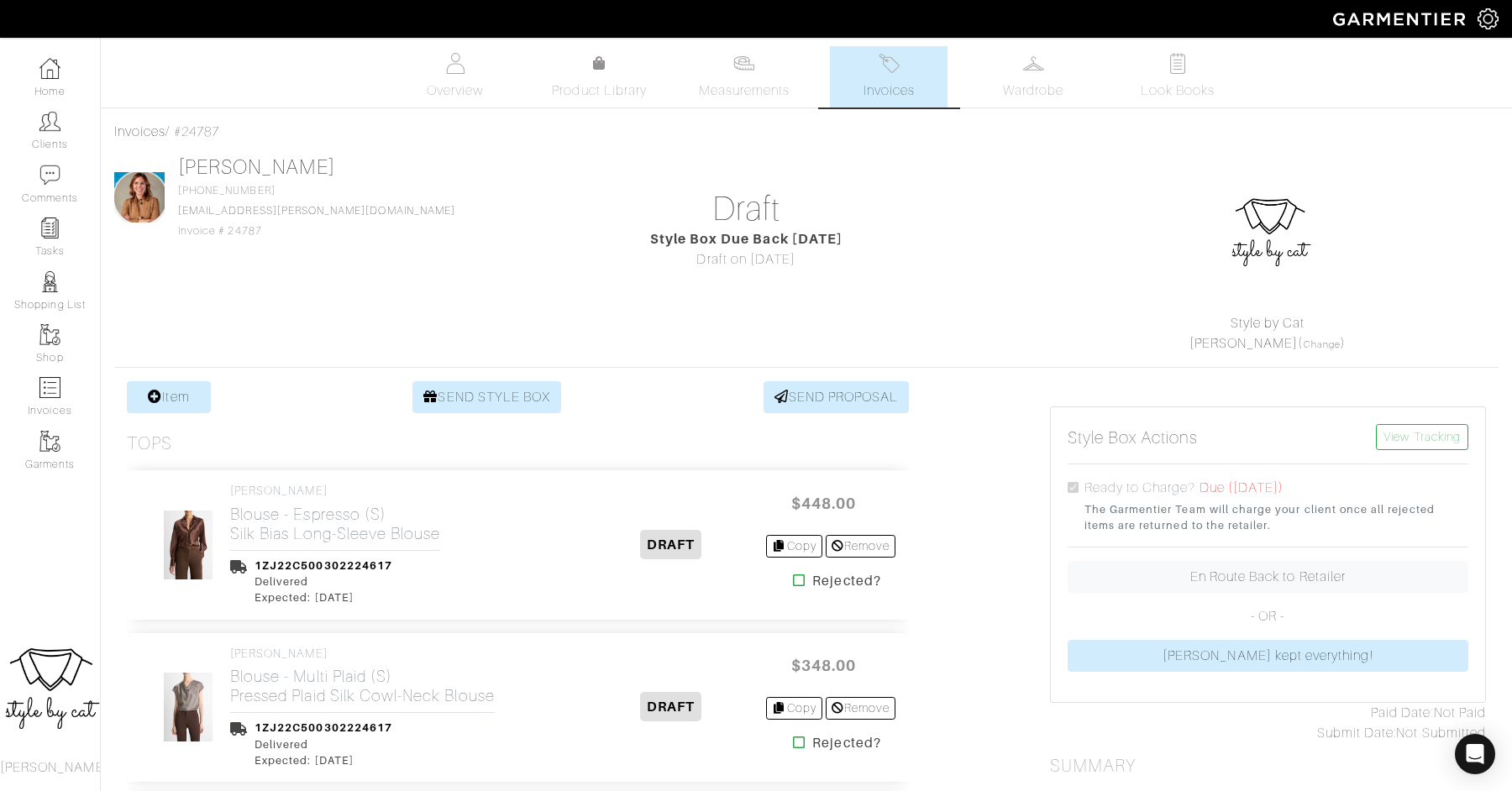
click at [888, 84] on span "Invoices" at bounding box center [888, 91] width 51 height 20
